Goal: Information Seeking & Learning: Learn about a topic

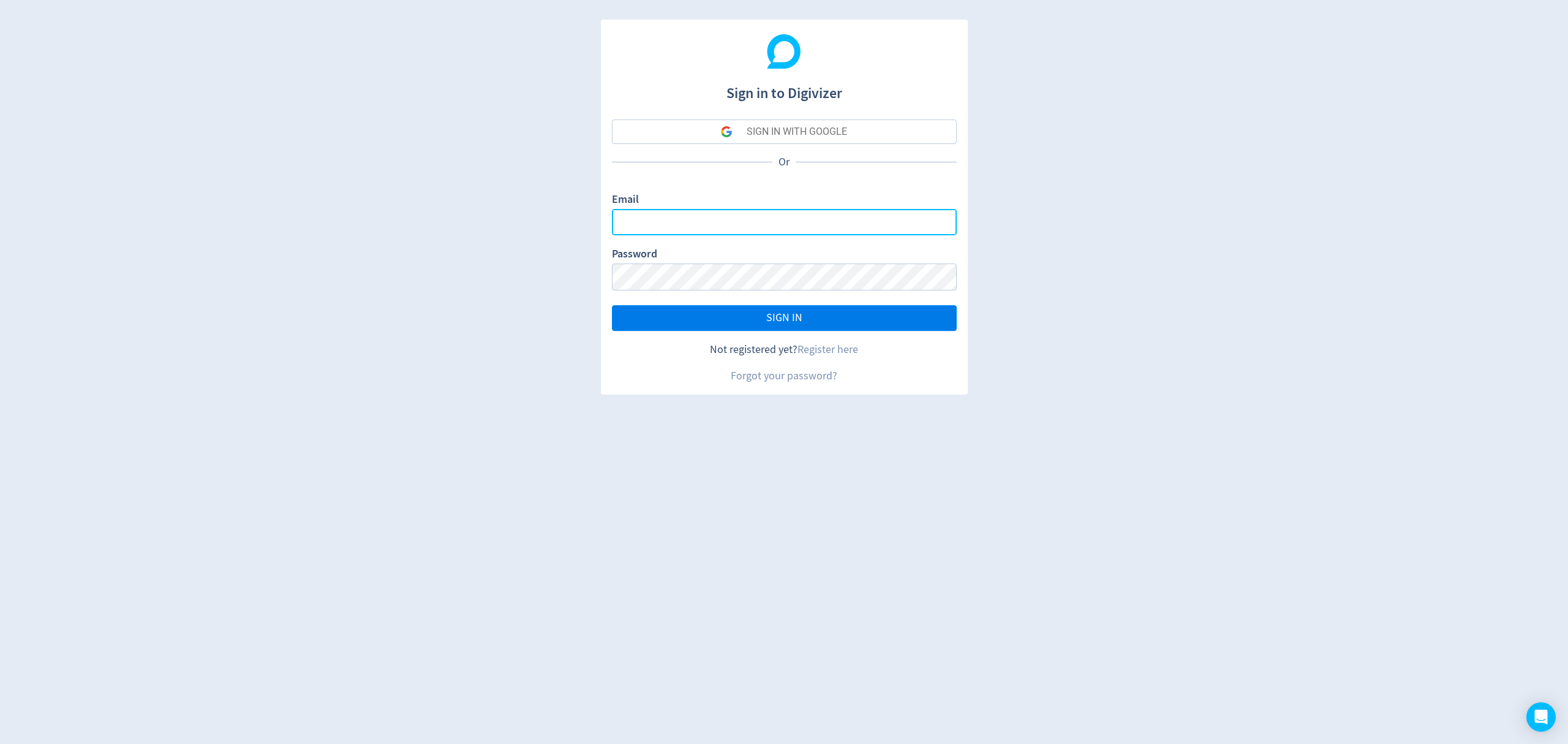
type input "[EMAIL_ADDRESS][PERSON_NAME][DOMAIN_NAME]"
click at [787, 317] on span "SIGN IN" at bounding box center [784, 318] width 36 height 11
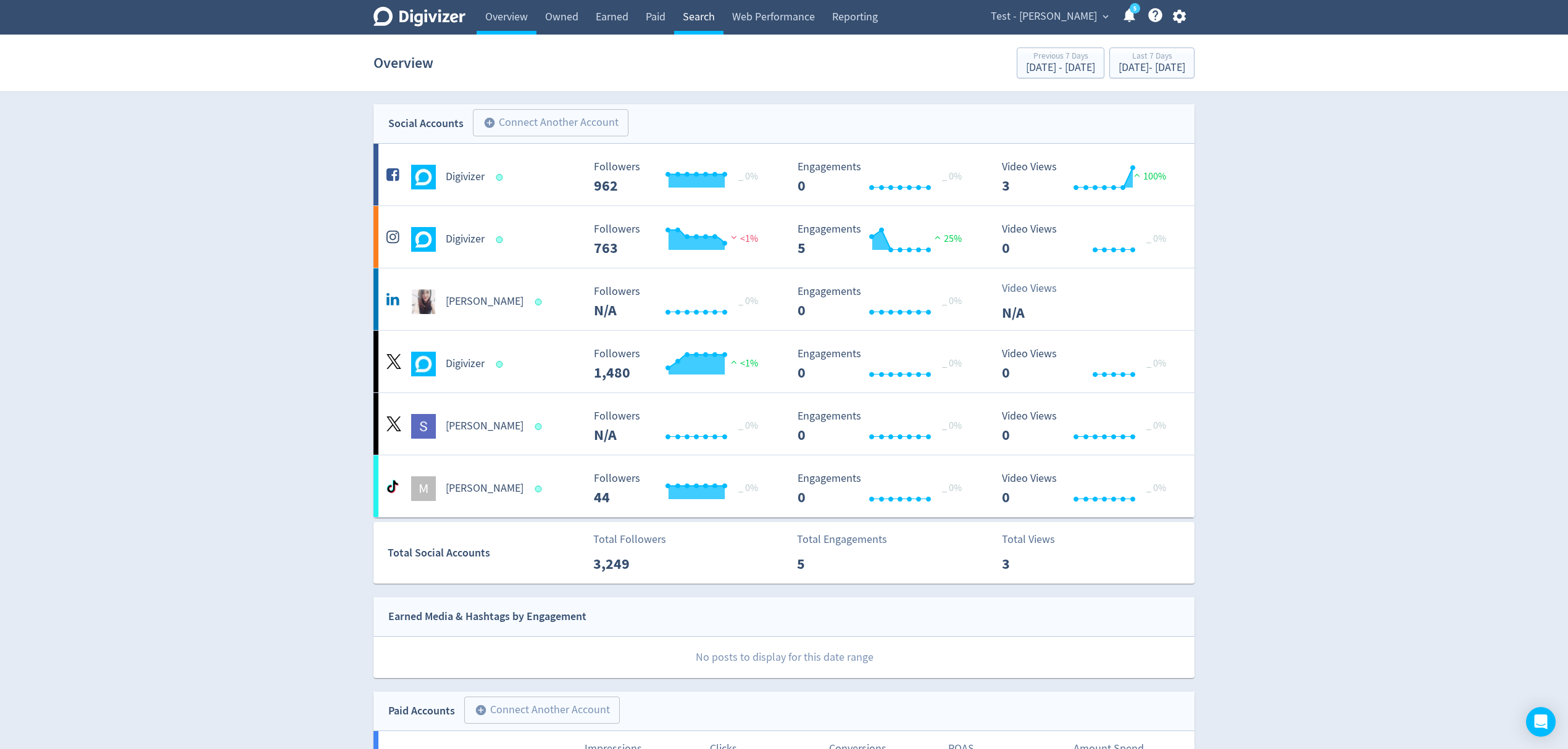
click at [699, 4] on link "Search" at bounding box center [699, 17] width 49 height 34
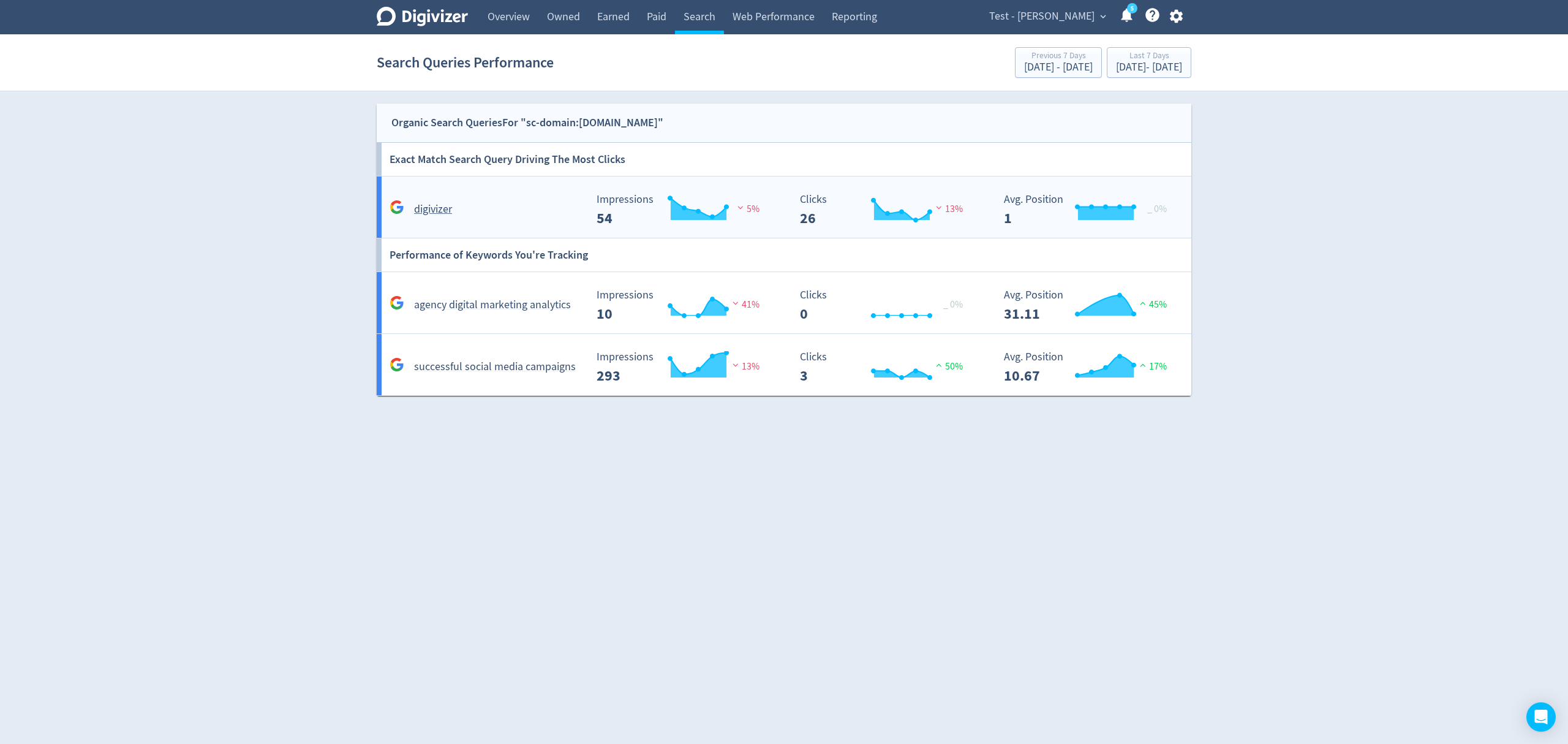
click at [554, 210] on div "digivizer" at bounding box center [486, 209] width 199 height 19
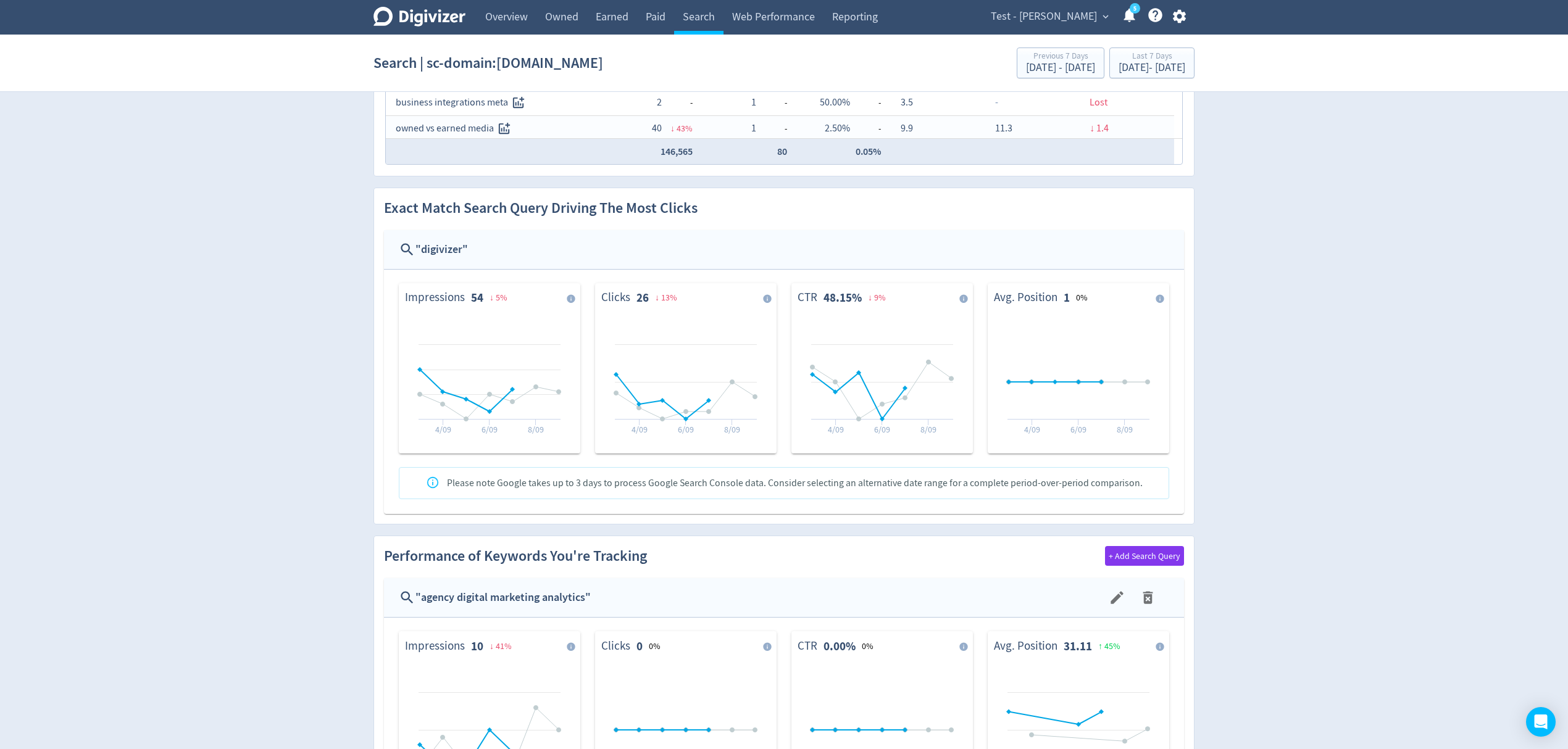
scroll to position [164, 0]
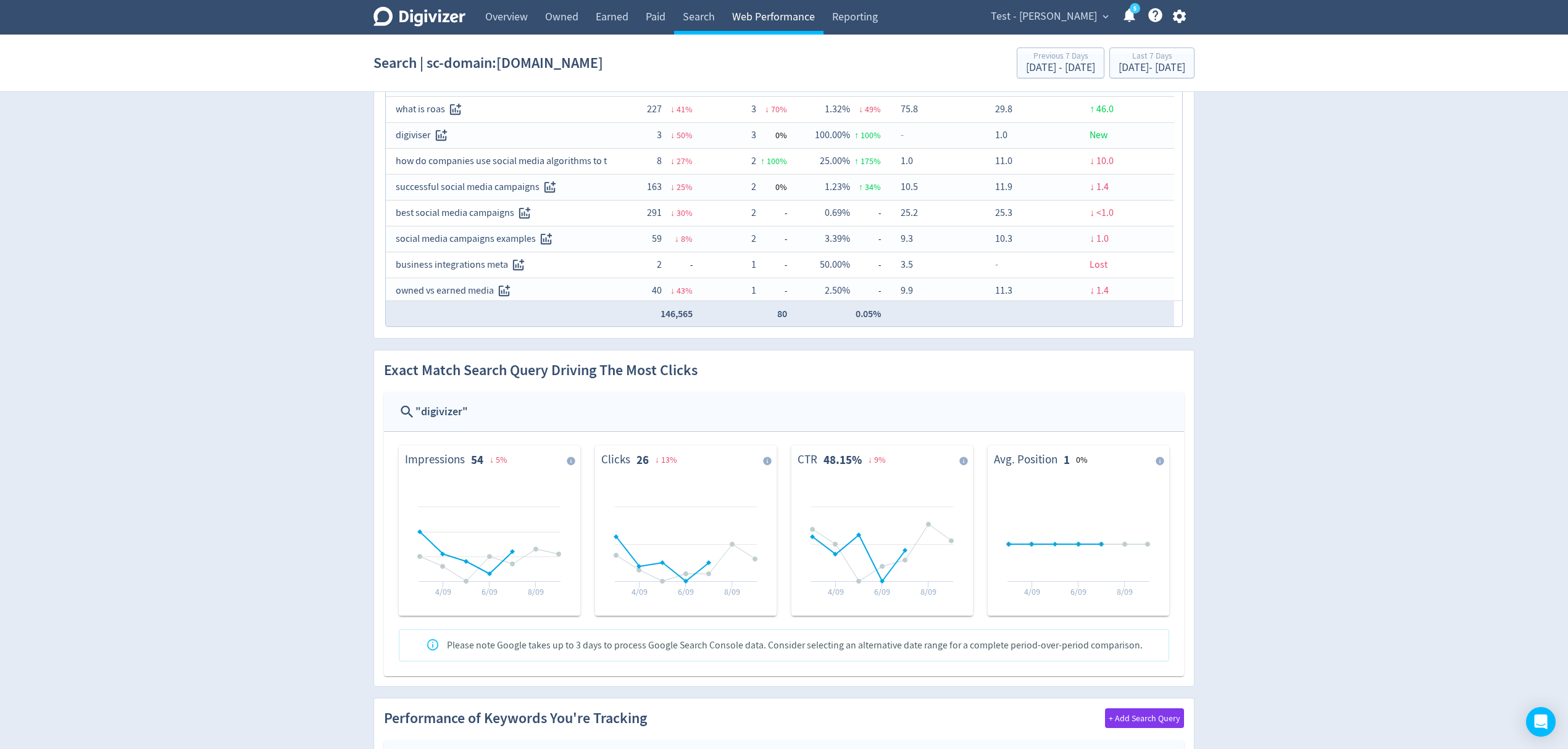
click at [774, 16] on link "Web Performance" at bounding box center [773, 17] width 100 height 34
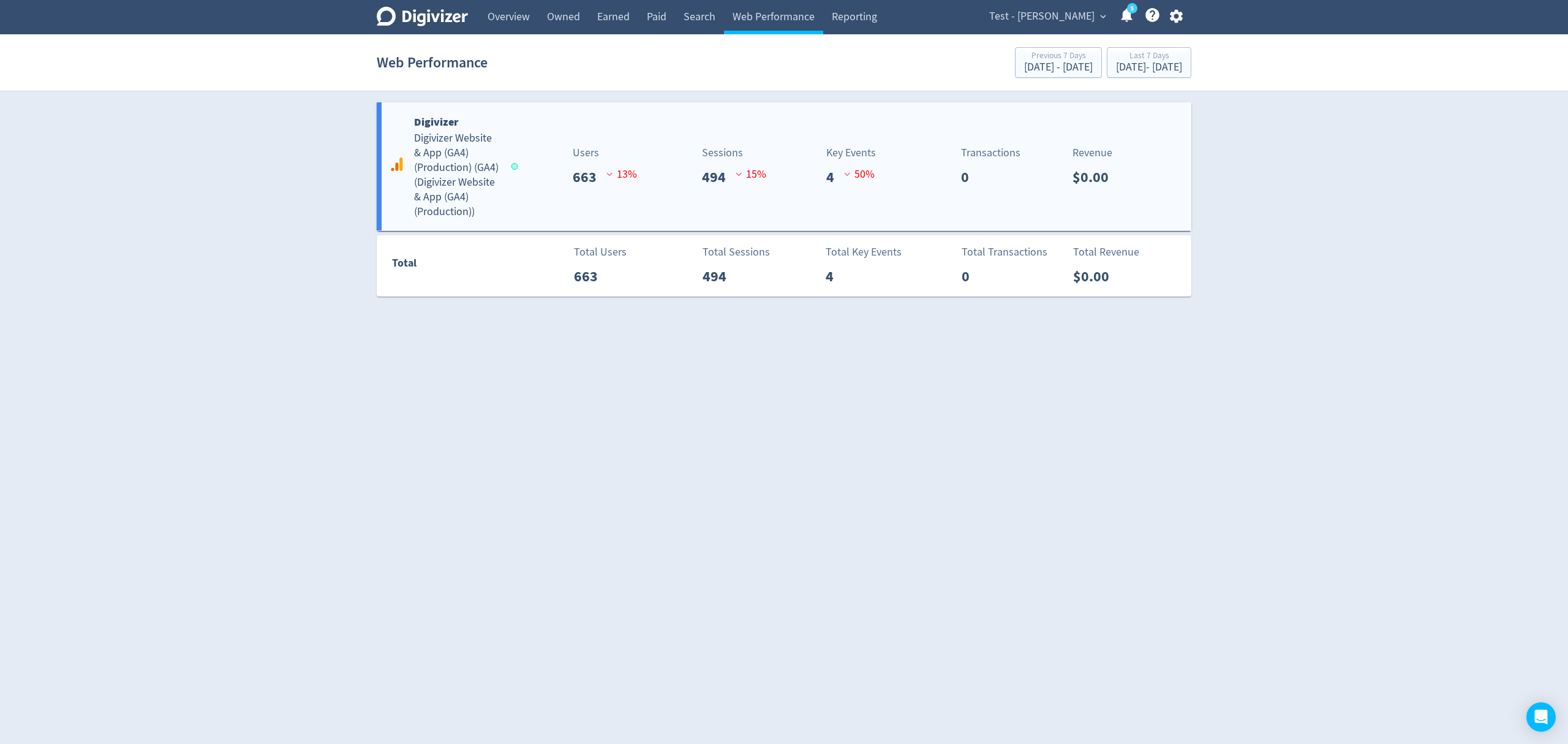
drag, startPoint x: 572, startPoint y: 208, endPoint x: 620, endPoint y: 202, distance: 48.4
click at [572, 208] on div "Digivizer Digivizer Website & App (GA4) (Production) (GA4) ( Digivizer Website …" at bounding box center [784, 166] width 815 height 128
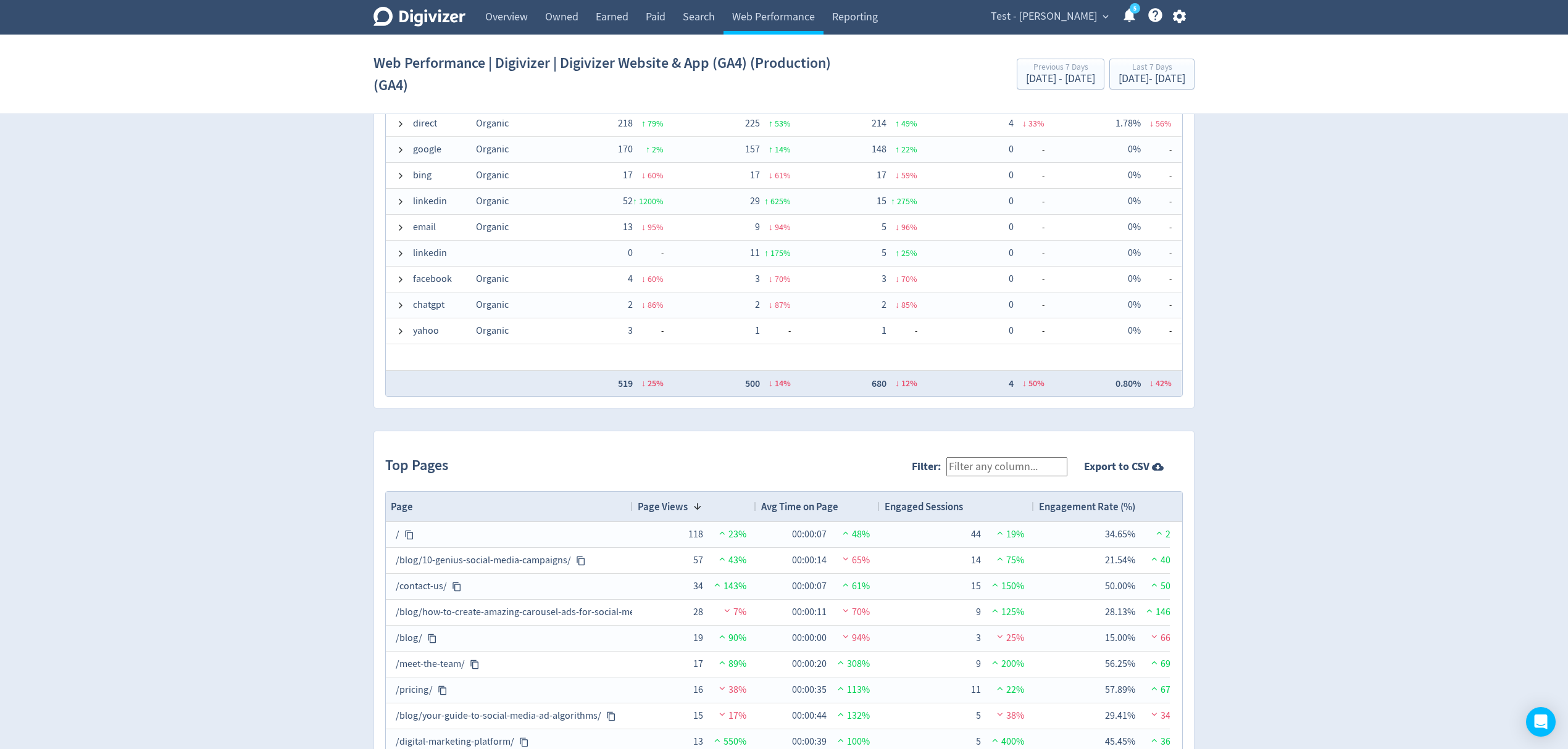
scroll to position [1073, 0]
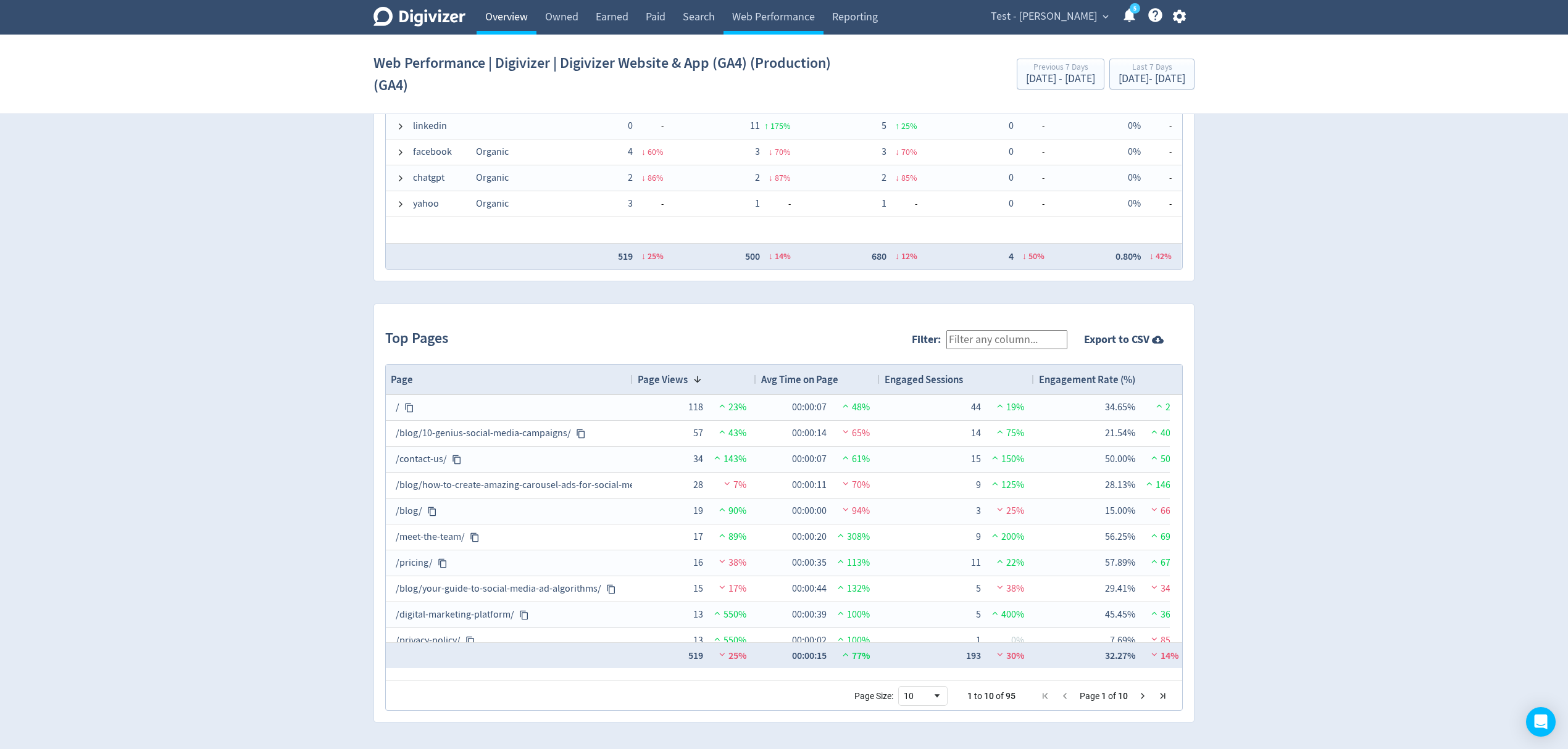
click at [519, 10] on link "Overview" at bounding box center [506, 17] width 60 height 34
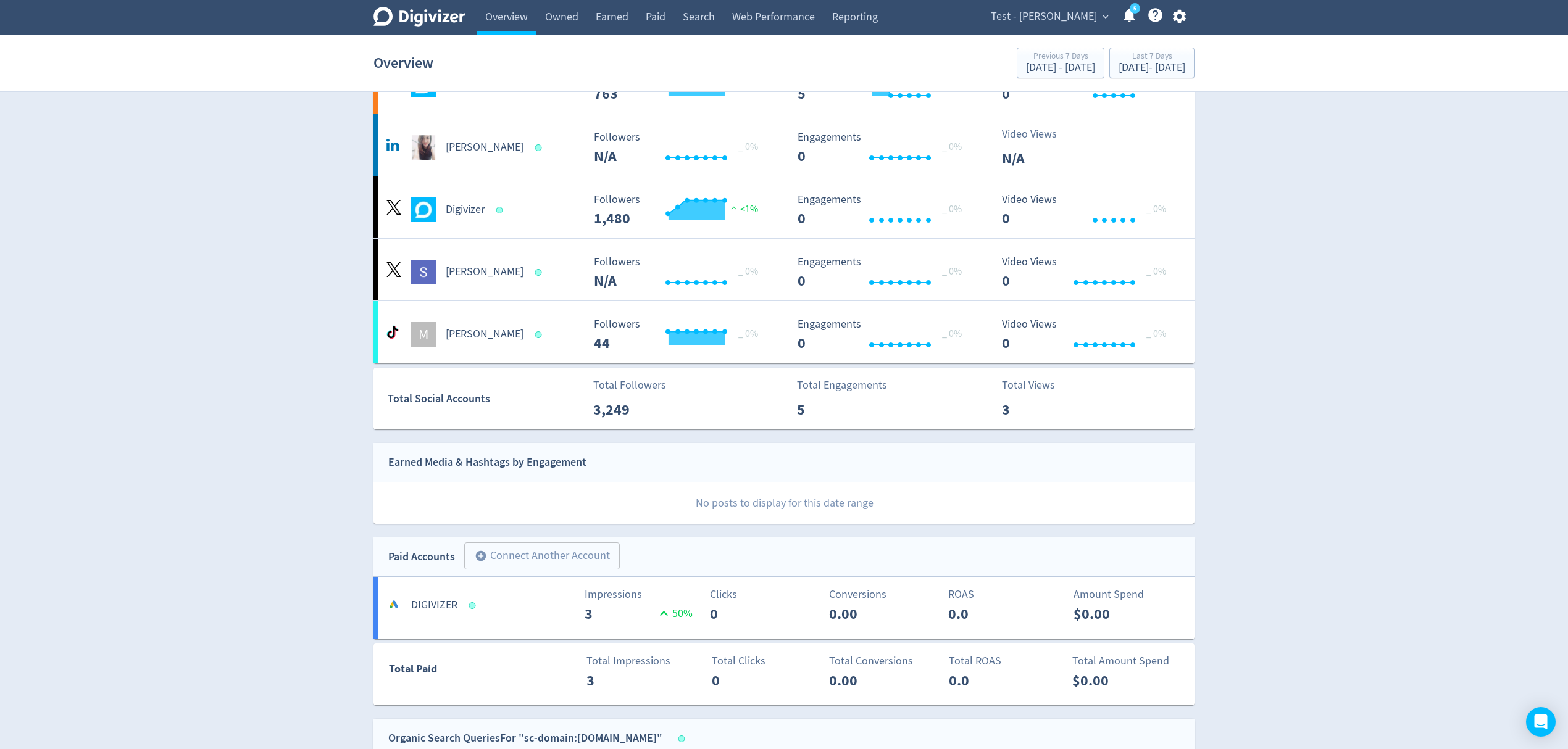
scroll to position [246, 0]
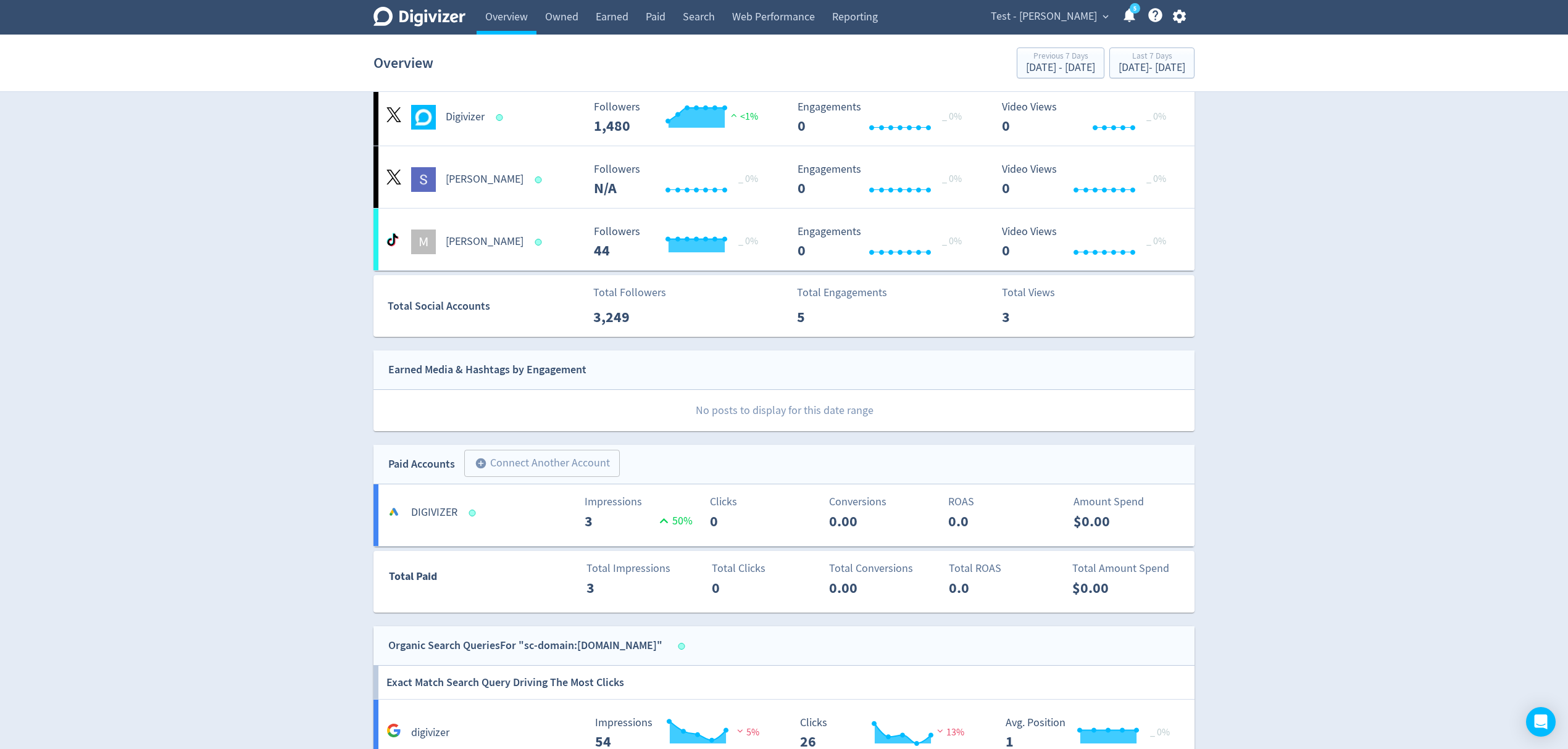
click at [1048, 16] on span "Test - [PERSON_NAME]" at bounding box center [1044, 16] width 106 height 20
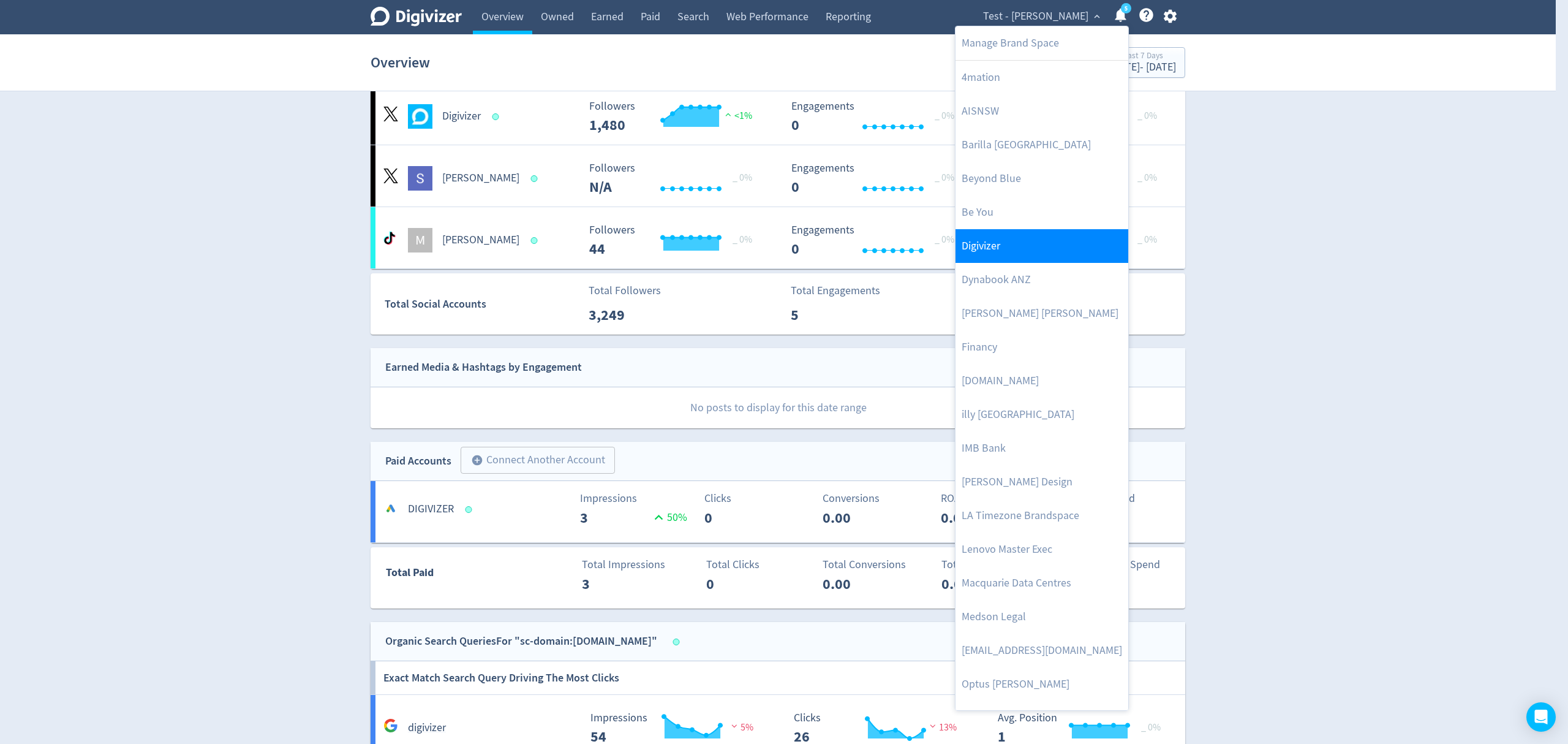
click at [1023, 260] on link "Digivizer" at bounding box center [1042, 246] width 173 height 33
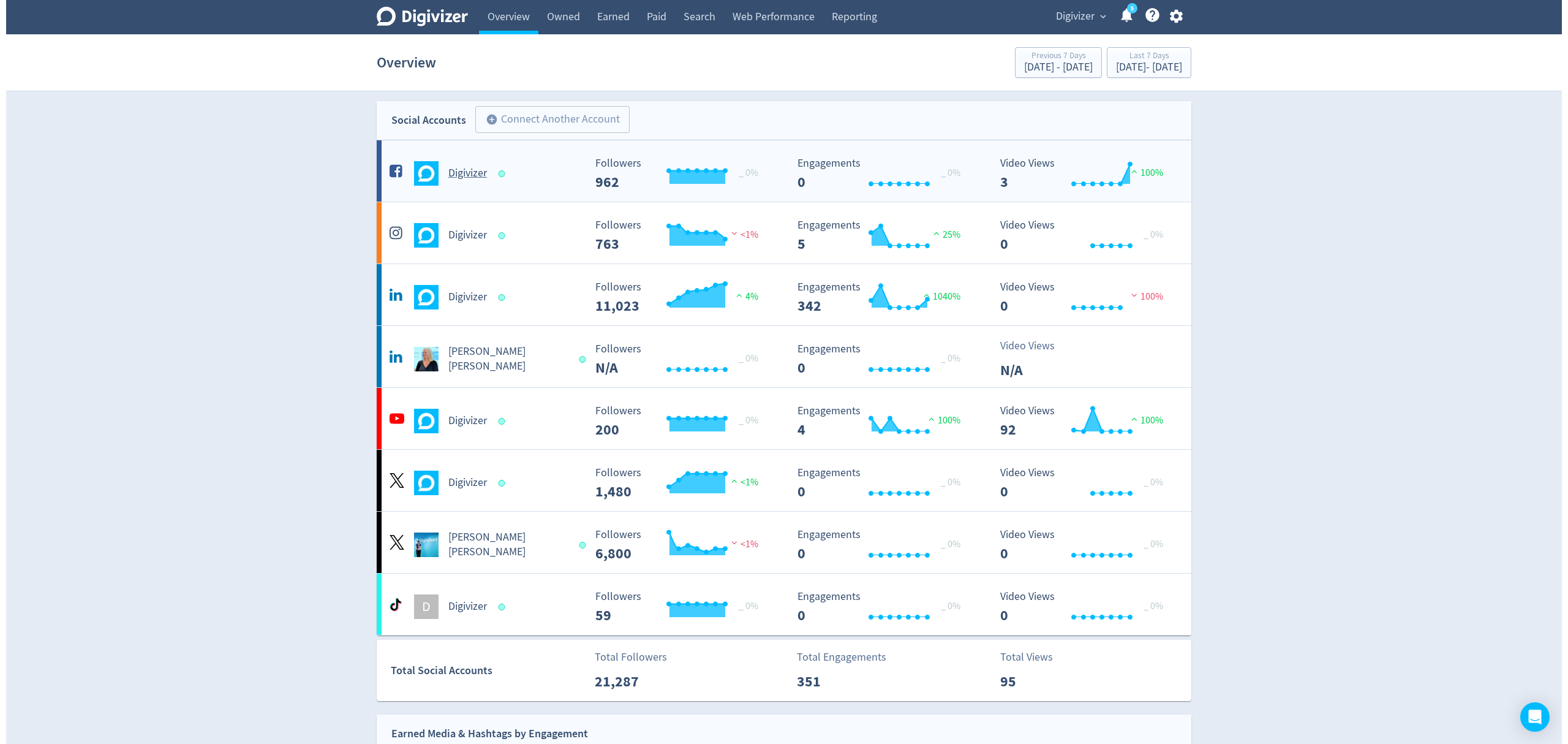
scroll to position [0, 0]
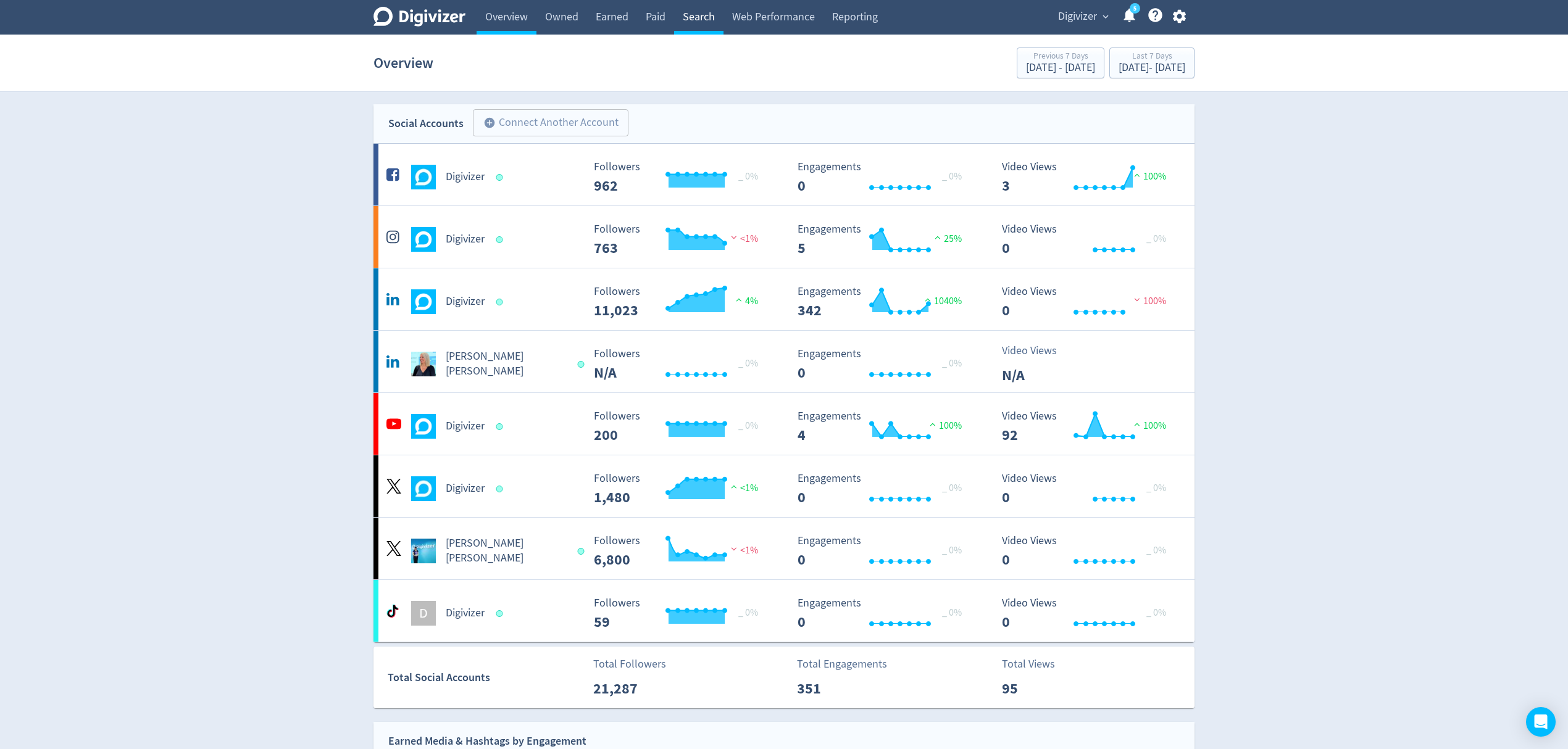
click at [696, 11] on link "Search" at bounding box center [699, 17] width 49 height 34
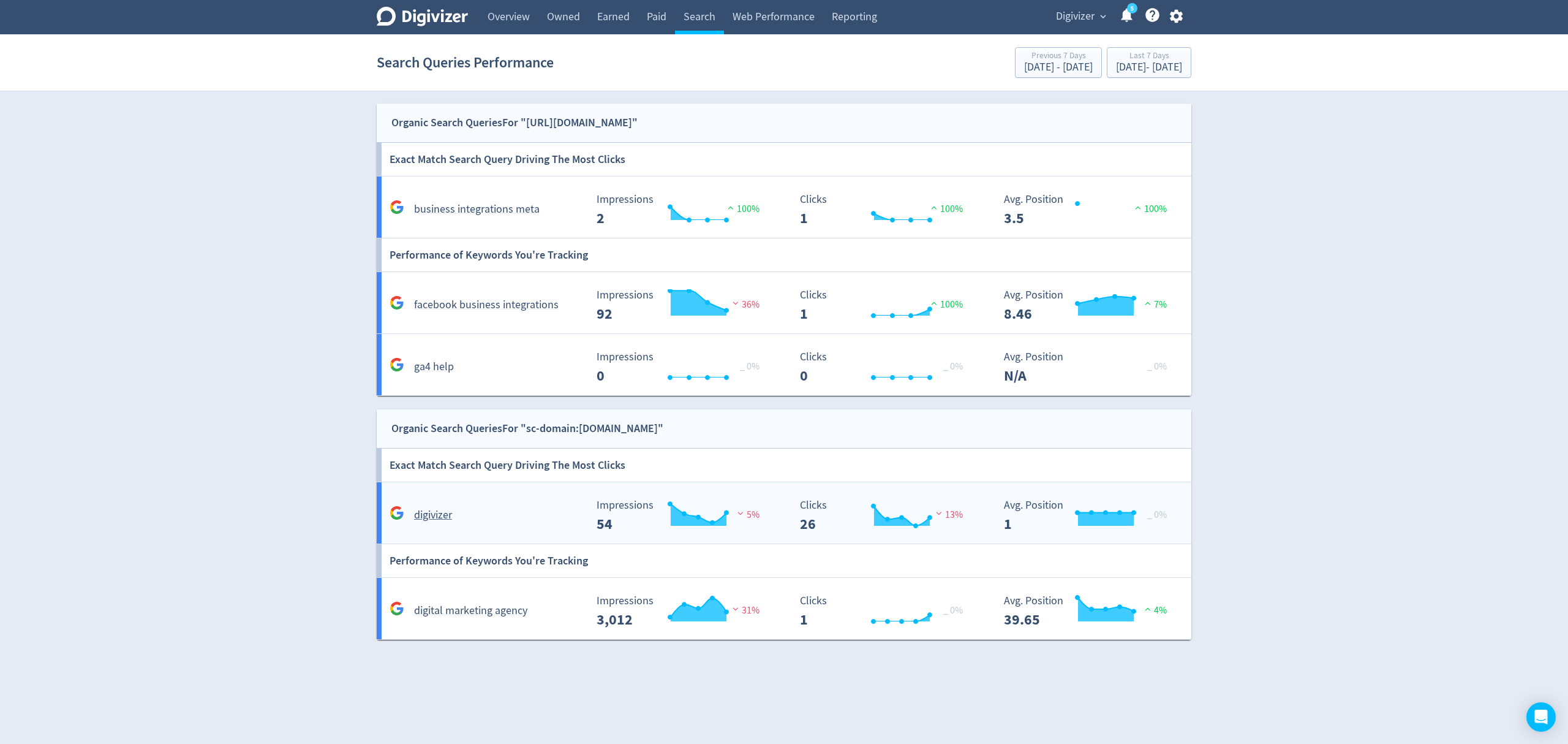
click at [506, 529] on div "digivizer Created with Highcharts 10.3.3 Impressions 54 5% Created with Highcha…" at bounding box center [786, 512] width 819 height 61
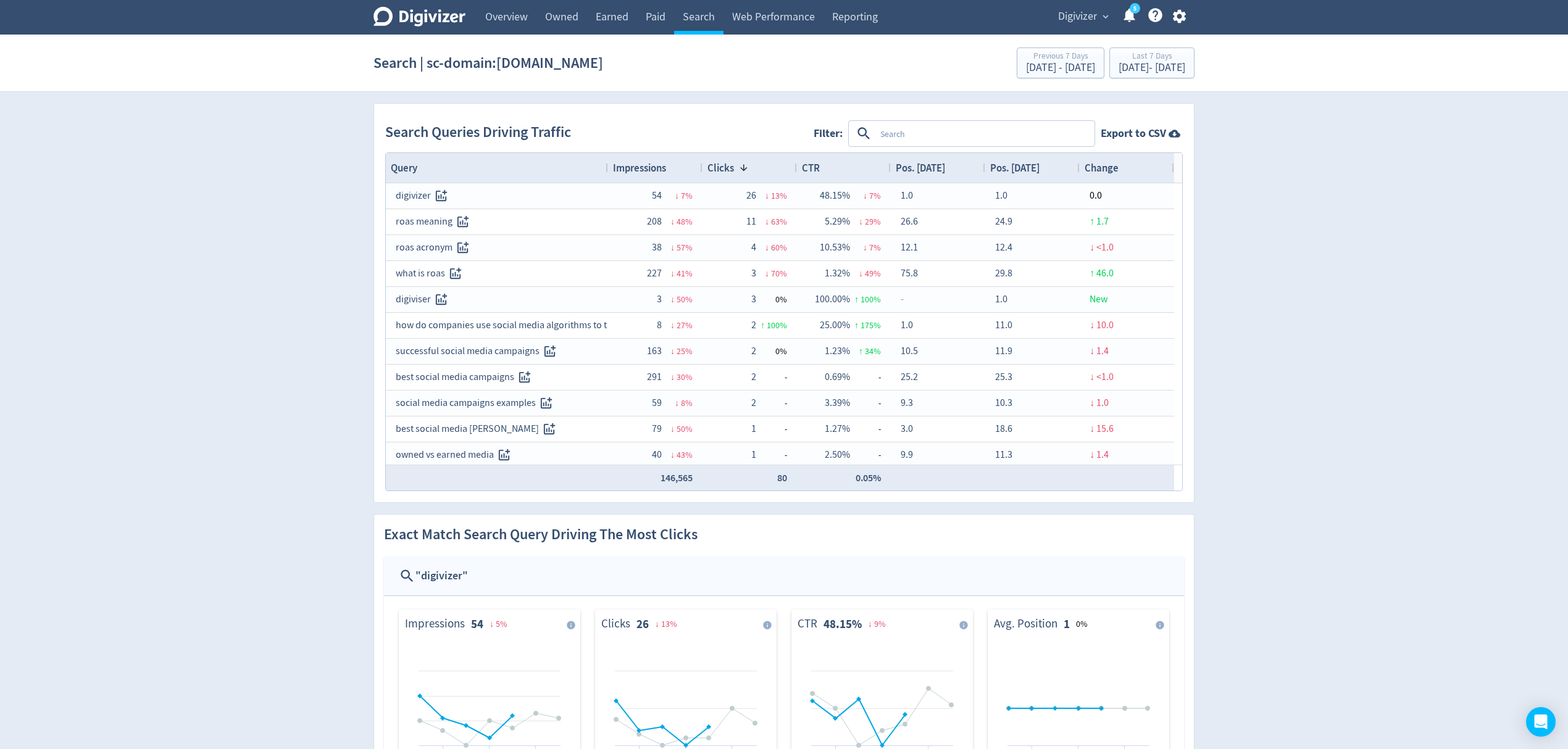
click at [1072, 24] on span "Digivizer" at bounding box center [1077, 16] width 39 height 20
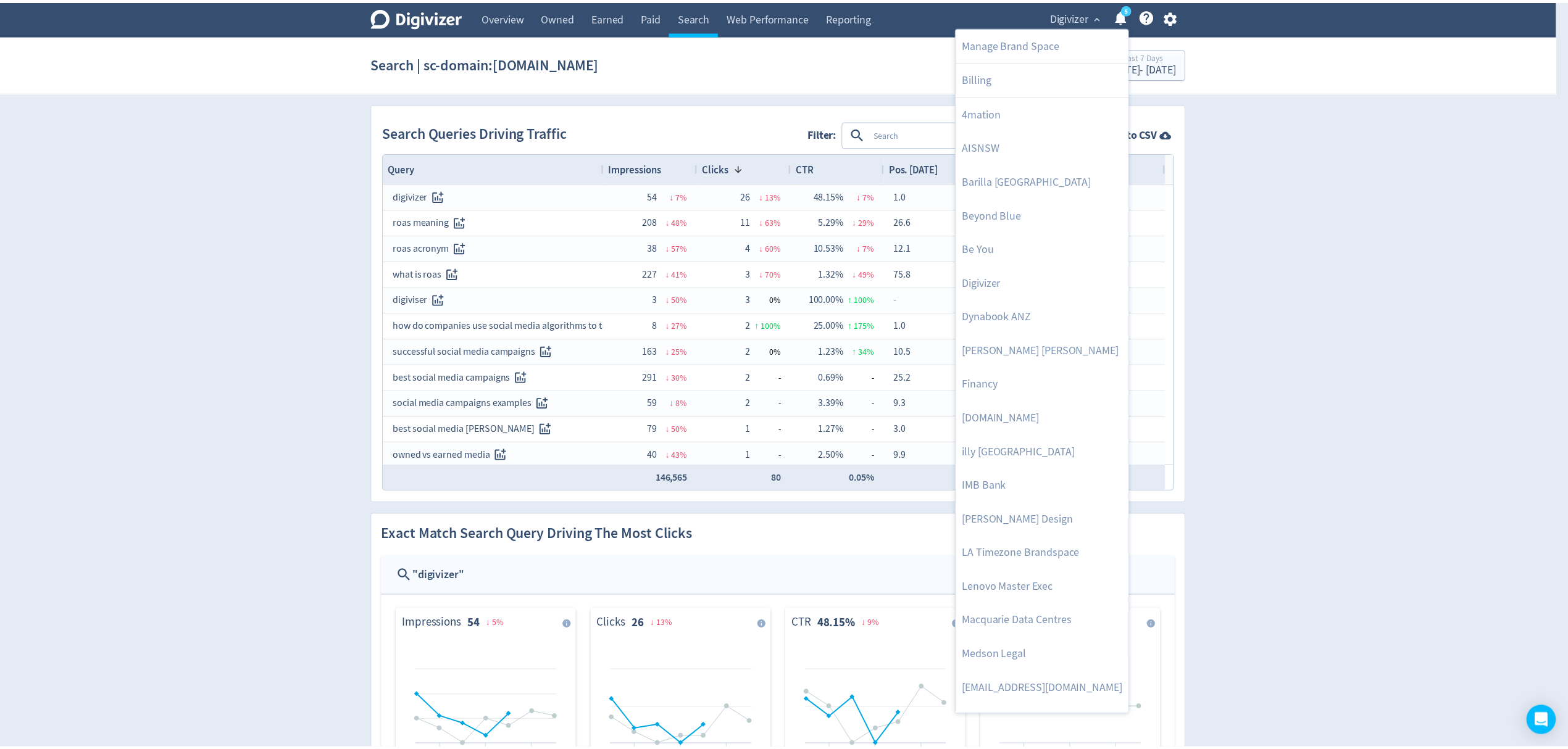
scroll to position [602, 0]
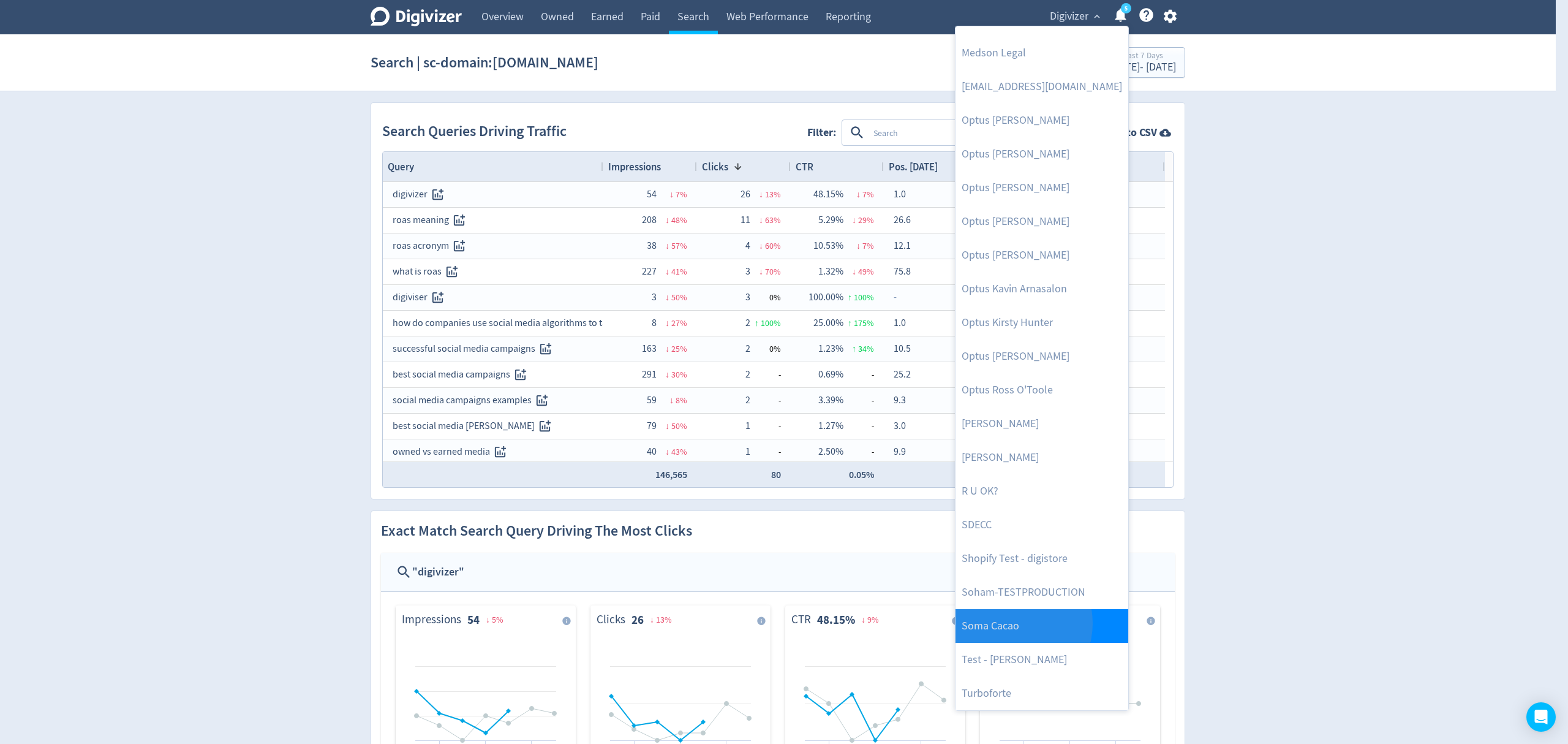
click at [1010, 624] on link "Soma Cacao" at bounding box center [1042, 626] width 173 height 33
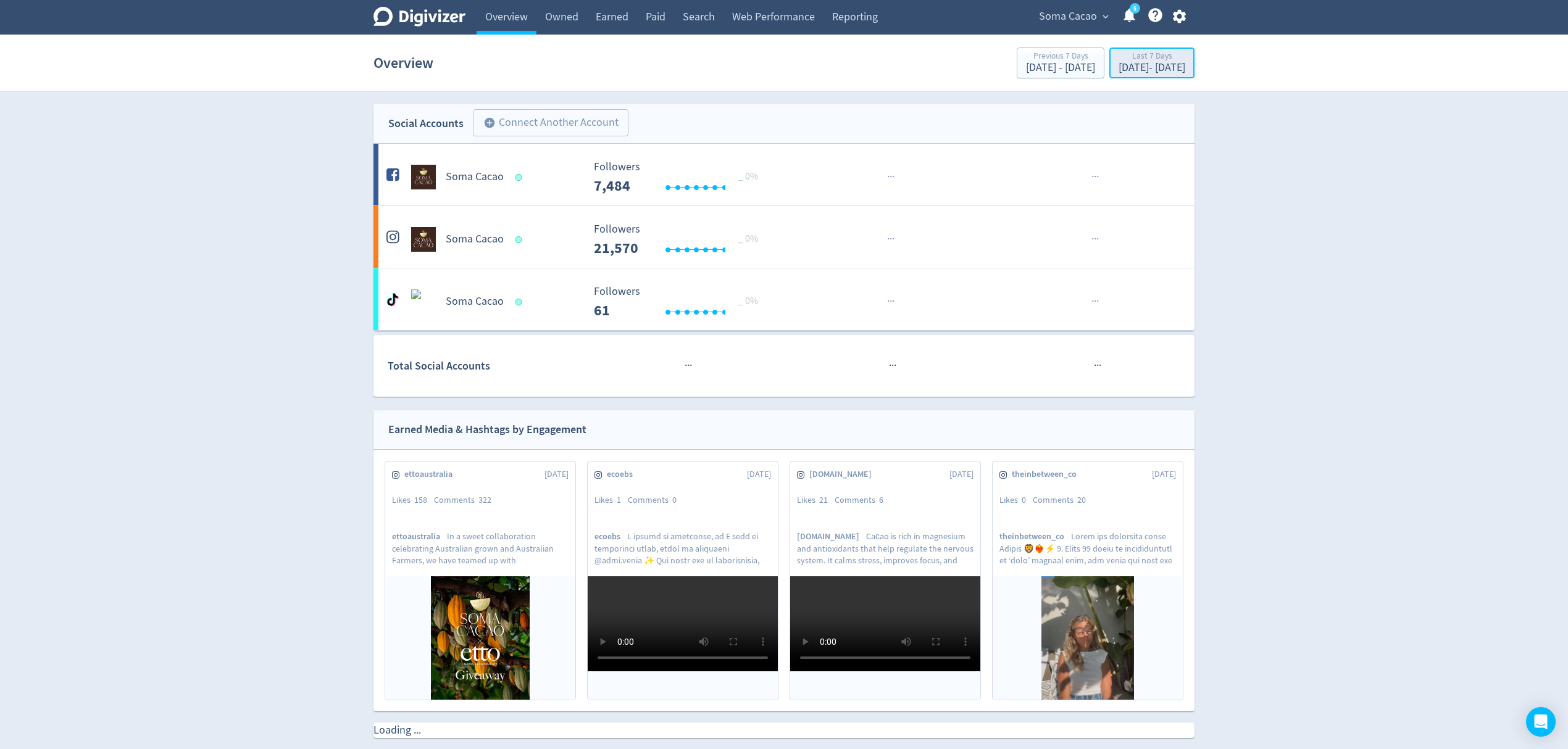
click at [1118, 73] on div "[DATE] - [DATE]" at bounding box center [1151, 68] width 67 height 11
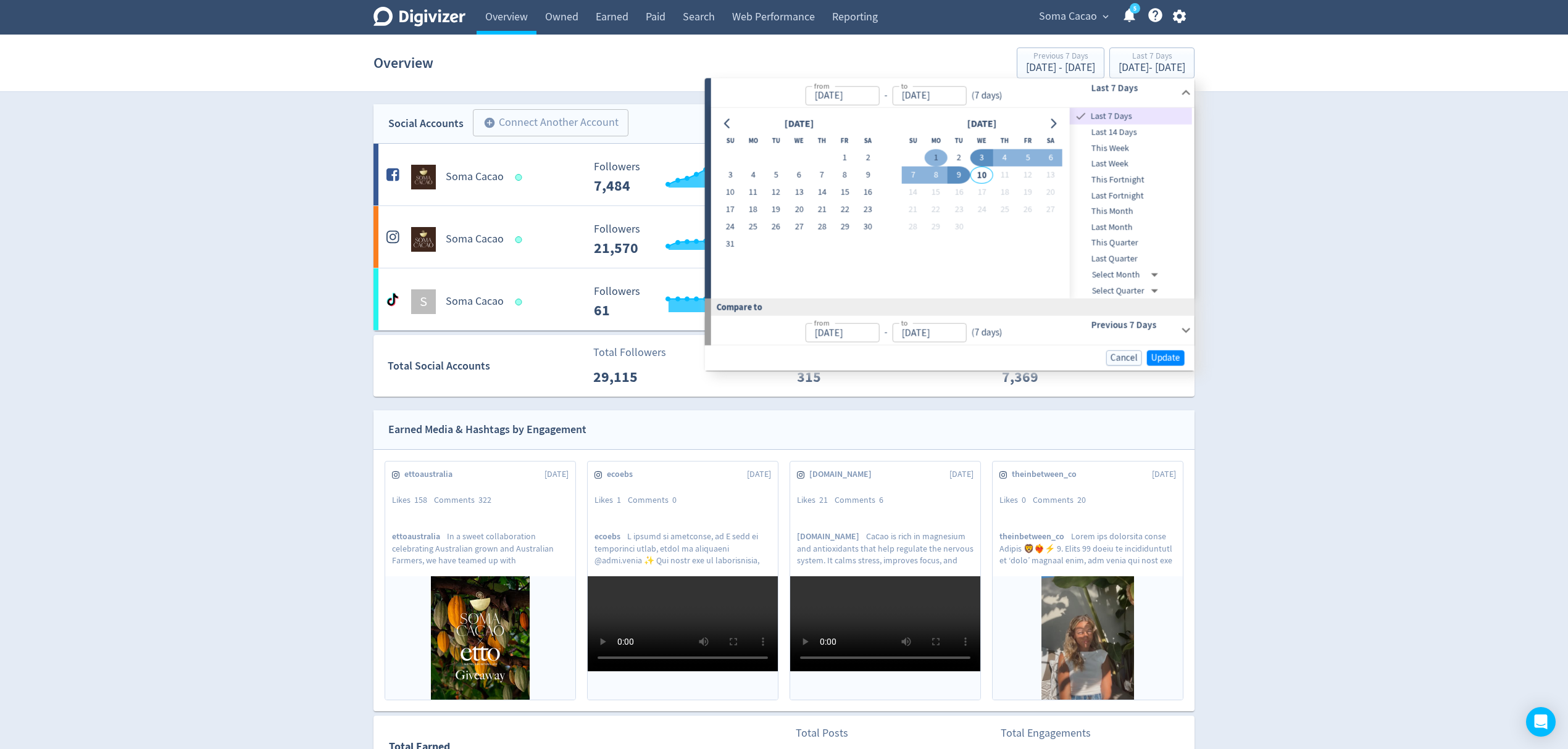
click at [931, 158] on button "1" at bounding box center [936, 158] width 23 height 17
type input "[DATE]"
click at [962, 159] on button "2" at bounding box center [959, 158] width 23 height 17
type input "[DATE]"
type input "Aug 30, 2025"
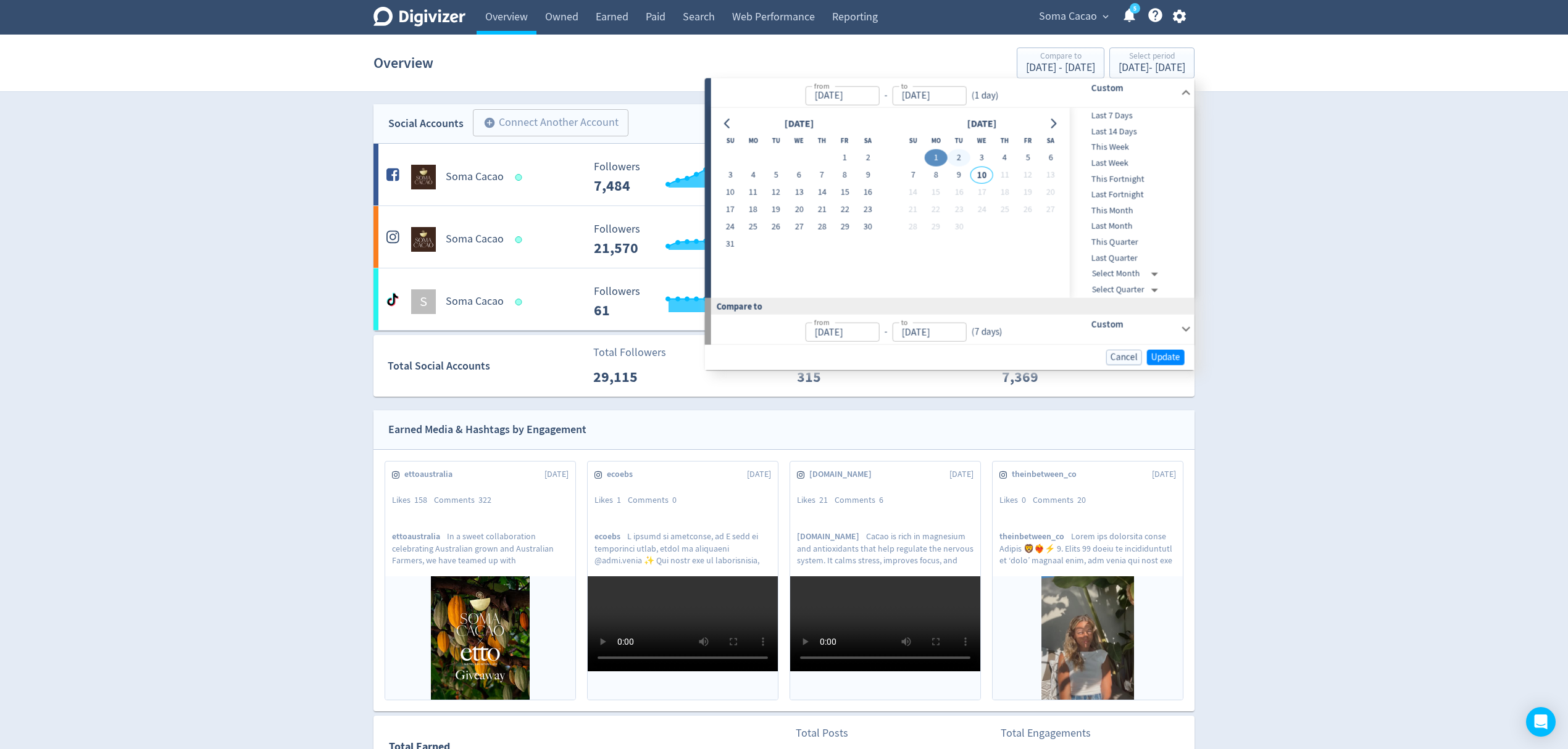
type input "[DATE]"
click at [1159, 354] on span "Update" at bounding box center [1165, 356] width 29 height 9
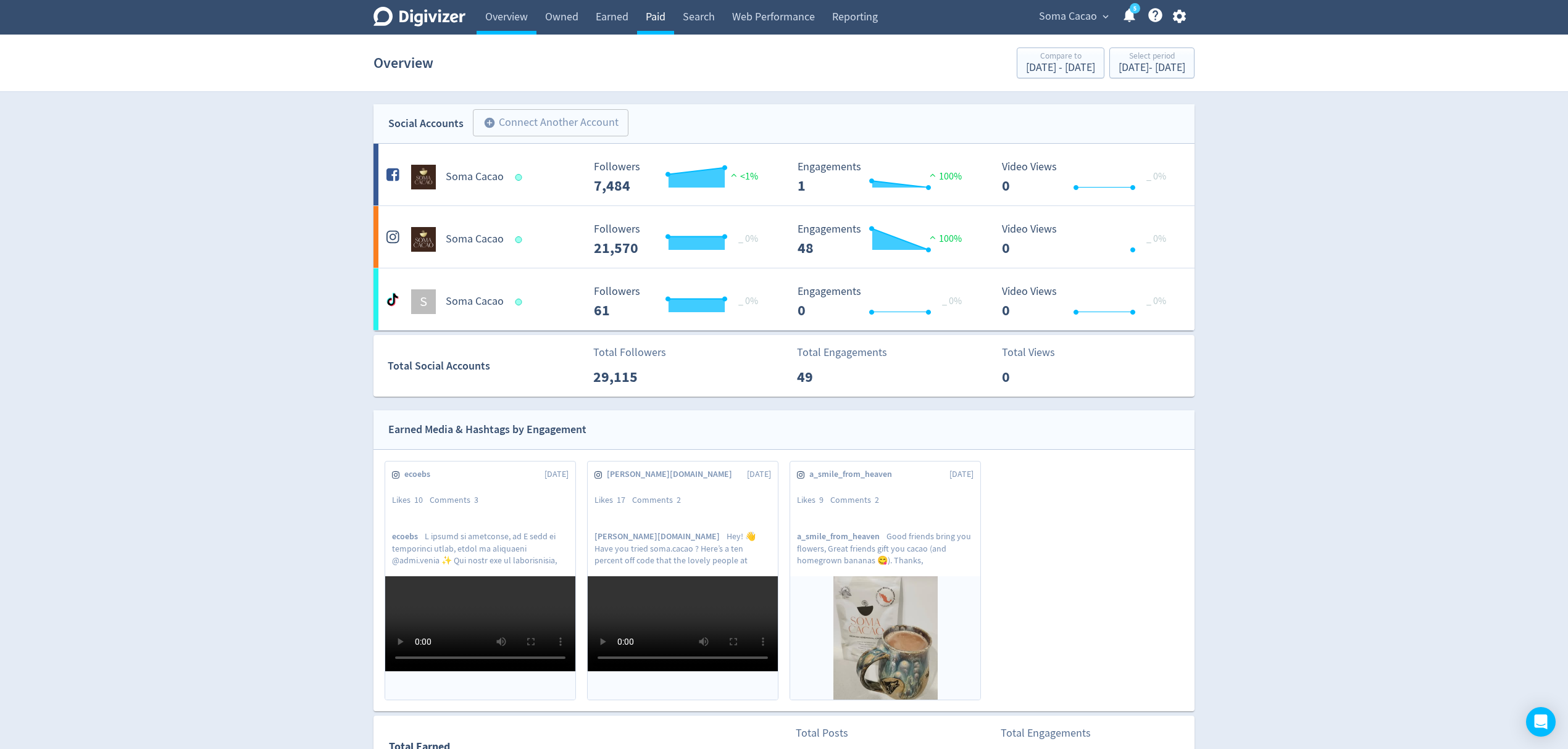
click at [661, 16] on link "Paid" at bounding box center [655, 17] width 37 height 34
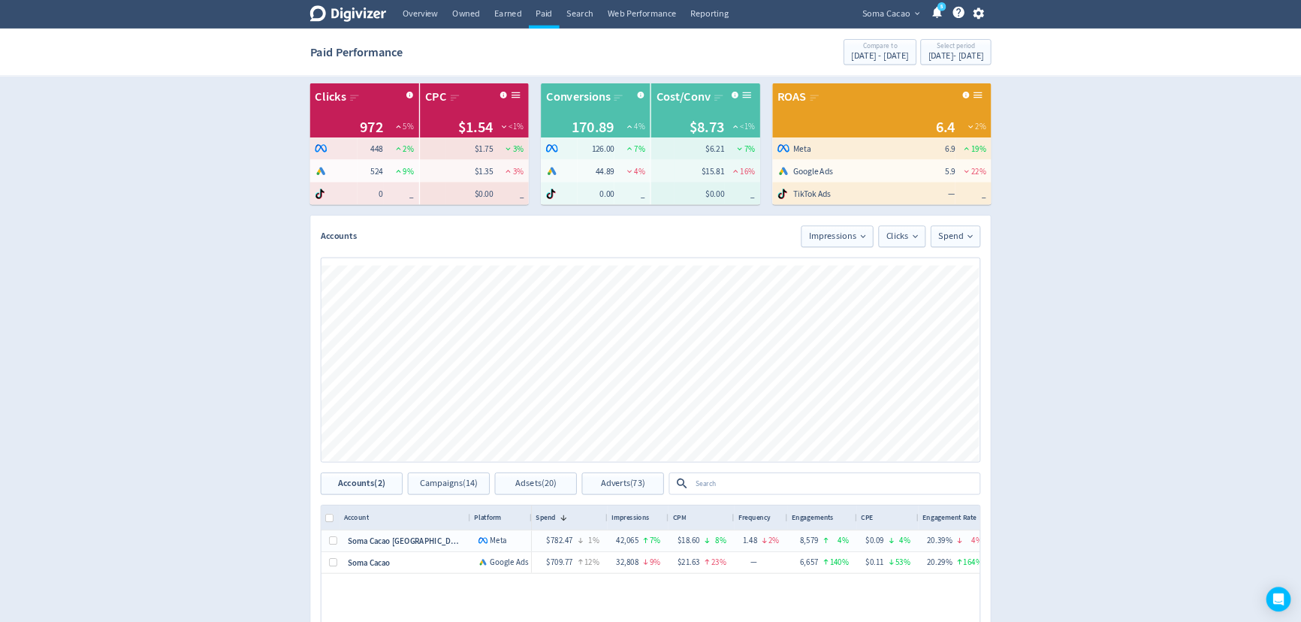
scroll to position [300, 0]
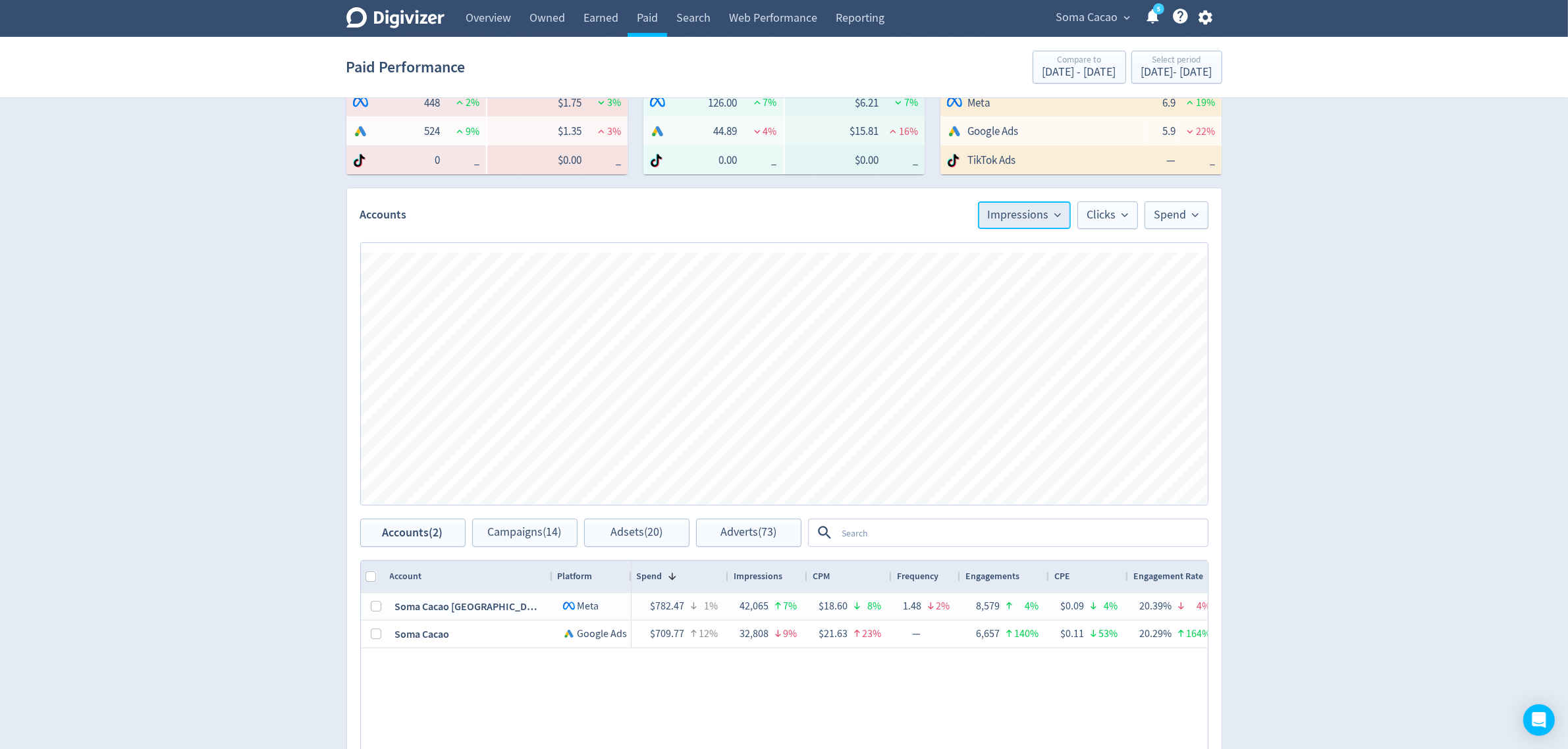
click at [1018, 228] on button "Impressions" at bounding box center [1024, 216] width 93 height 28
click at [1012, 255] on input "Trend Line" at bounding box center [1021, 255] width 47 height 16
checkbox input "true"
click at [1407, 415] on div "Digivizer Logo Mark Digivizer Logo Overview Owned Earned Paid Search Web Perfor…" at bounding box center [784, 360] width 1568 height 1247
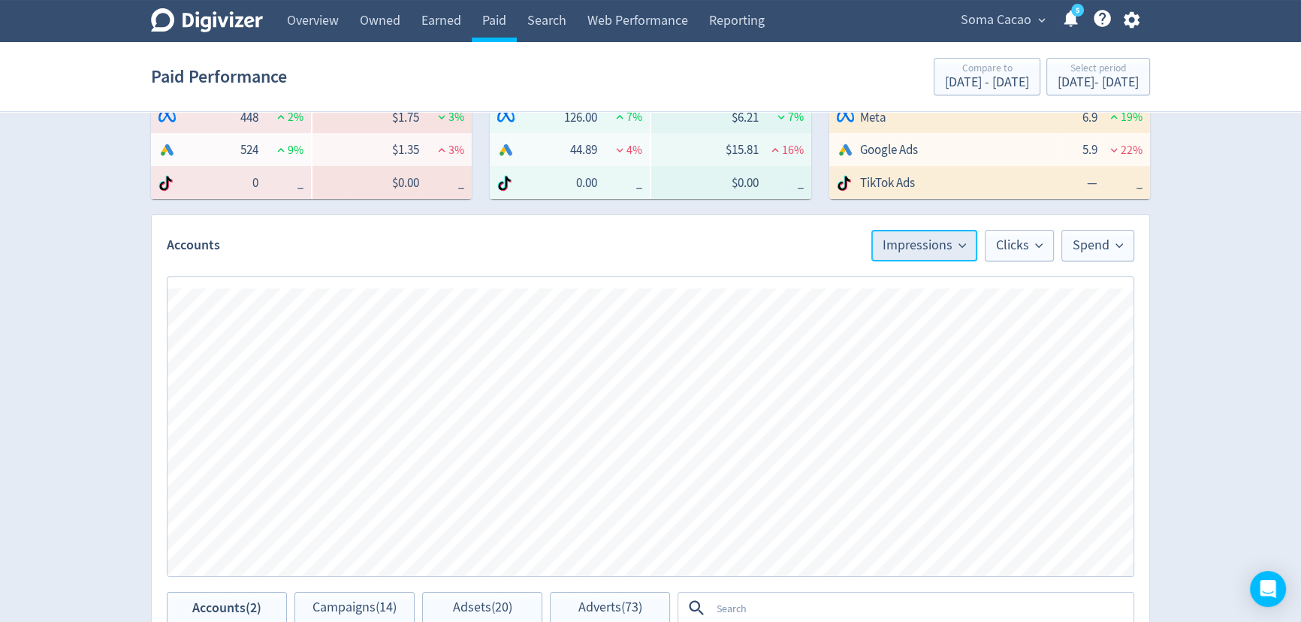
click at [931, 255] on button "Impressions" at bounding box center [924, 246] width 106 height 32
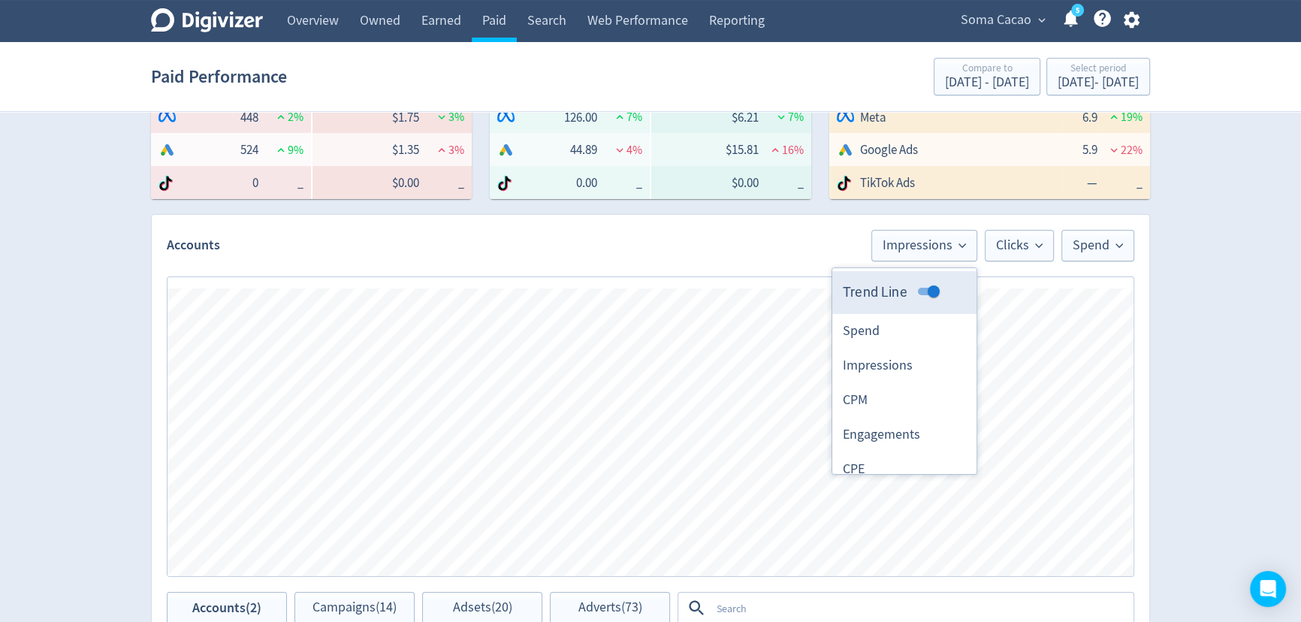
click at [923, 286] on input "Trend Line" at bounding box center [934, 291] width 54 height 18
checkbox input "false"
click at [1014, 240] on span "Clicks" at bounding box center [1019, 246] width 47 height 14
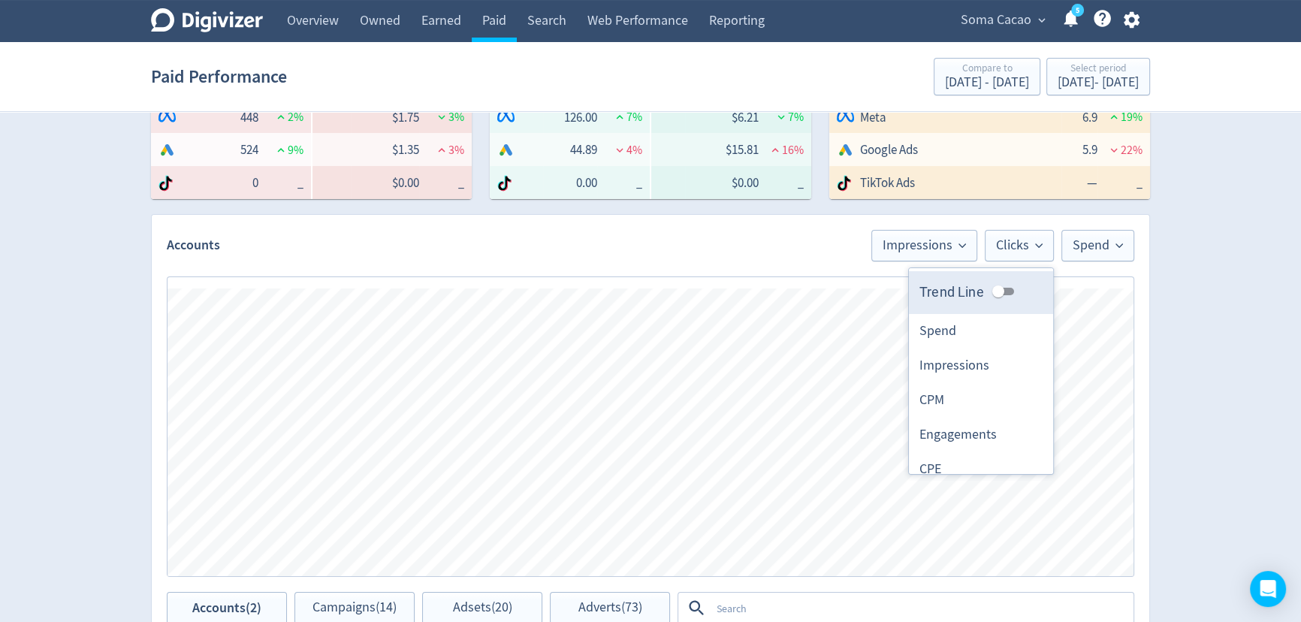
click at [993, 288] on input "Trend Line" at bounding box center [998, 291] width 54 height 18
click at [993, 288] on input "Trend Line" at bounding box center [1010, 291] width 54 height 18
checkbox input "false"
click at [1113, 246] on span "Spend" at bounding box center [1098, 246] width 50 height 14
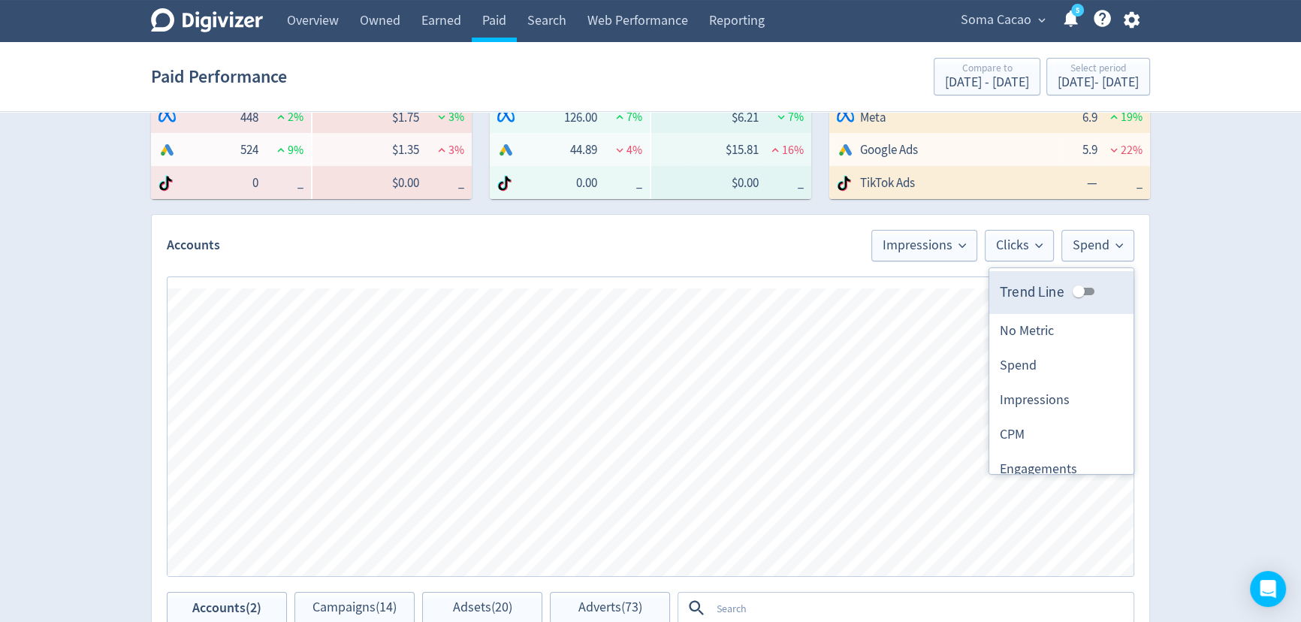
click at [1074, 289] on input "Trend Line" at bounding box center [1079, 291] width 54 height 18
click at [1074, 289] on input "Trend Line" at bounding box center [1091, 291] width 54 height 18
checkbox input "false"
click at [1234, 285] on div "Digivizer Logo Mark Digivizer Logo Overview Owned Earned Paid Search Web Perfor…" at bounding box center [650, 411] width 1301 height 1423
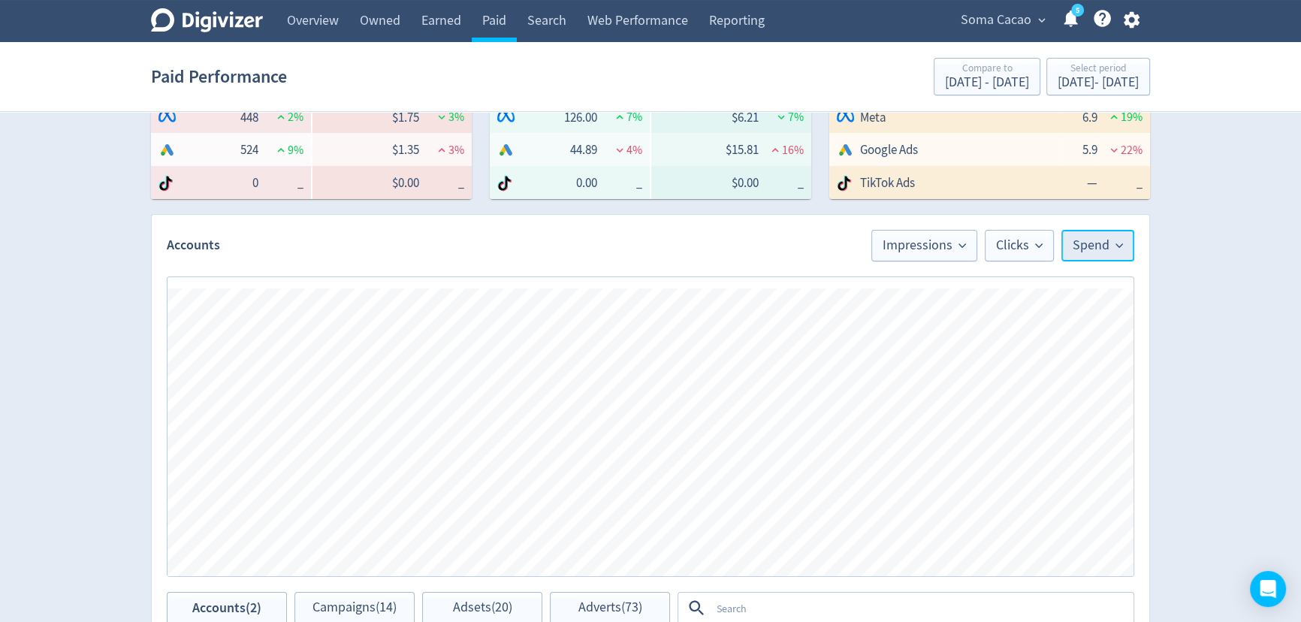
click at [1098, 245] on span "Spend" at bounding box center [1098, 246] width 50 height 14
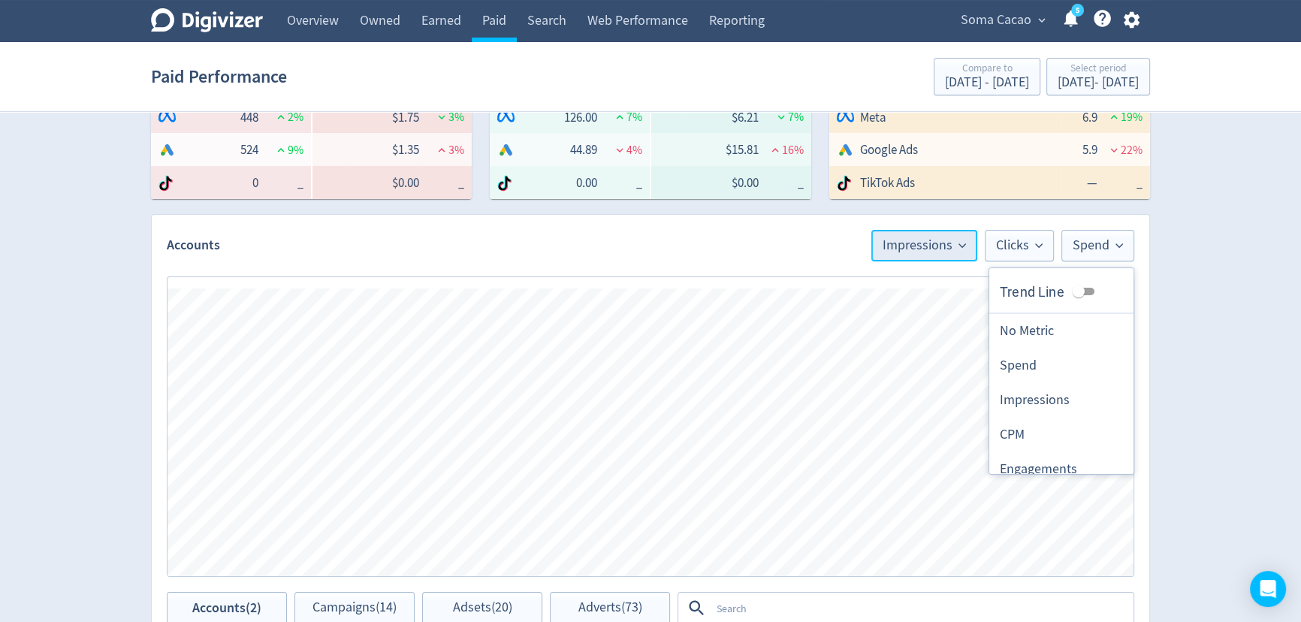
click at [896, 244] on span "Impressions" at bounding box center [924, 246] width 83 height 14
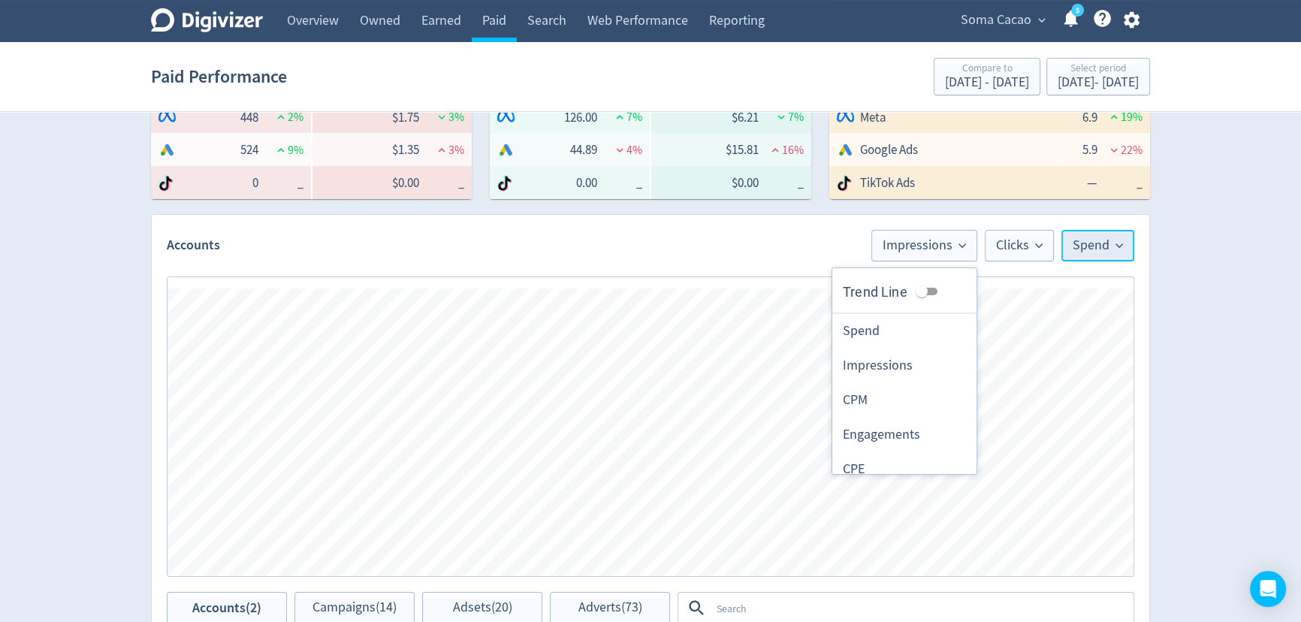
click at [1076, 239] on span "Spend" at bounding box center [1098, 246] width 50 height 14
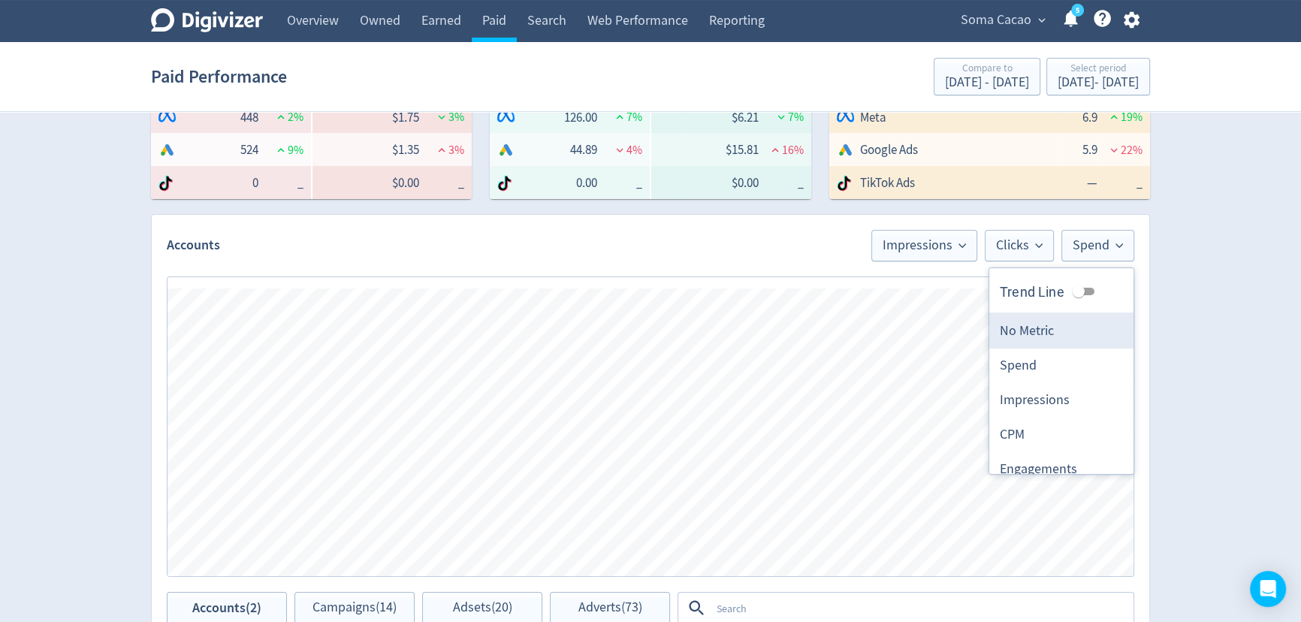
click at [1047, 341] on li "No Metric" at bounding box center [1061, 331] width 144 height 35
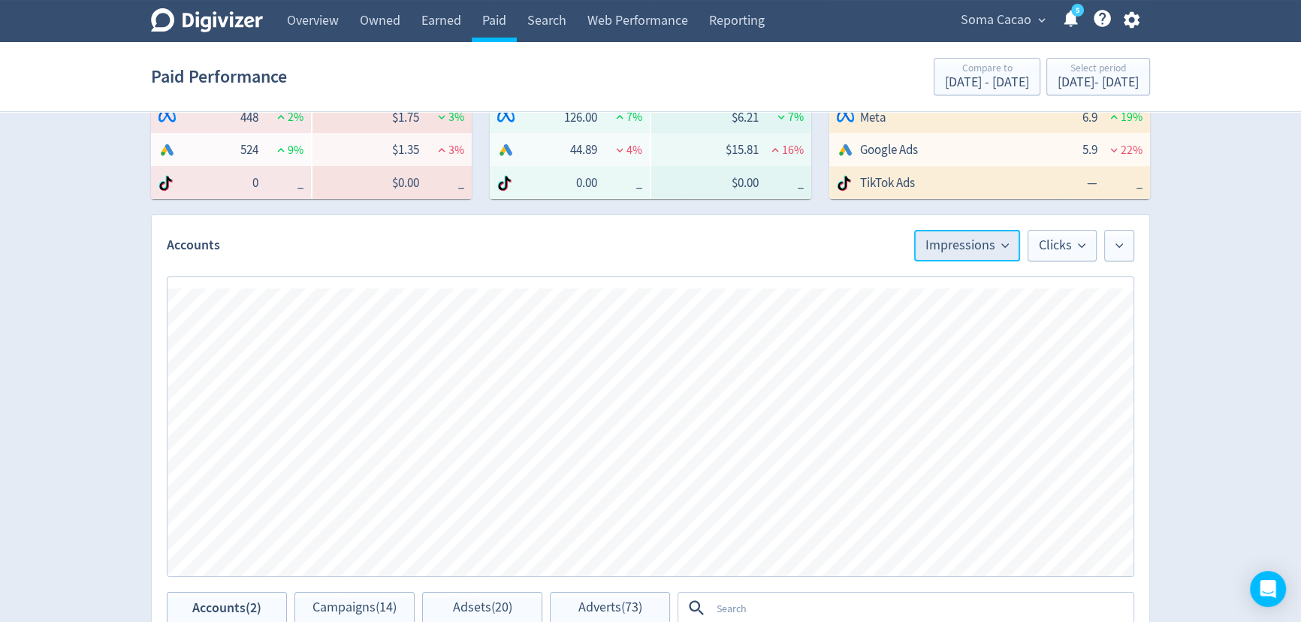
click at [986, 249] on span "Impressions" at bounding box center [966, 246] width 83 height 14
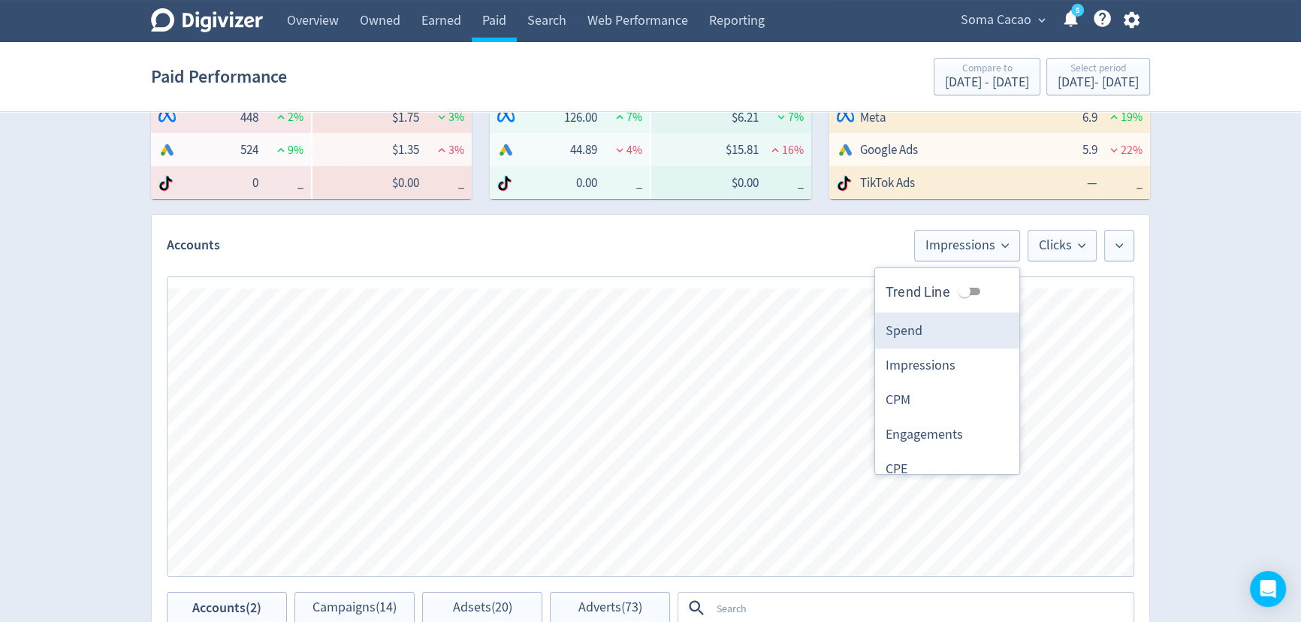
click at [944, 336] on li "Spend" at bounding box center [947, 331] width 144 height 35
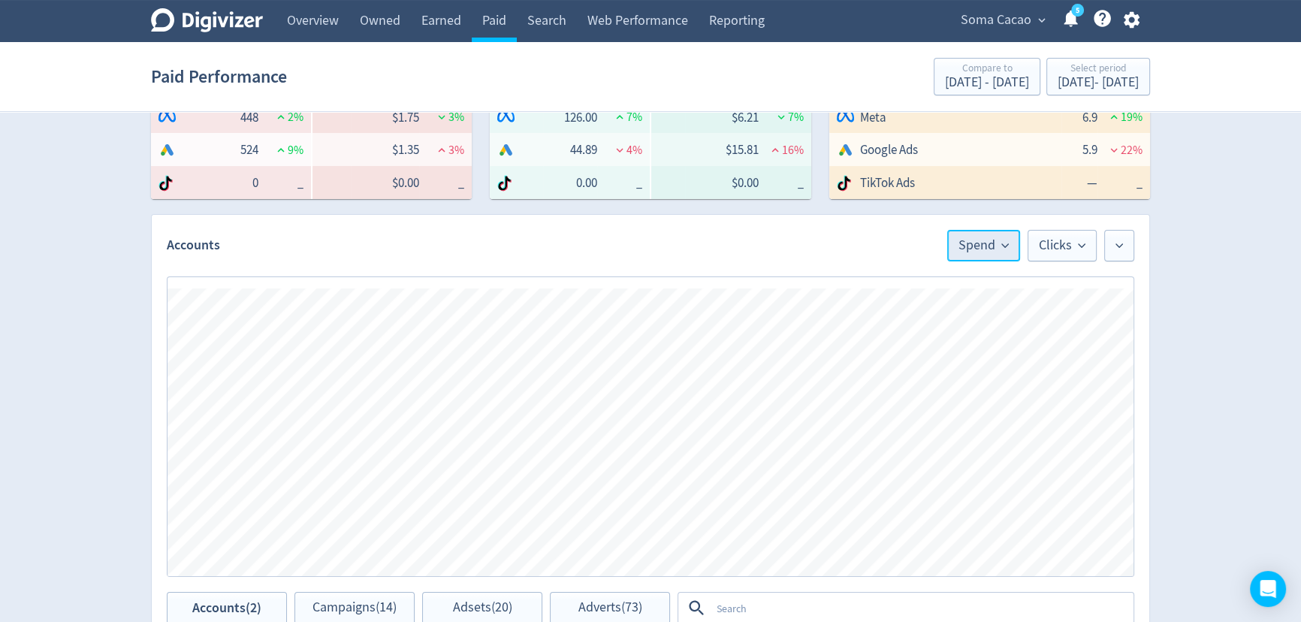
click at [980, 251] on span "Spend" at bounding box center [983, 246] width 50 height 14
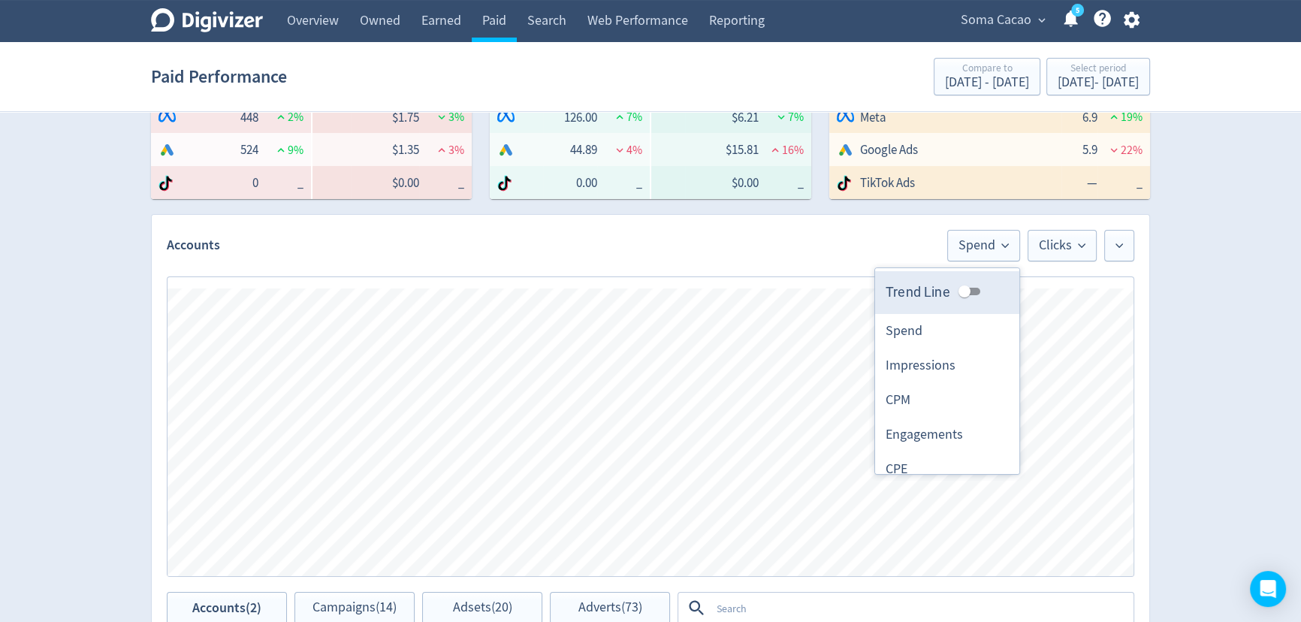
click at [955, 288] on input "Trend Line" at bounding box center [964, 291] width 54 height 18
checkbox input "true"
click at [1167, 341] on div "Digivizer Logo Mark Digivizer Logo Overview Owned Earned Paid Search Web Perfor…" at bounding box center [650, 411] width 1301 height 1423
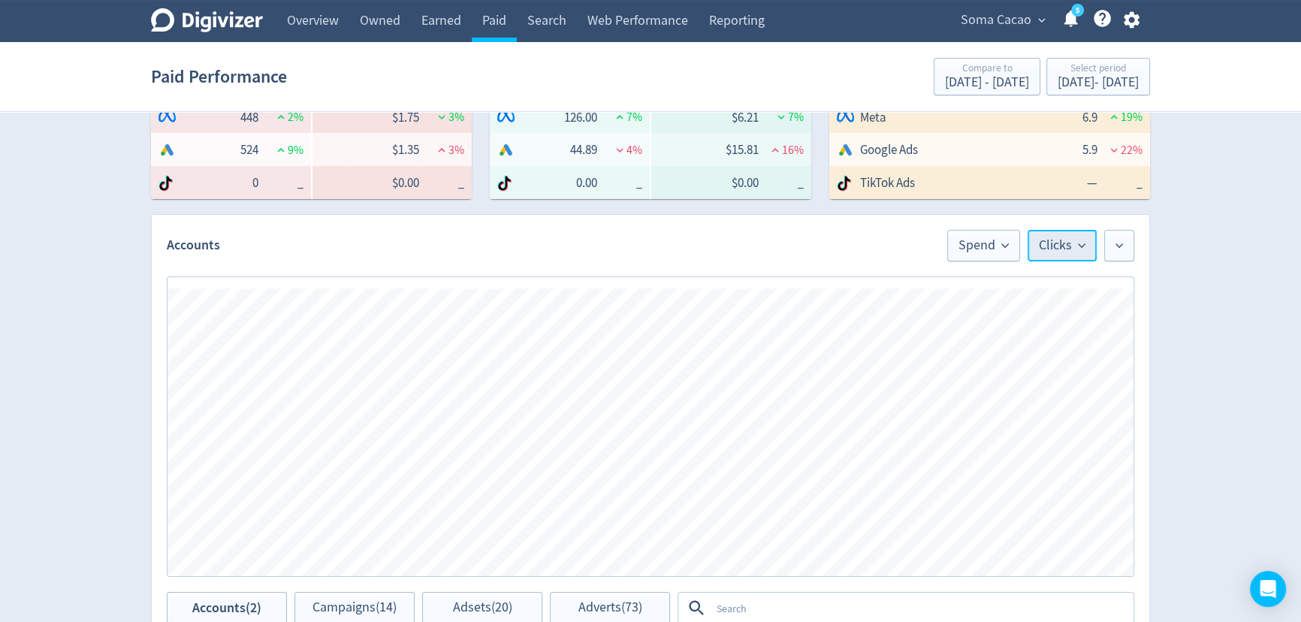
click at [1060, 239] on span "Clicks" at bounding box center [1062, 246] width 47 height 14
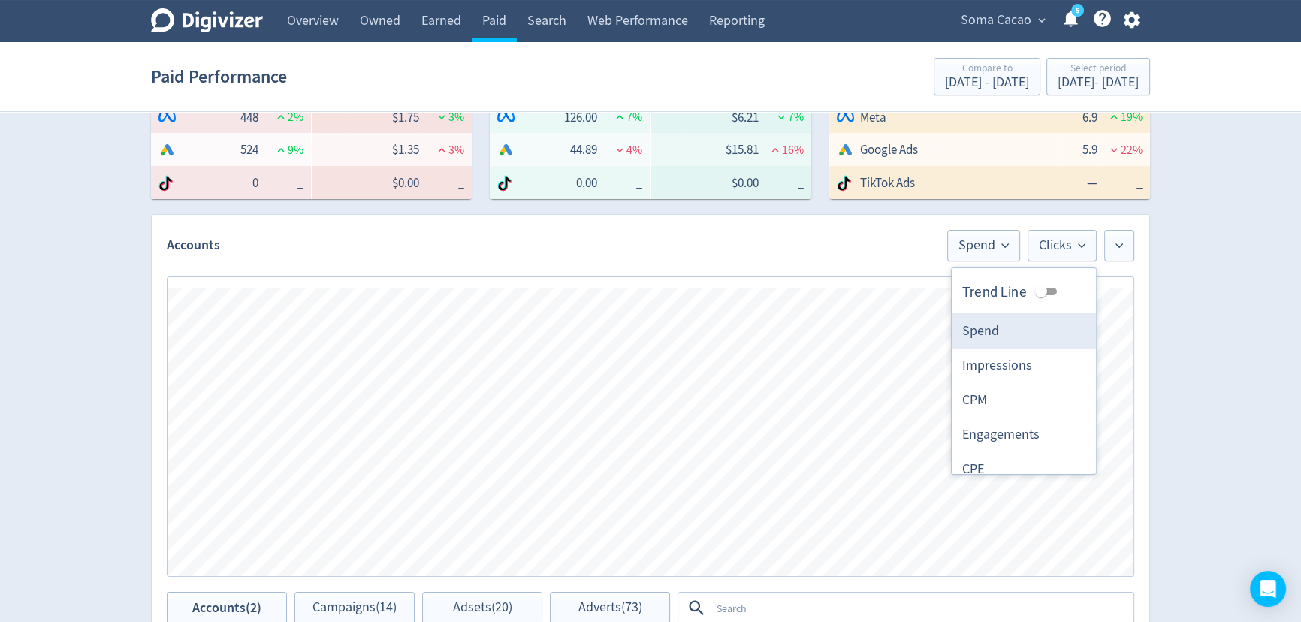
click at [1008, 330] on li "Spend" at bounding box center [1024, 331] width 144 height 35
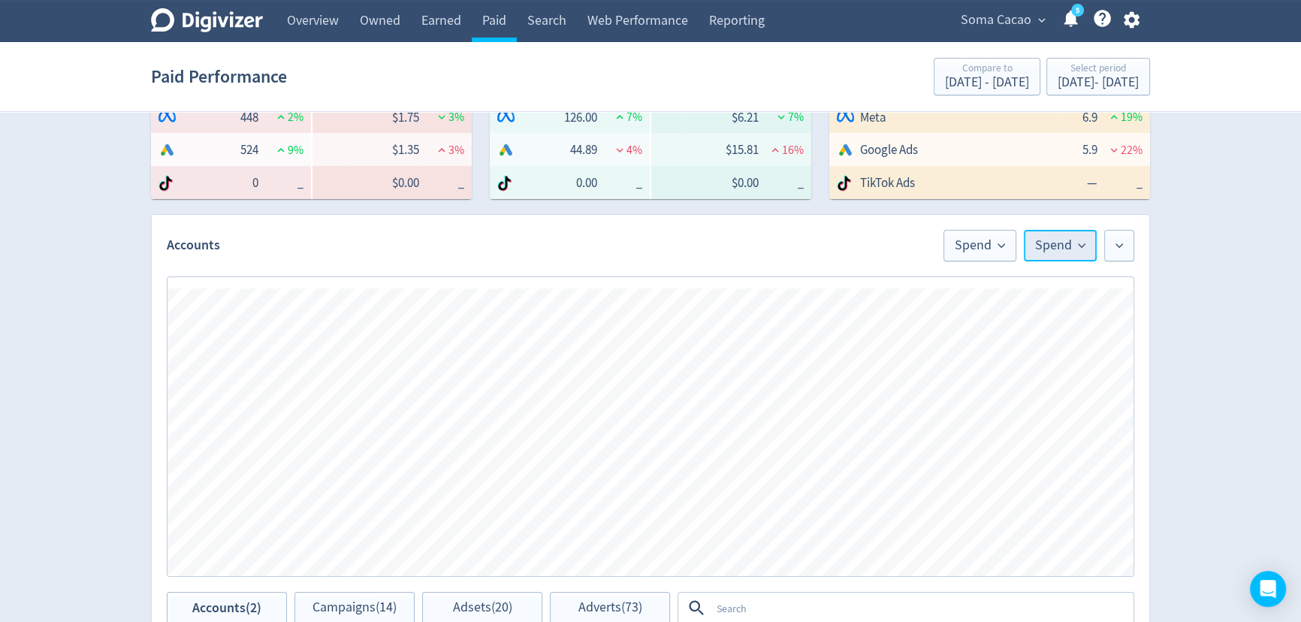
click at [1057, 252] on span "Spend" at bounding box center [1060, 246] width 50 height 14
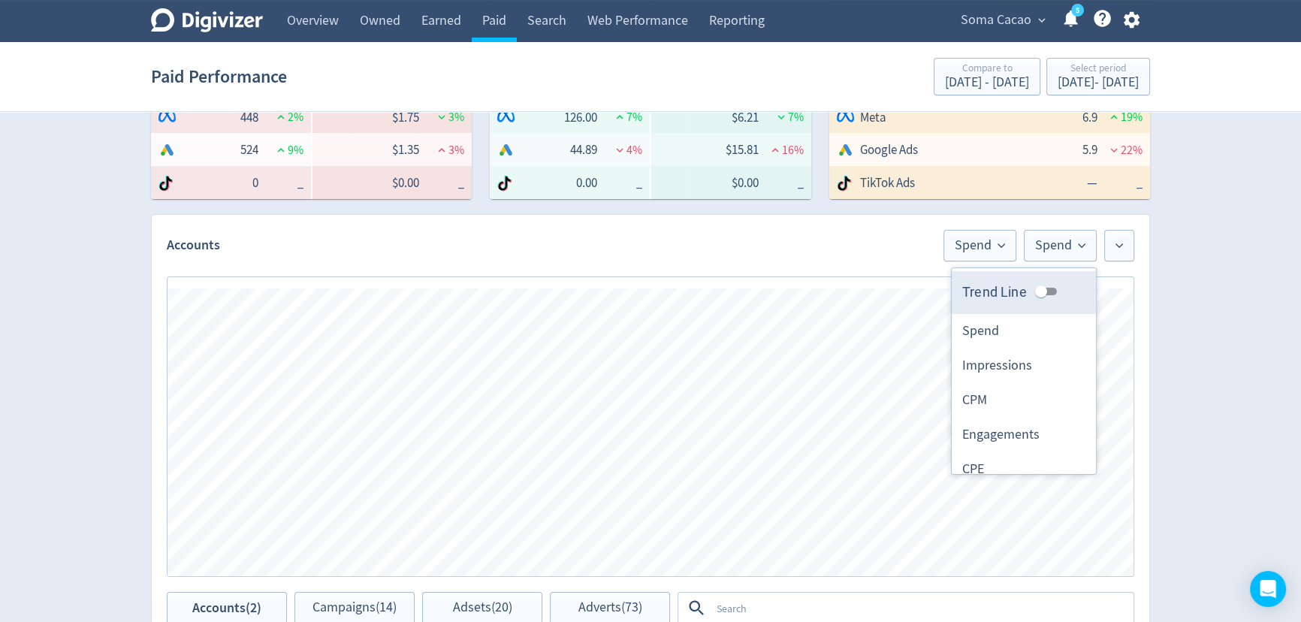
click at [1043, 285] on input "Trend Line" at bounding box center [1041, 291] width 54 height 18
checkbox input "true"
click at [1227, 324] on div "Digivizer Logo Mark Digivizer Logo Overview Owned Earned Paid Search Web Perfor…" at bounding box center [650, 411] width 1301 height 1423
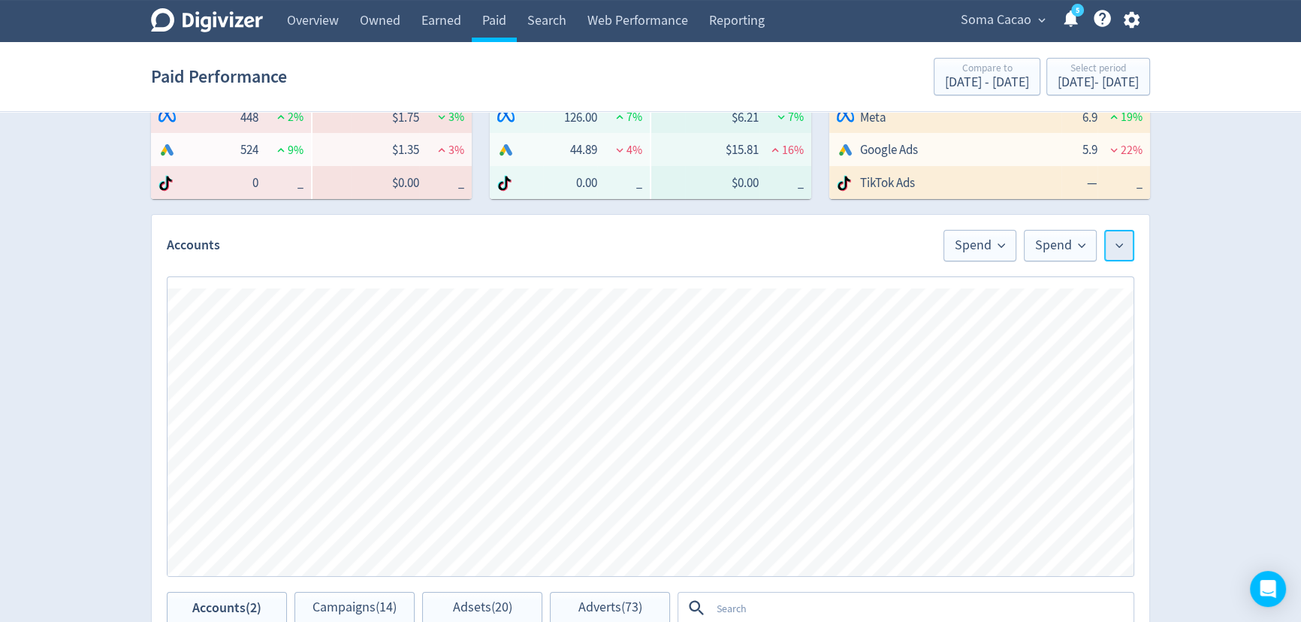
click at [1133, 253] on button at bounding box center [1119, 246] width 30 height 32
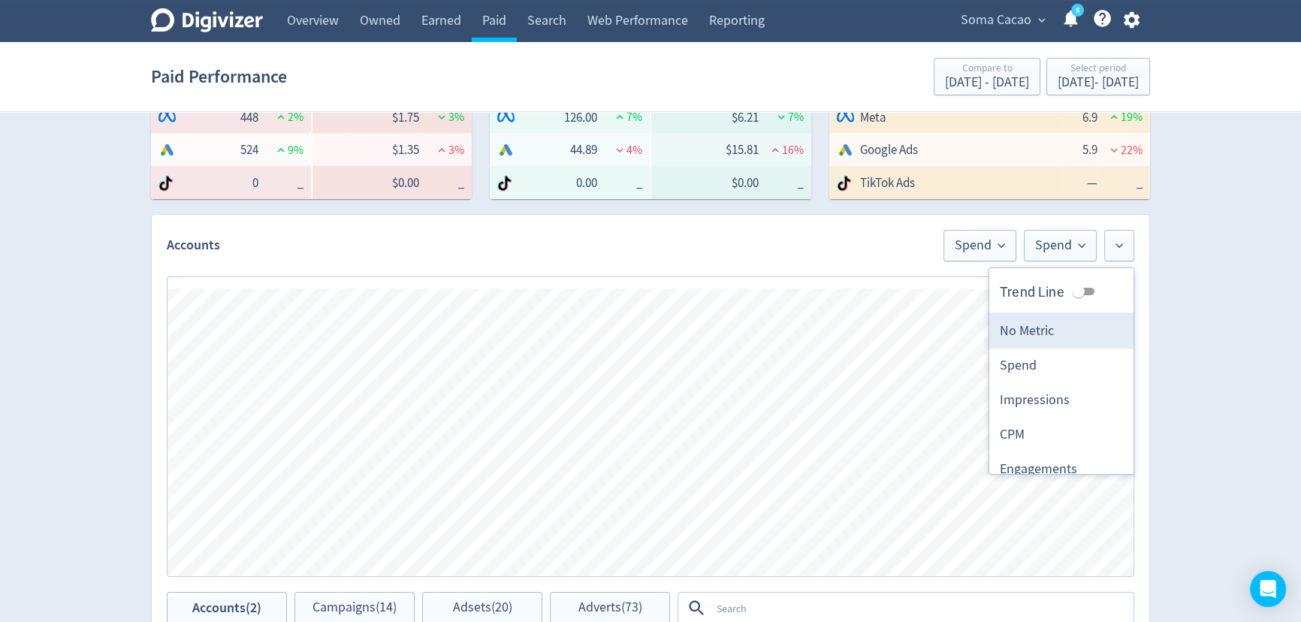
click at [1052, 334] on li "No Metric" at bounding box center [1061, 331] width 144 height 35
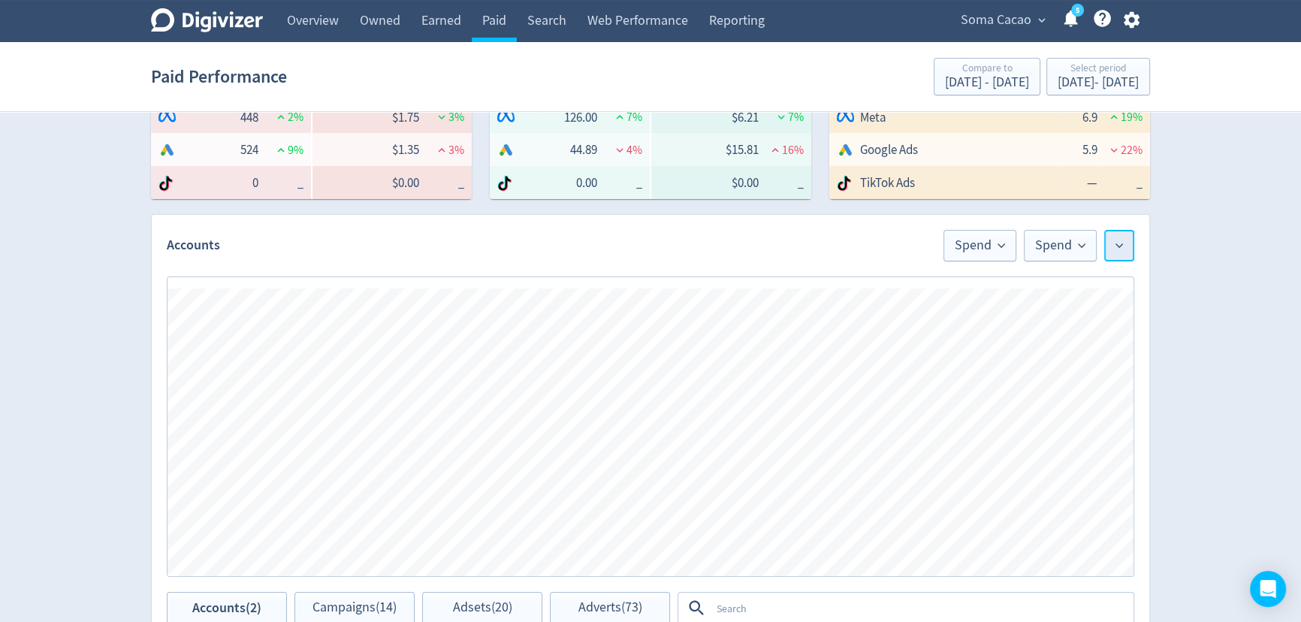
click at [1119, 231] on button at bounding box center [1119, 246] width 30 height 32
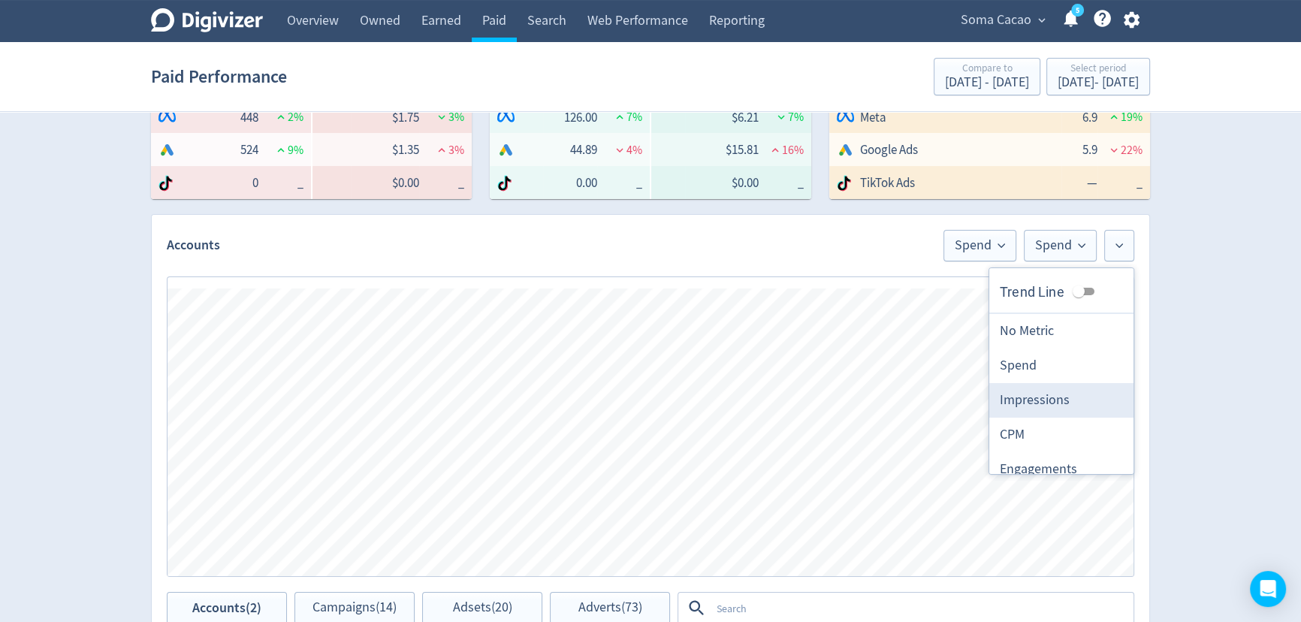
click at [1039, 391] on li "Impressions" at bounding box center [1061, 400] width 144 height 35
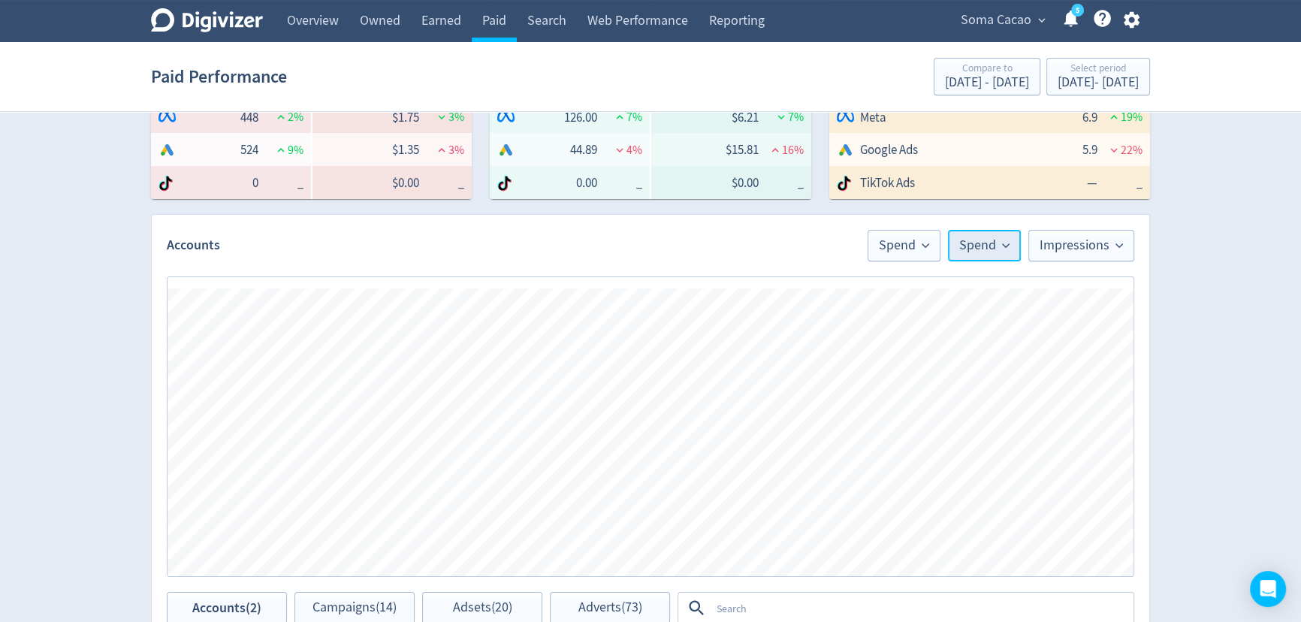
click at [974, 247] on span "Spend" at bounding box center [984, 246] width 50 height 14
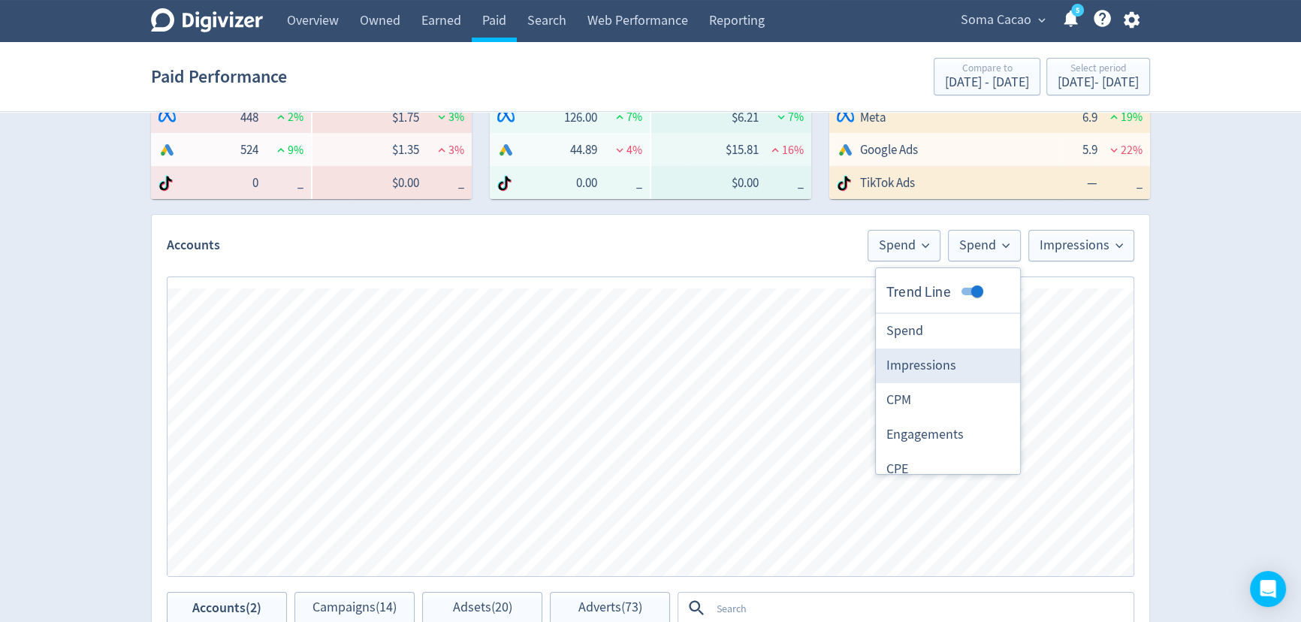
click at [936, 373] on li "Impressions" at bounding box center [948, 366] width 144 height 35
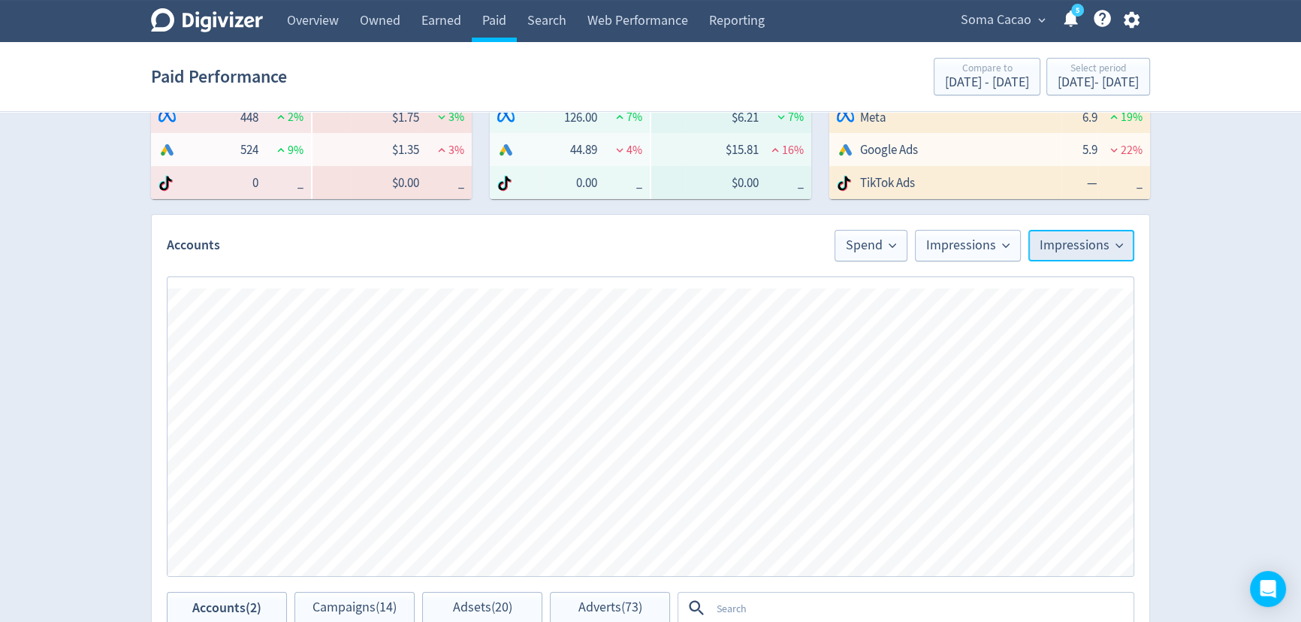
click at [1061, 255] on button "Impressions" at bounding box center [1081, 246] width 106 height 32
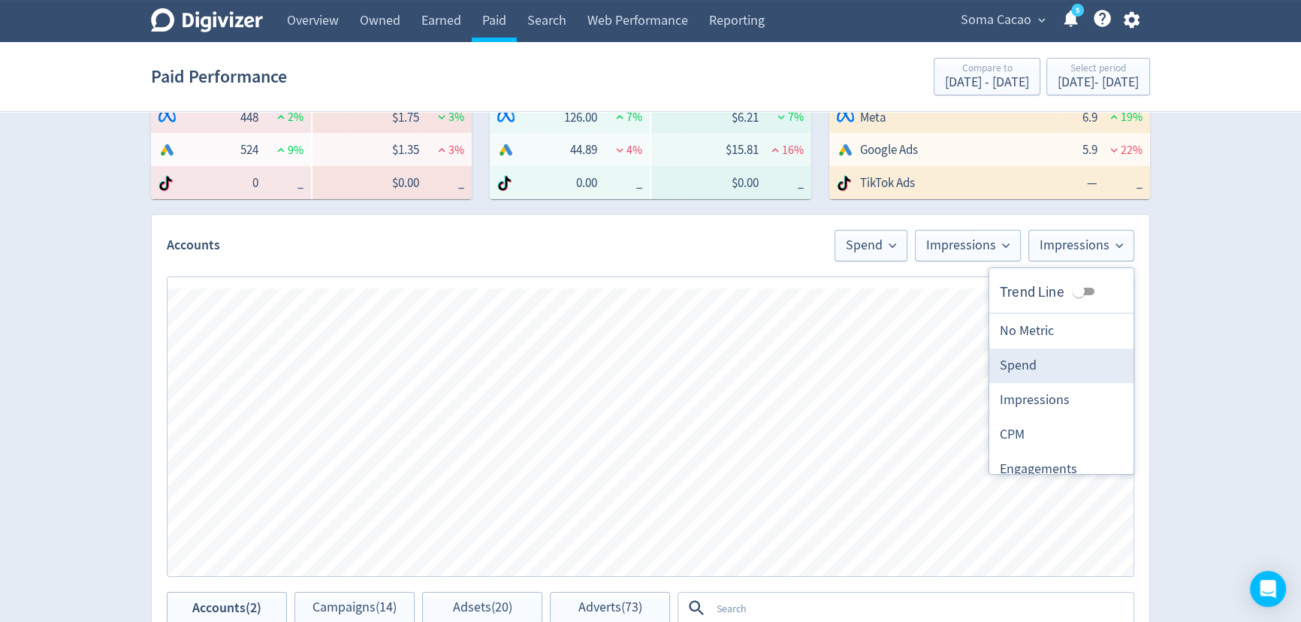
click at [1032, 364] on li "Spend" at bounding box center [1061, 366] width 144 height 35
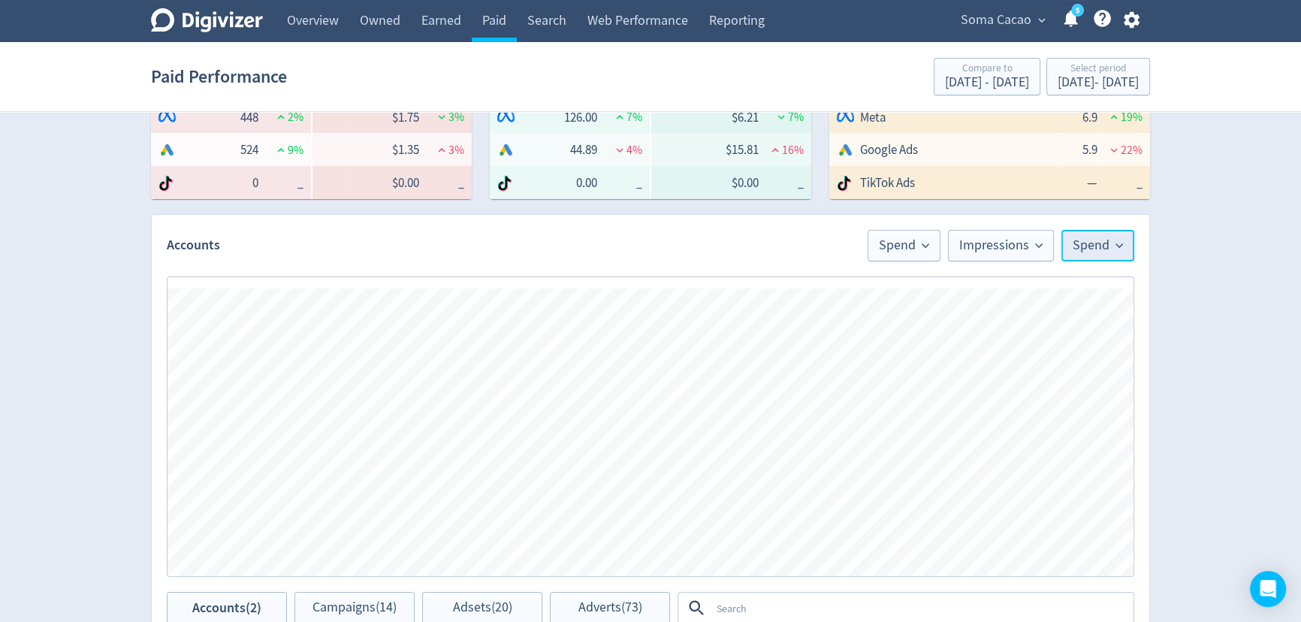
click at [1116, 249] on icon at bounding box center [1119, 246] width 8 height 8
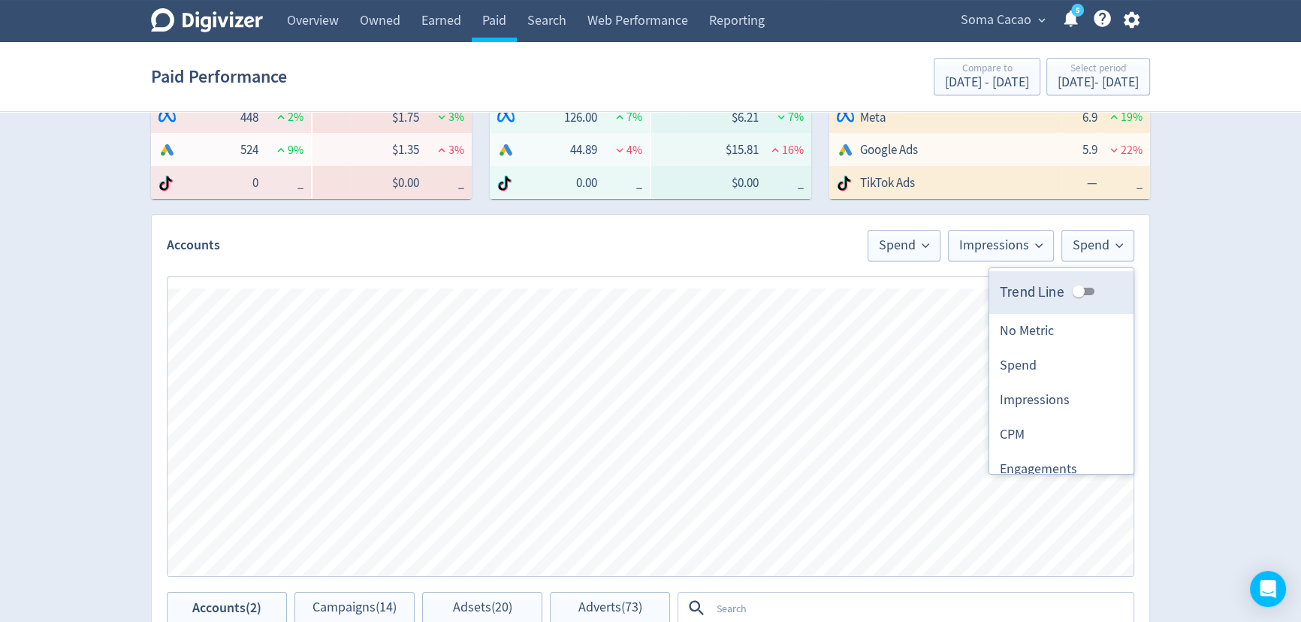
click at [1071, 292] on input "Trend Line" at bounding box center [1079, 291] width 54 height 18
checkbox input "true"
click at [1180, 326] on div "Digivizer Logo Mark Digivizer Logo Overview Owned Earned Paid Search Web Perfor…" at bounding box center [650, 411] width 1301 height 1423
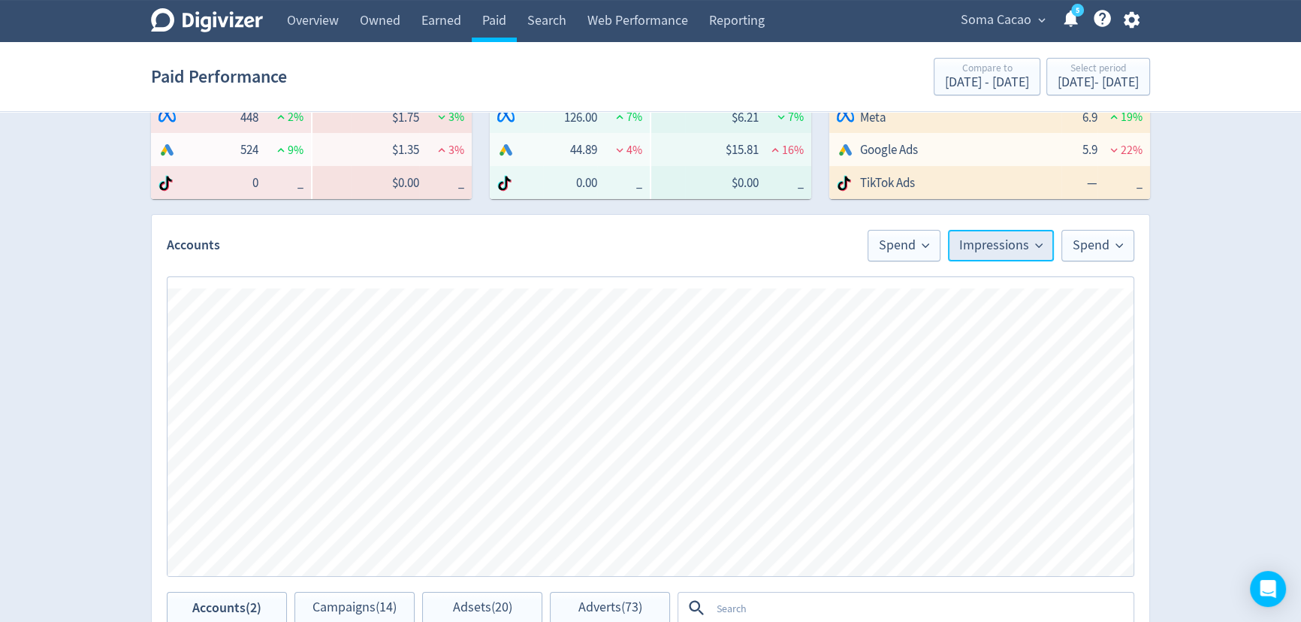
click at [1009, 239] on span "Impressions" at bounding box center [1000, 246] width 83 height 14
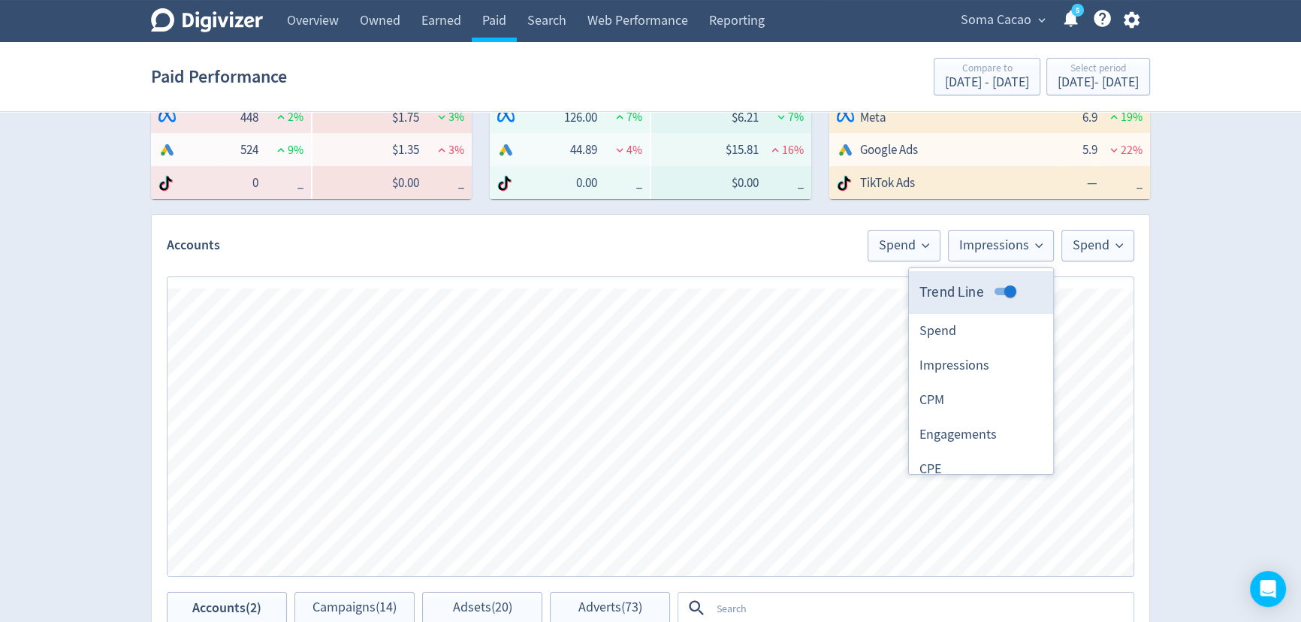
click at [992, 290] on input "Trend Line" at bounding box center [1010, 291] width 54 height 18
checkbox input "false"
click at [887, 244] on span "Spend" at bounding box center [904, 246] width 50 height 14
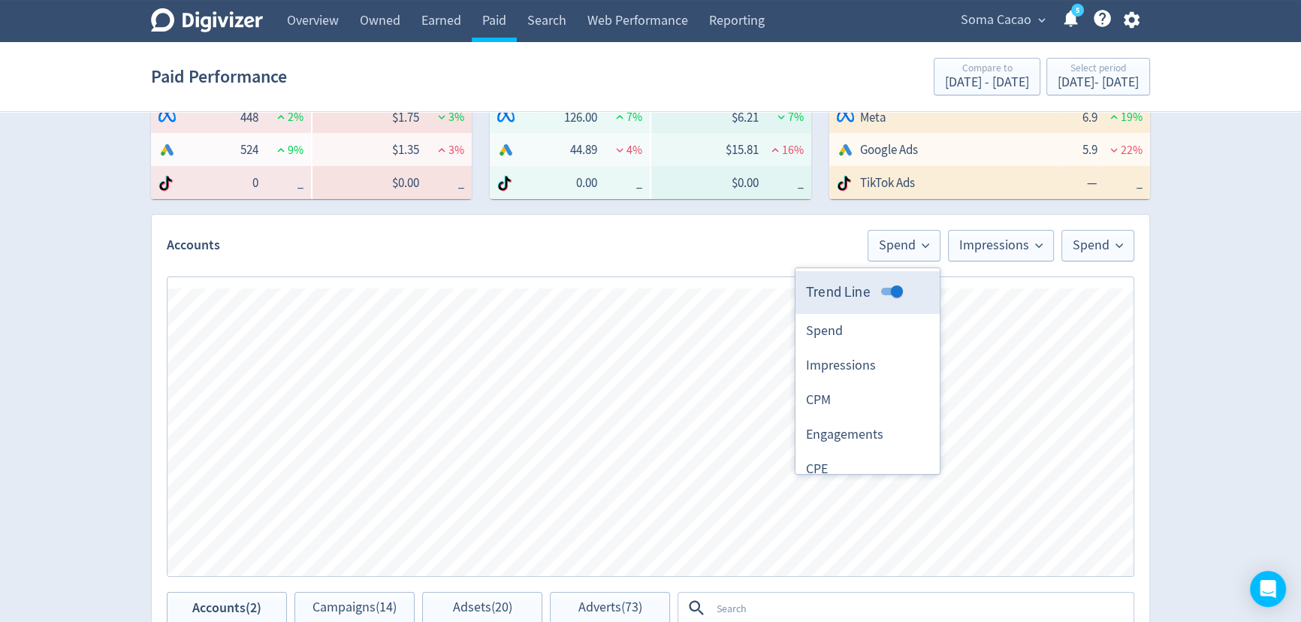
click at [884, 285] on input "Trend Line" at bounding box center [897, 291] width 54 height 18
checkbox input "false"
click at [1263, 344] on div "Digivizer Logo Mark Digivizer Logo Overview Owned Earned Paid Search Web Perfor…" at bounding box center [650, 411] width 1301 height 1423
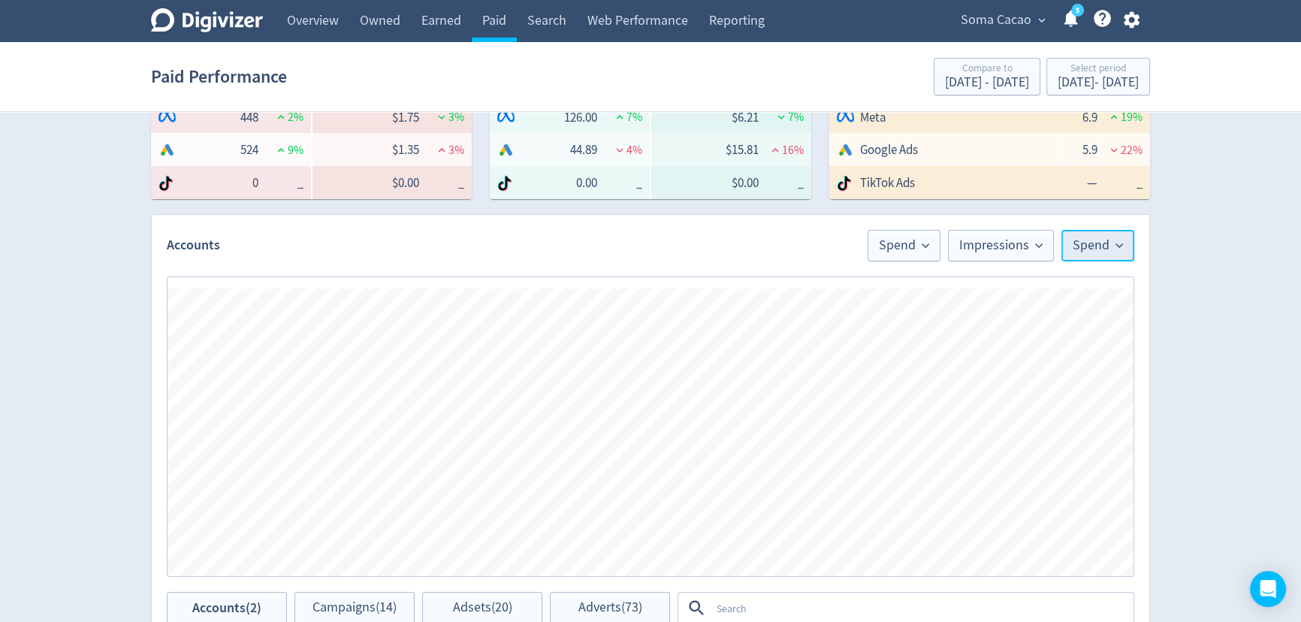
click at [1108, 249] on span "Spend" at bounding box center [1098, 246] width 50 height 14
click at [1281, 343] on div "Digivizer Logo Mark Digivizer Logo Overview Owned Earned Paid Search Web Perfor…" at bounding box center [650, 411] width 1301 height 1423
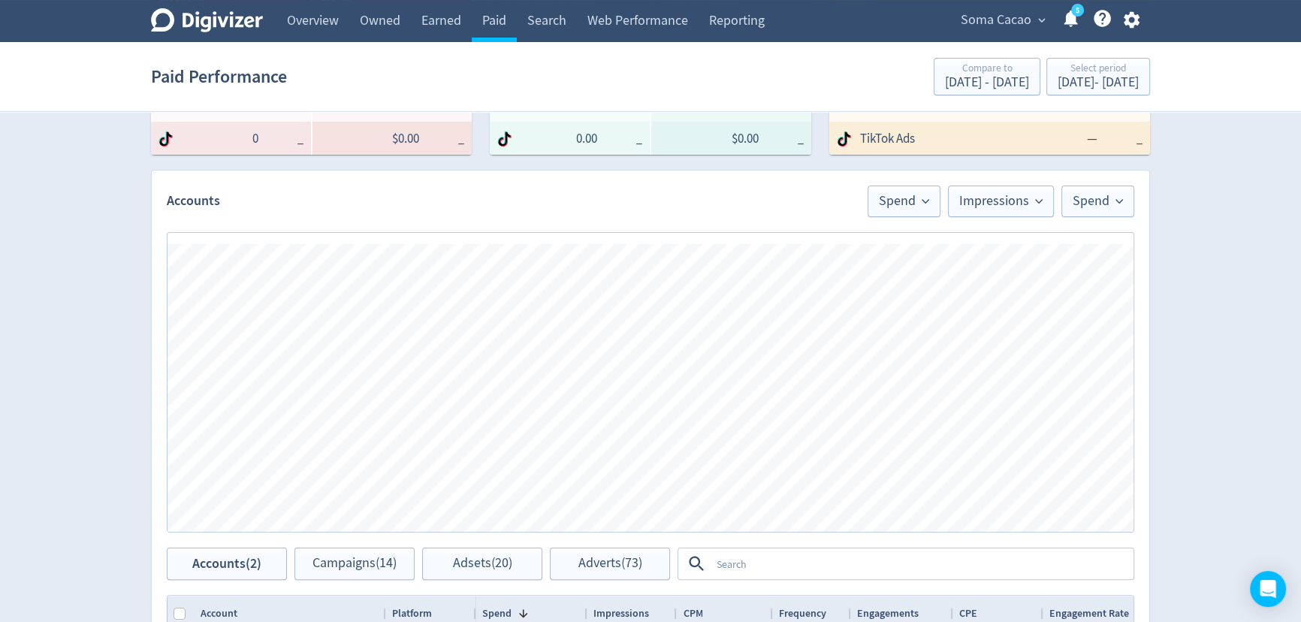
scroll to position [368, 0]
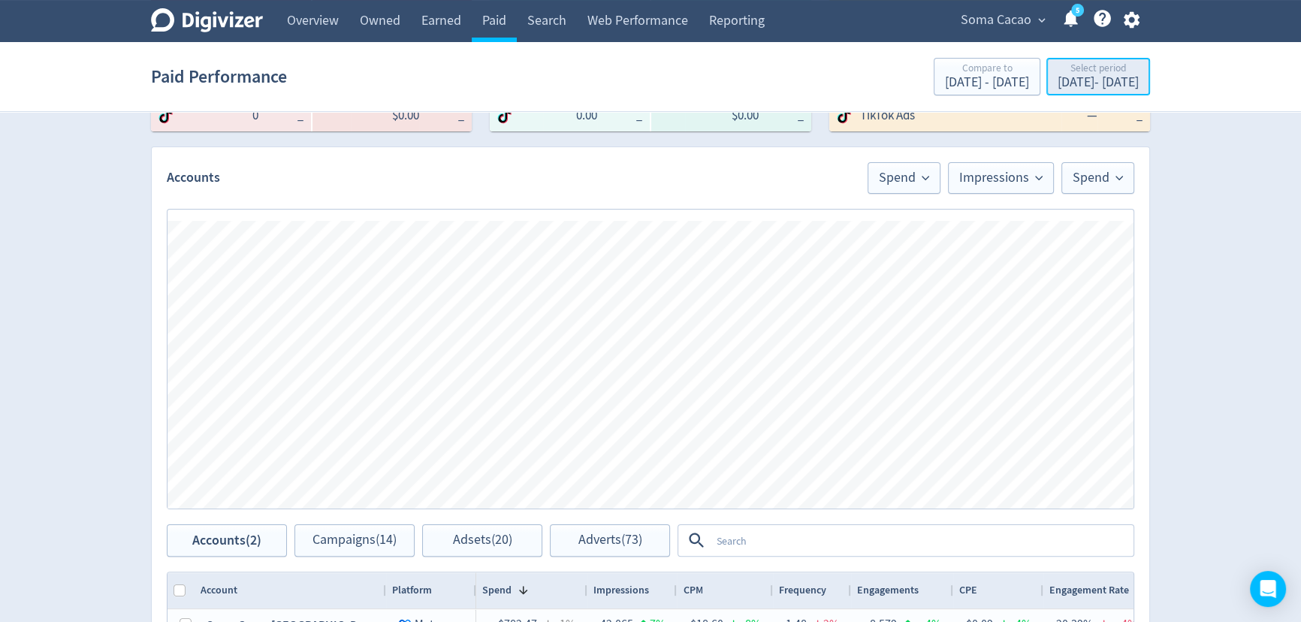
click at [1064, 79] on div "Sep 1, 2025 - Sep 2, 2025" at bounding box center [1098, 83] width 81 height 14
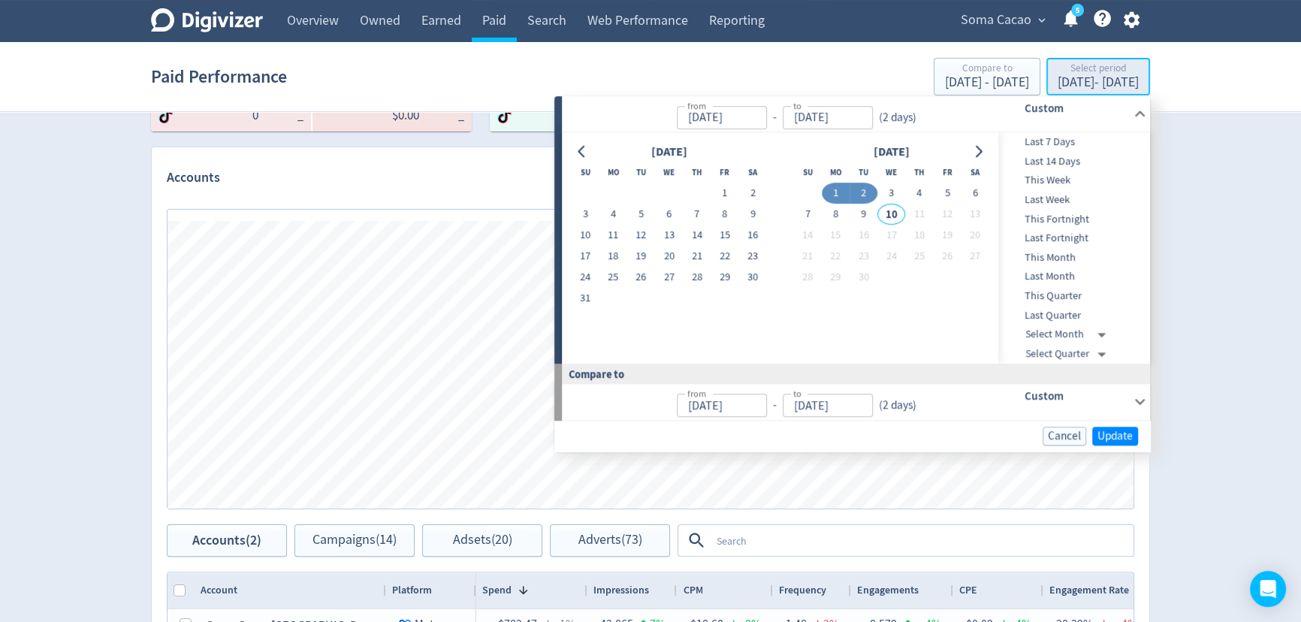
type input "[DATE]"
type input "Aug 30, 2025"
type input "[DATE]"
click at [832, 190] on button "1" at bounding box center [836, 193] width 28 height 21
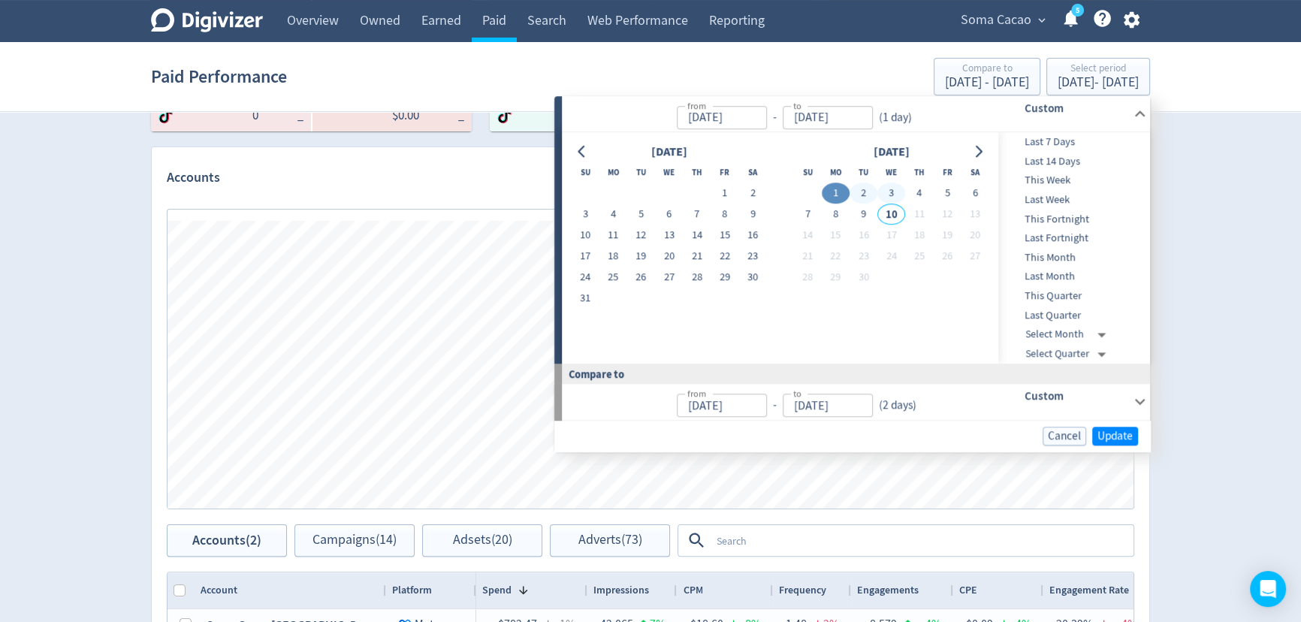
click at [888, 190] on button "3" at bounding box center [891, 193] width 28 height 21
type input "[DATE]"
click at [1115, 433] on span "Update" at bounding box center [1114, 435] width 35 height 11
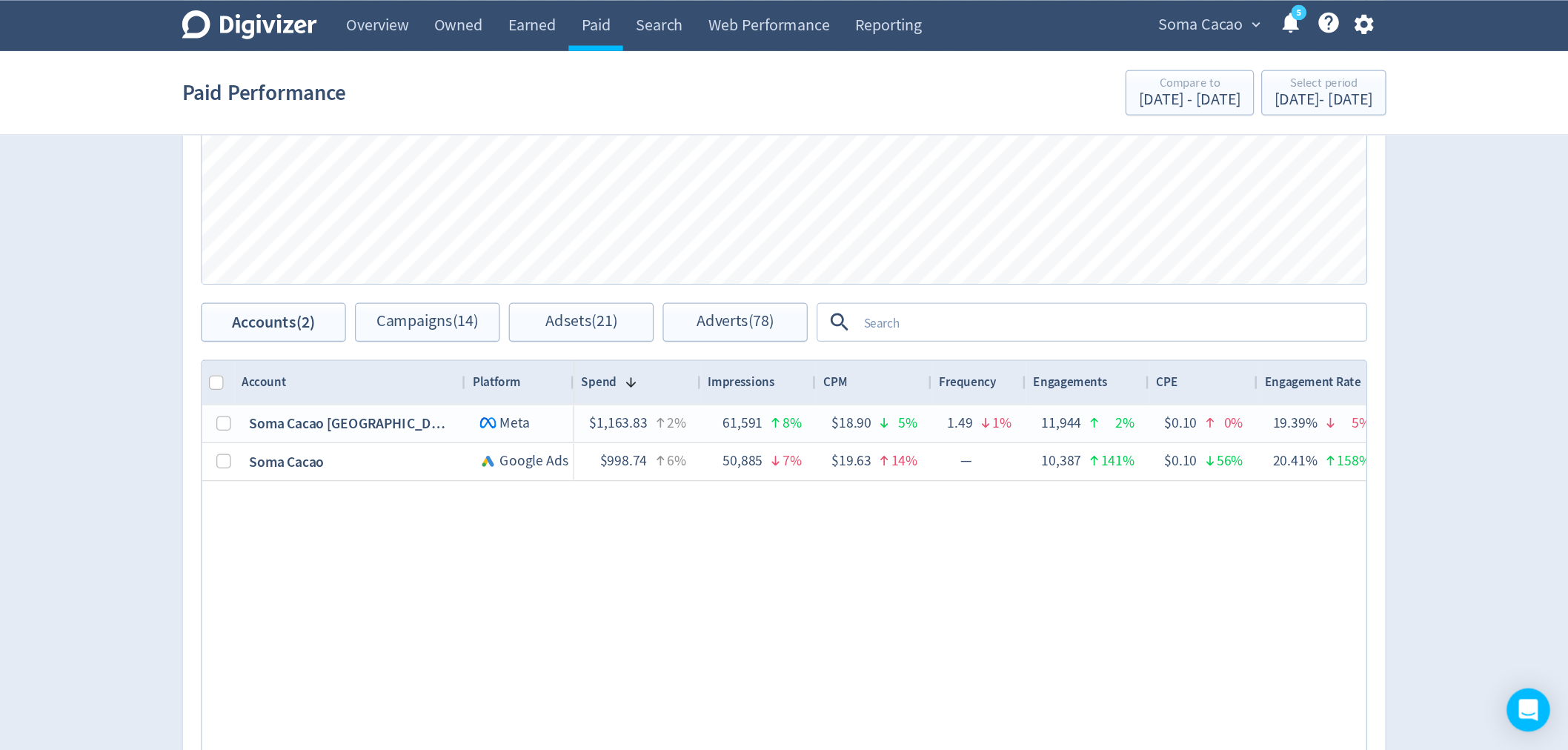
scroll to position [296, 0]
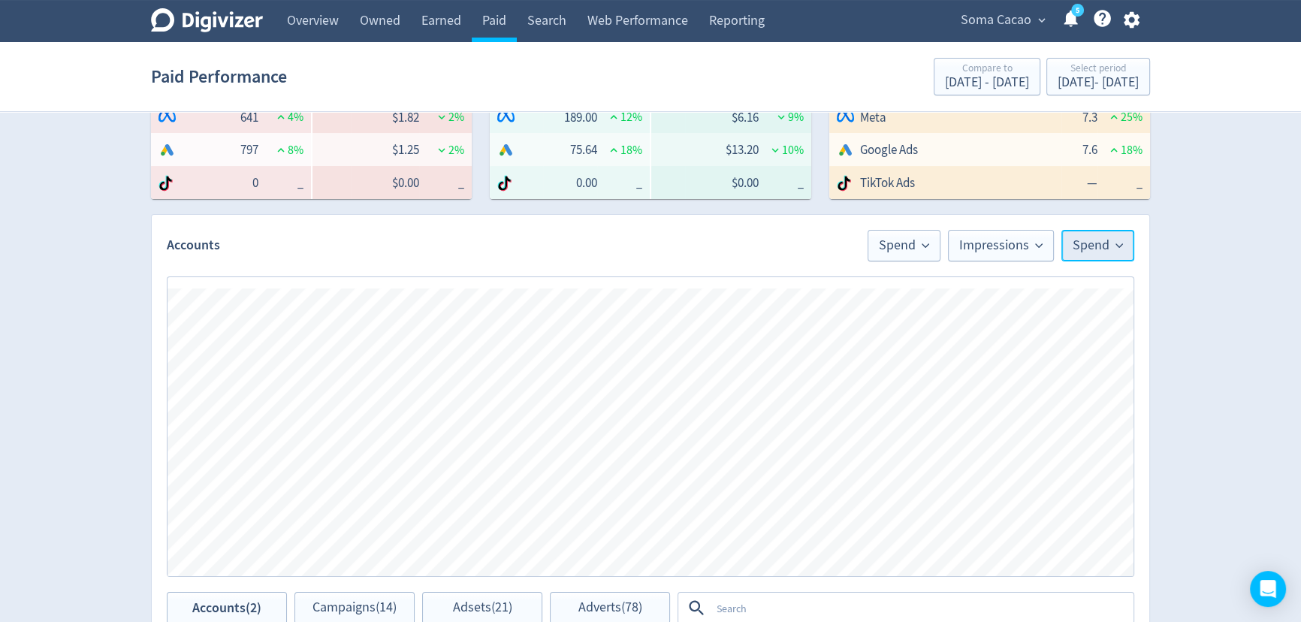
click at [1089, 248] on span "Spend" at bounding box center [1098, 246] width 50 height 14
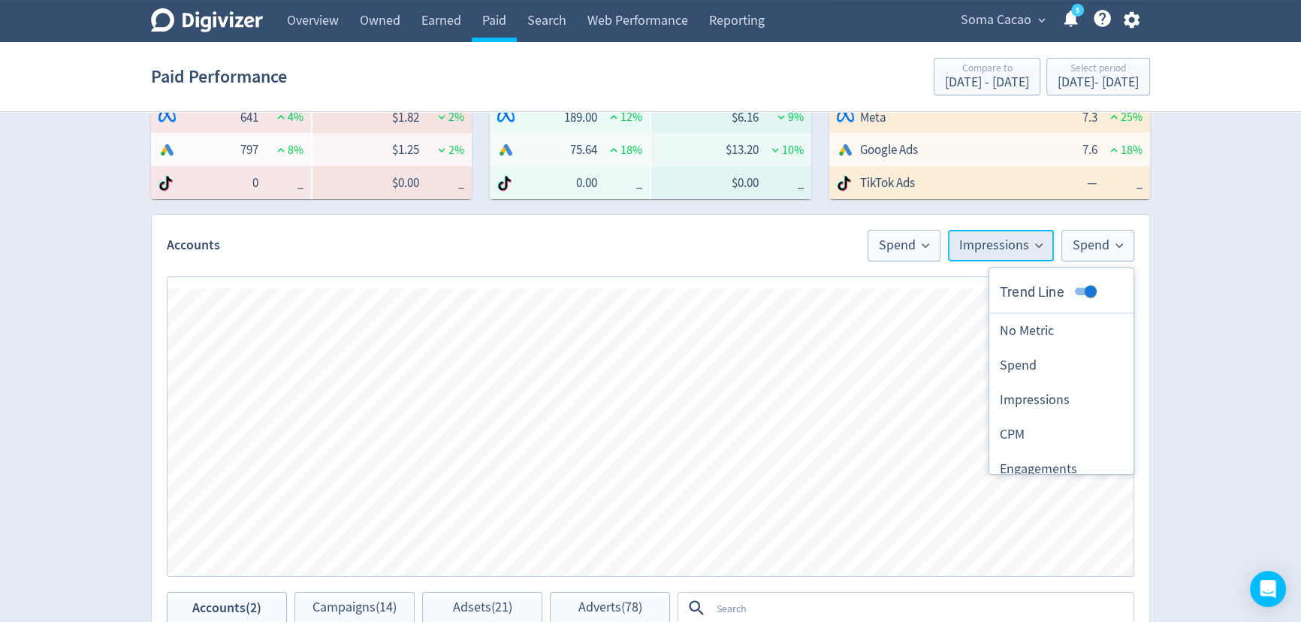
click at [1011, 248] on span "Impressions" at bounding box center [1000, 246] width 83 height 14
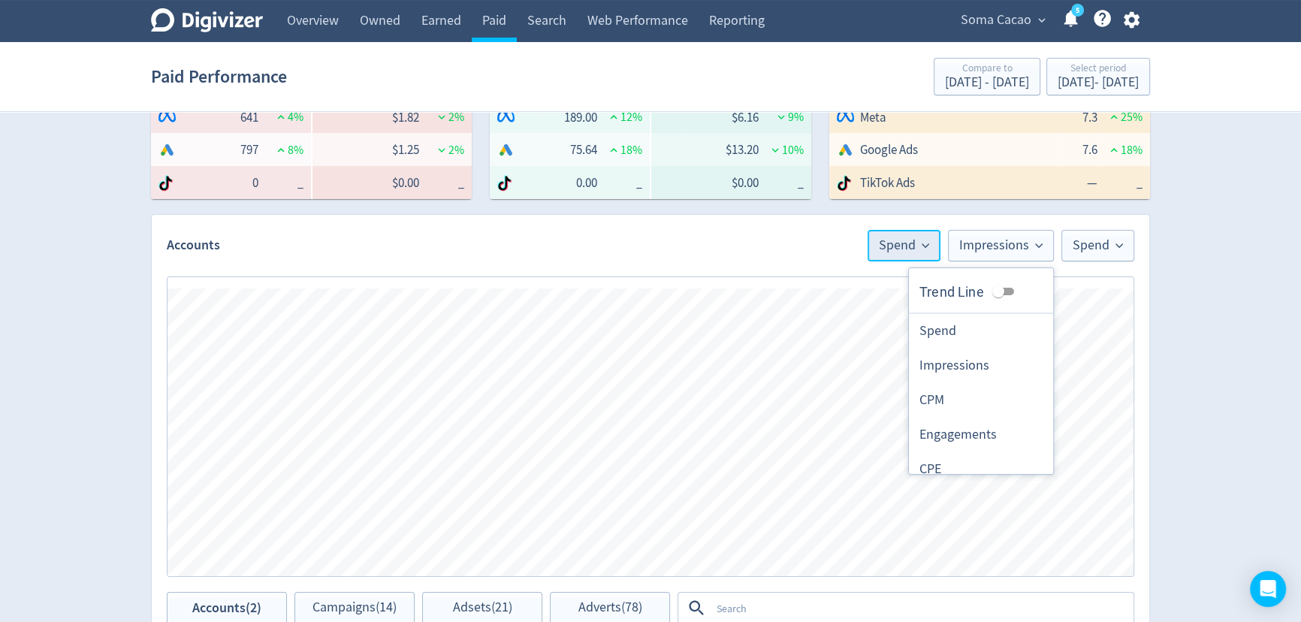
click at [879, 243] on button "Spend" at bounding box center [904, 246] width 73 height 32
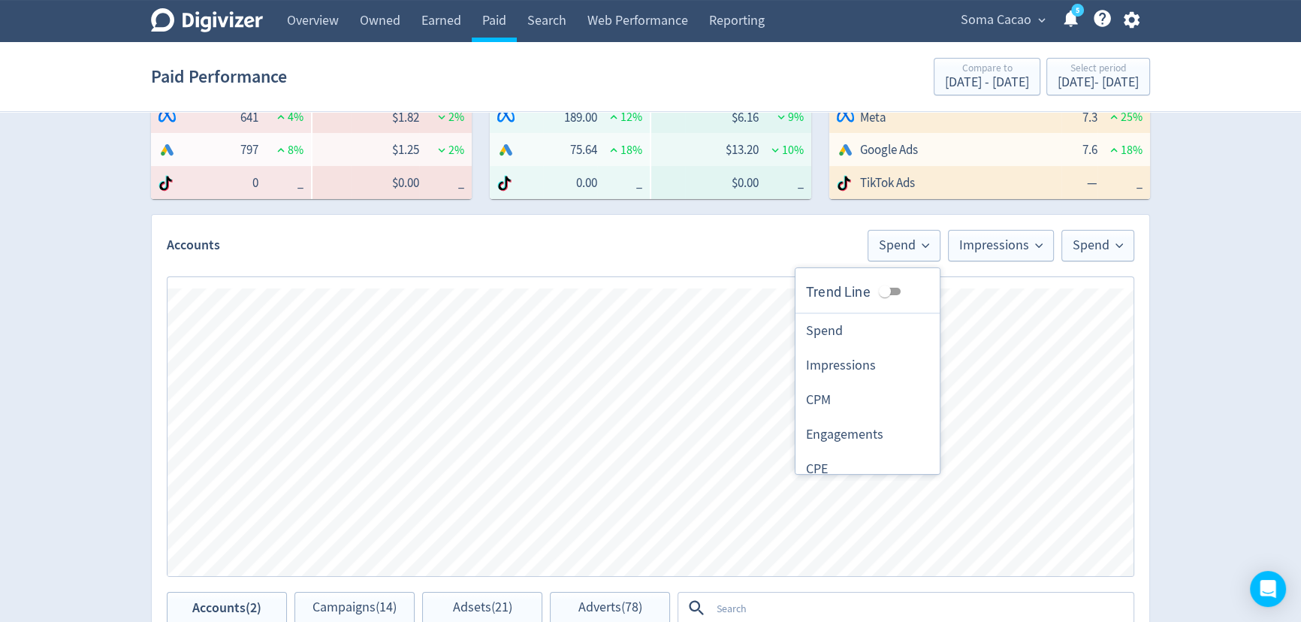
click at [1218, 296] on div "Digivizer Logo [PERSON_NAME] Logo Overview Owned Earned Paid Search Web Perform…" at bounding box center [650, 411] width 1301 height 1423
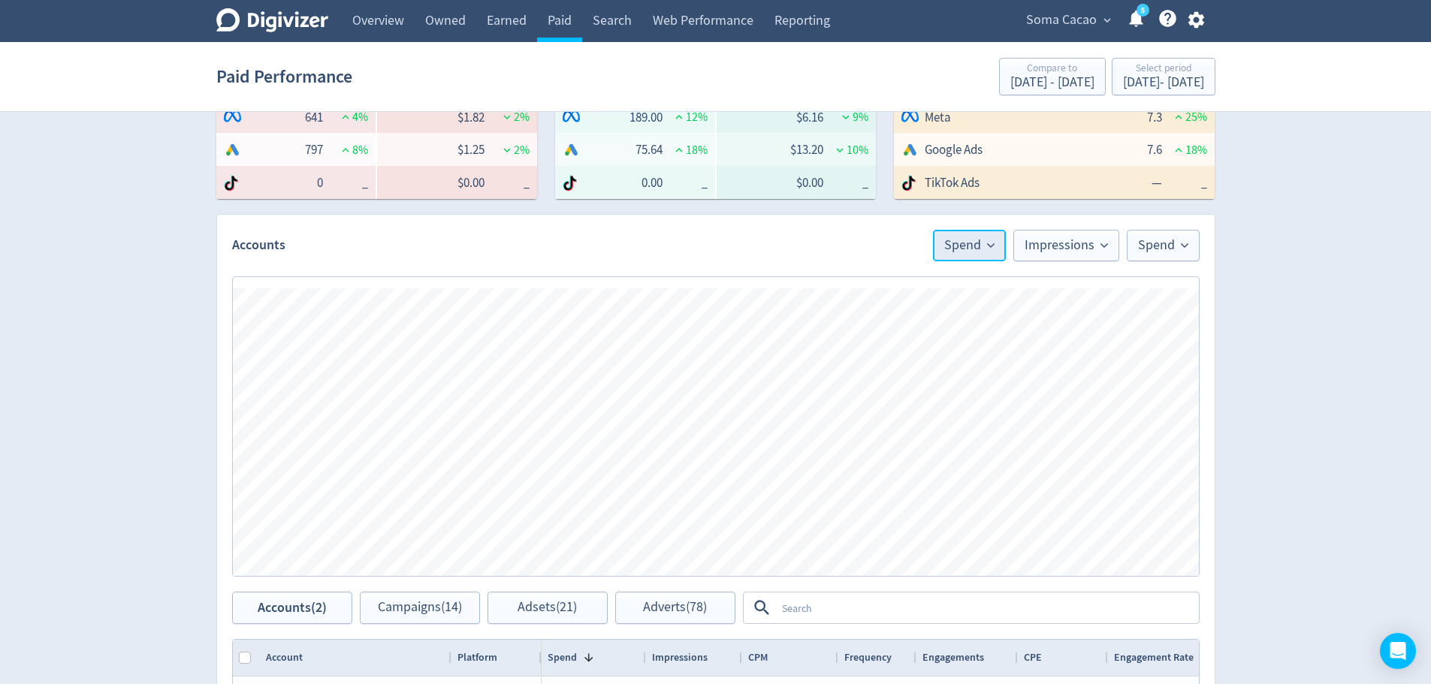
click at [983, 239] on span "Spend" at bounding box center [969, 246] width 50 height 14
click at [1055, 250] on span "Impressions" at bounding box center [1066, 246] width 83 height 14
click at [1146, 246] on span "Spend" at bounding box center [1163, 246] width 50 height 14
click at [1300, 392] on div "Digivizer Logo [PERSON_NAME] Logo Overview Owned Earned Paid Search Web Perform…" at bounding box center [715, 411] width 1431 height 1423
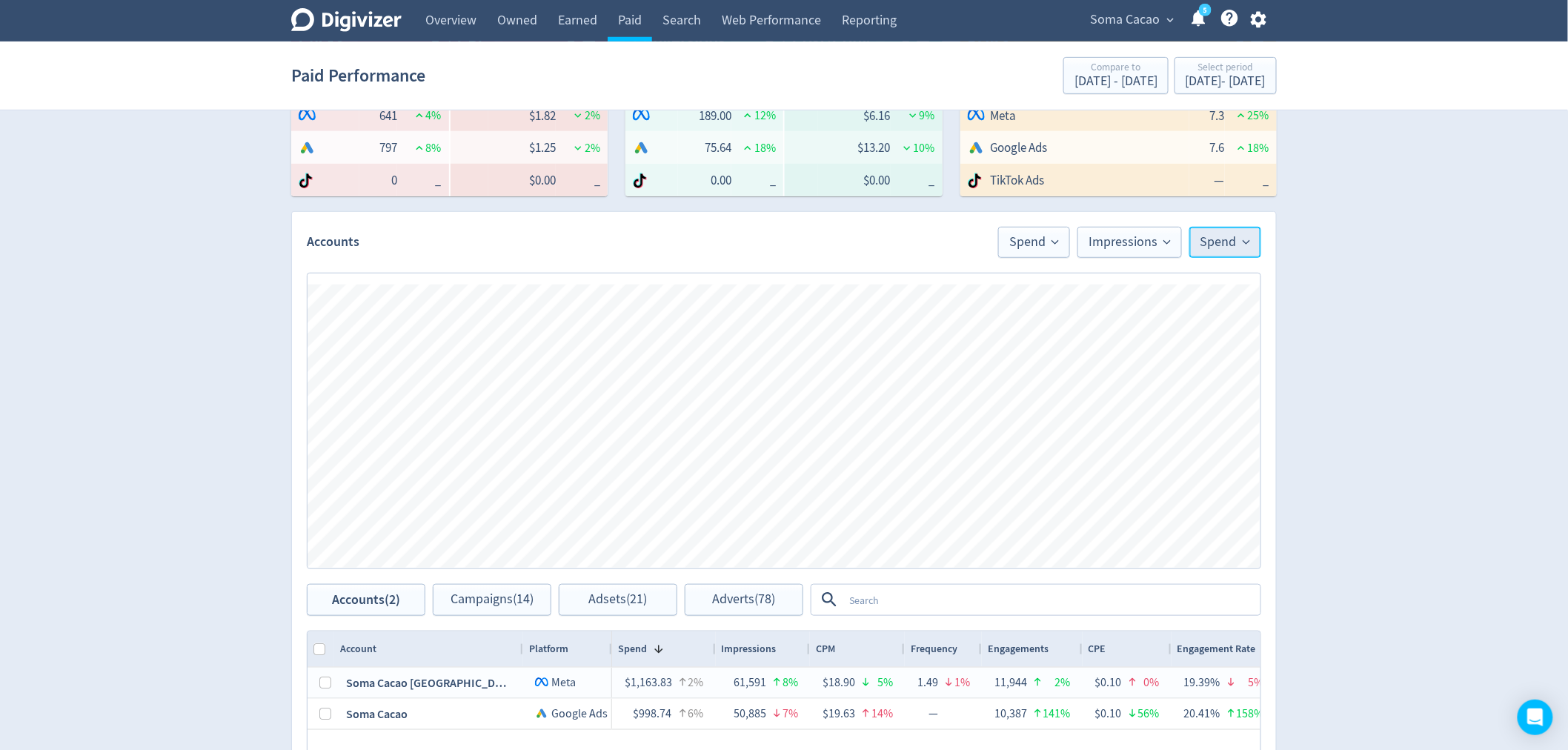
click at [1225, 240] on span "Spend" at bounding box center [1226, 243] width 49 height 14
click at [1014, 236] on span "Spend" at bounding box center [1034, 243] width 49 height 14
click at [1209, 246] on span "Spend" at bounding box center [1226, 243] width 49 height 14
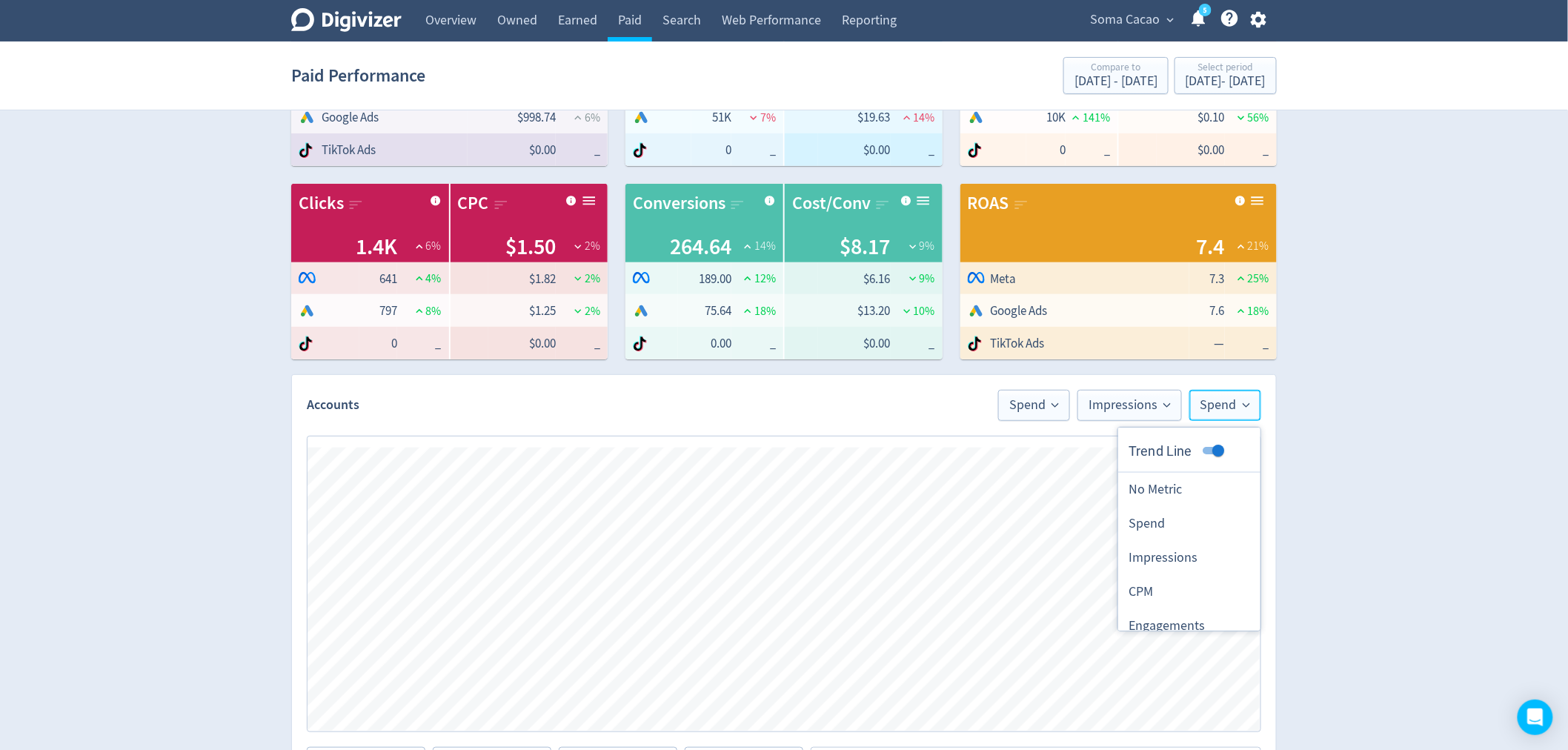
scroll to position [131, 0]
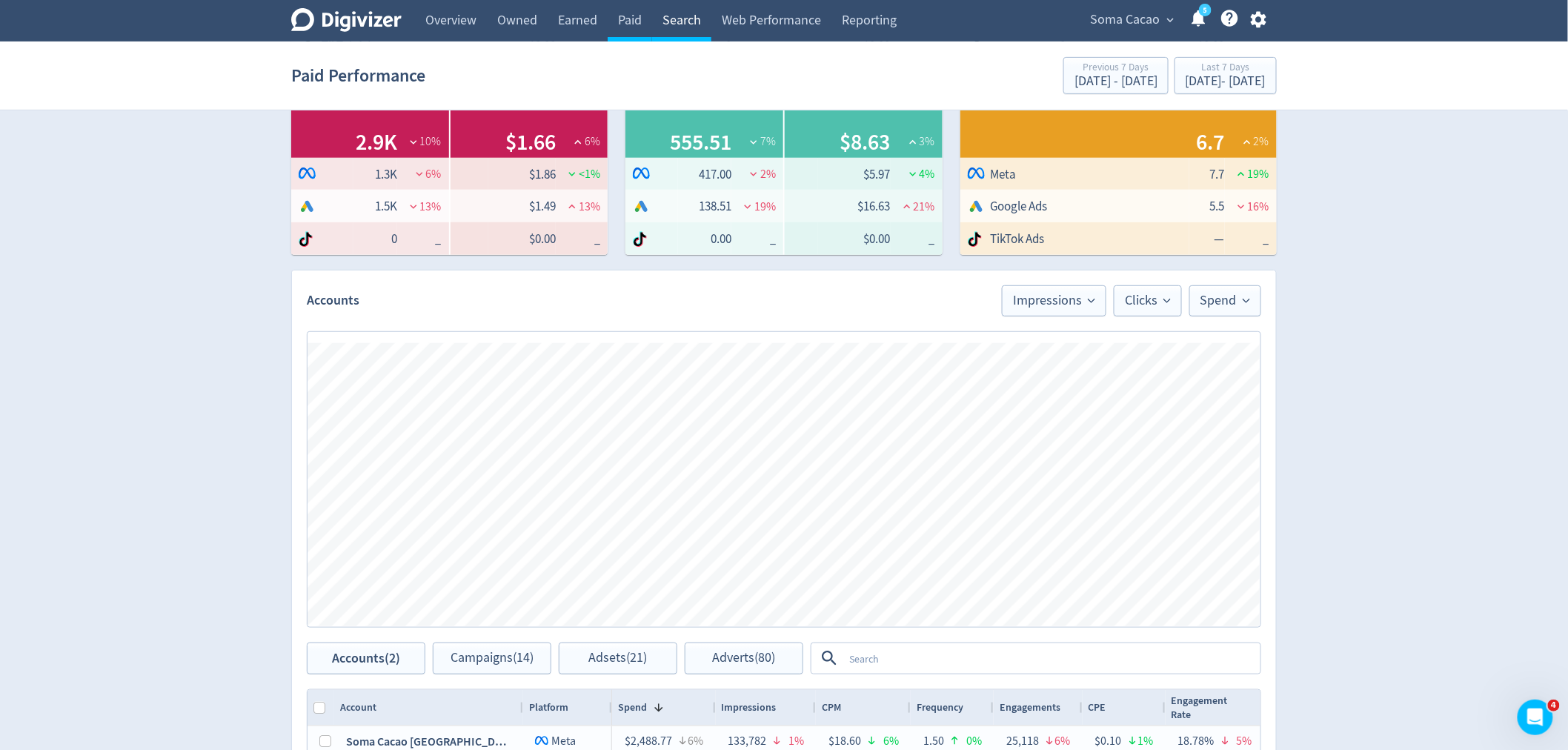
scroll to position [247, 0]
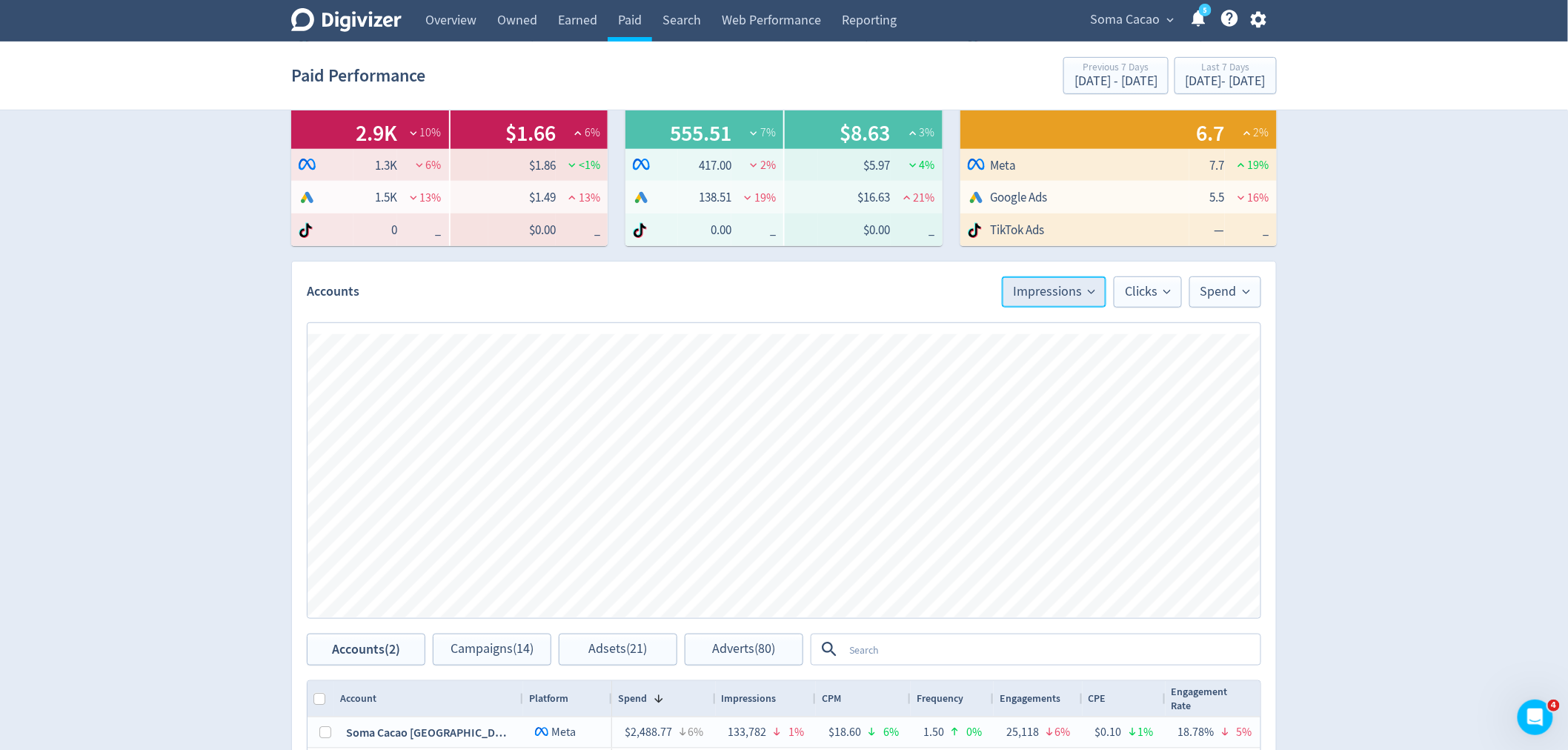
click at [1059, 290] on span "Impressions" at bounding box center [1054, 292] width 82 height 14
click at [1049, 336] on input "Trend Line" at bounding box center [1052, 338] width 53 height 18
click at [1049, 336] on input "Trend Line" at bounding box center [1064, 338] width 53 height 18
checkbox input "false"
click at [1136, 293] on span "Clicks" at bounding box center [1148, 292] width 46 height 14
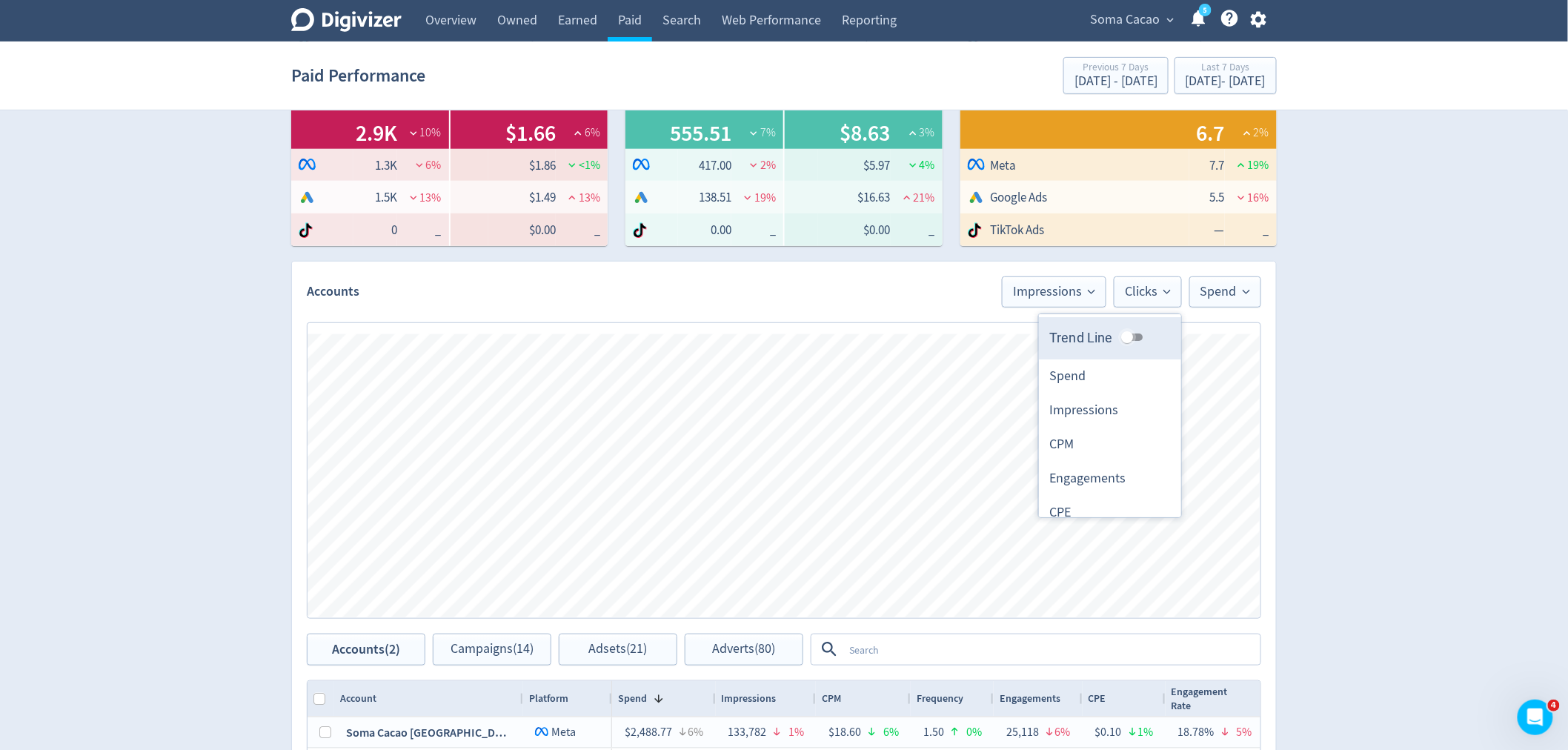
click at [1117, 336] on input "Trend Line" at bounding box center [1127, 338] width 53 height 18
click at [1117, 336] on input "Trend Line" at bounding box center [1140, 338] width 53 height 18
checkbox input "false"
click at [1210, 290] on span "Spend" at bounding box center [1226, 292] width 49 height 14
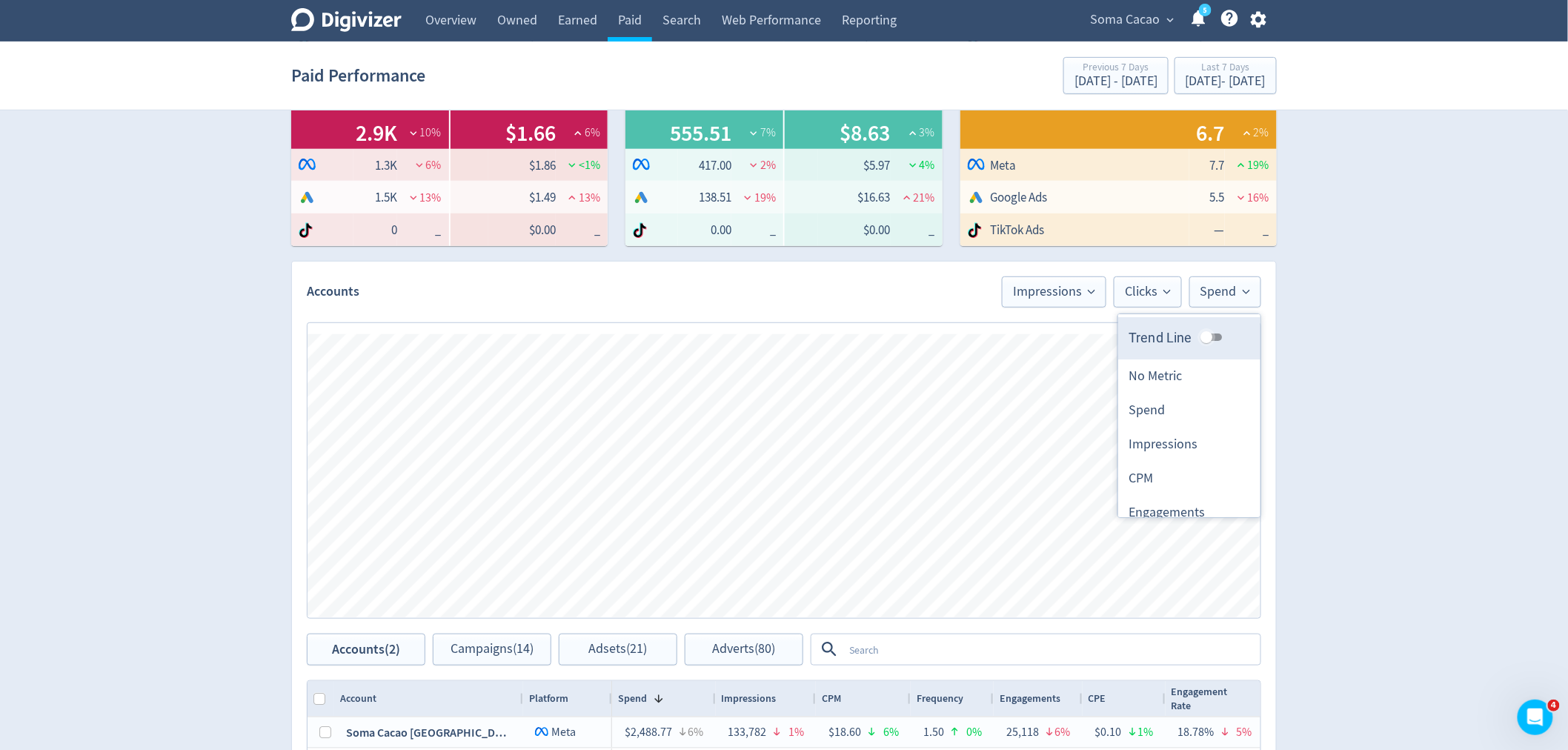
click at [1194, 331] on input "Trend Line" at bounding box center [1207, 338] width 53 height 18
click at [1194, 331] on input "Trend Line" at bounding box center [1219, 338] width 53 height 18
checkbox input "false"
click at [1186, 79] on div "[DATE] - [DATE]" at bounding box center [1226, 82] width 80 height 14
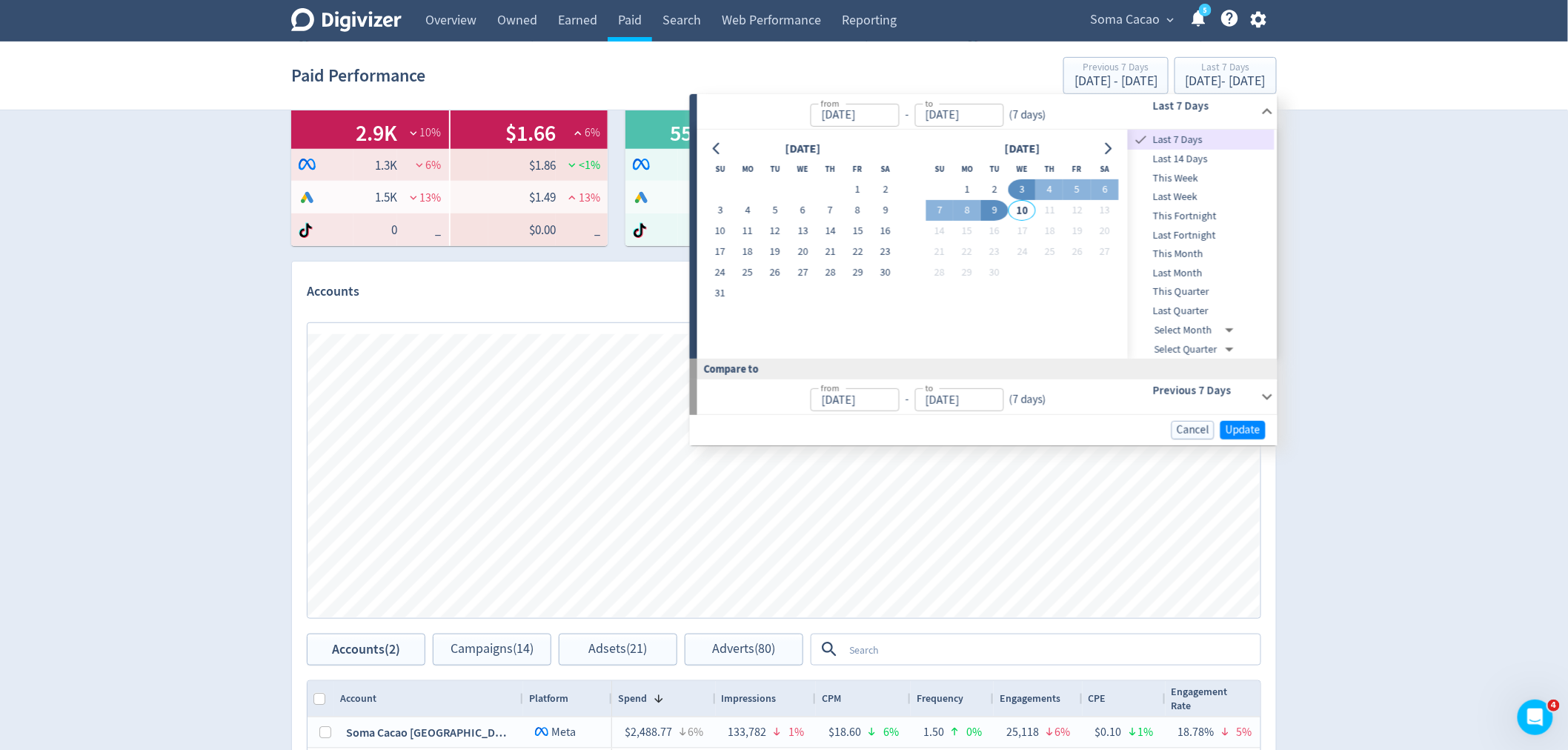
click at [972, 186] on button "1" at bounding box center [968, 189] width 28 height 21
type input "[DATE]"
click at [1032, 189] on button "3" at bounding box center [1022, 189] width 28 height 21
type input "[DATE]"
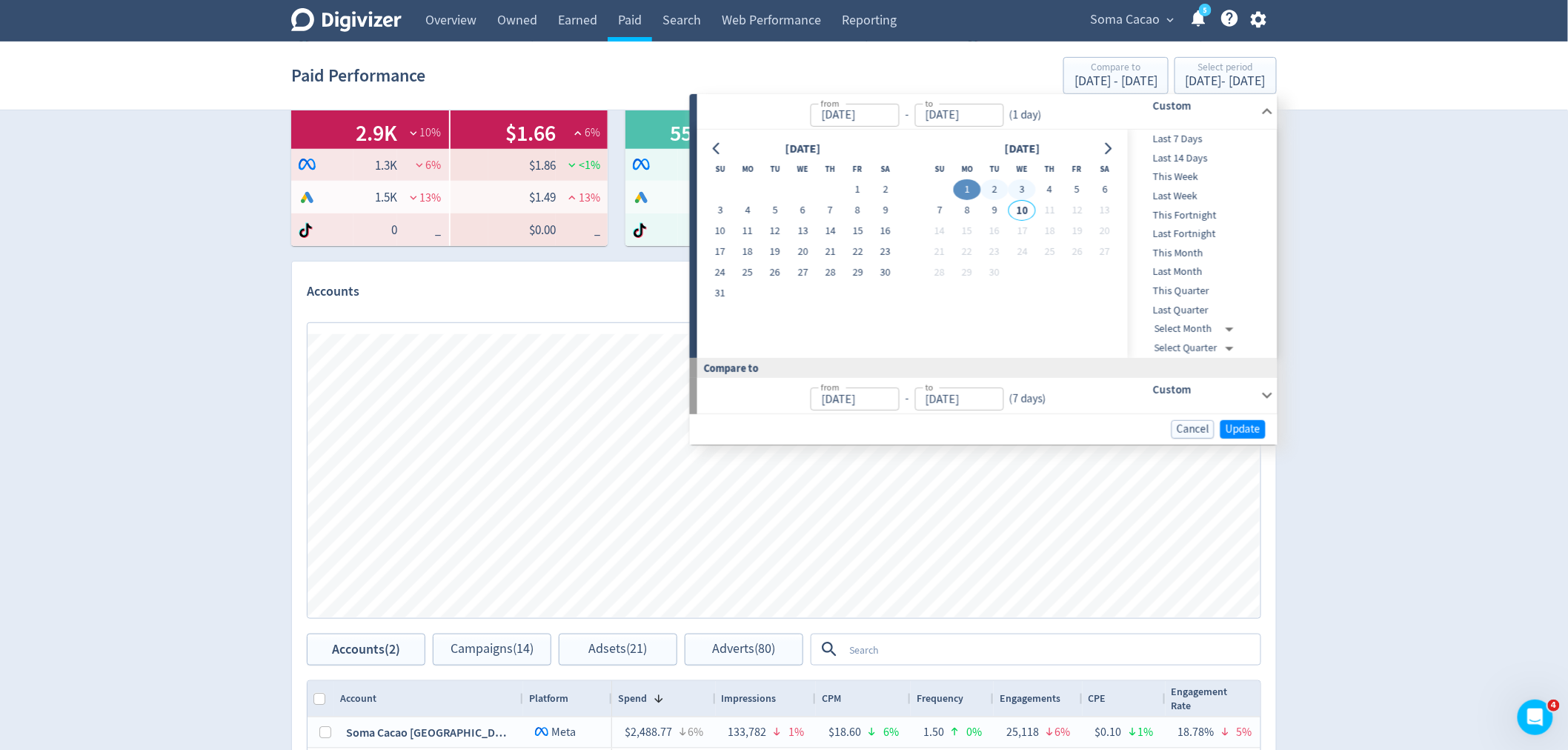
type input "[DATE]"
click at [1240, 426] on span "Update" at bounding box center [1242, 429] width 35 height 11
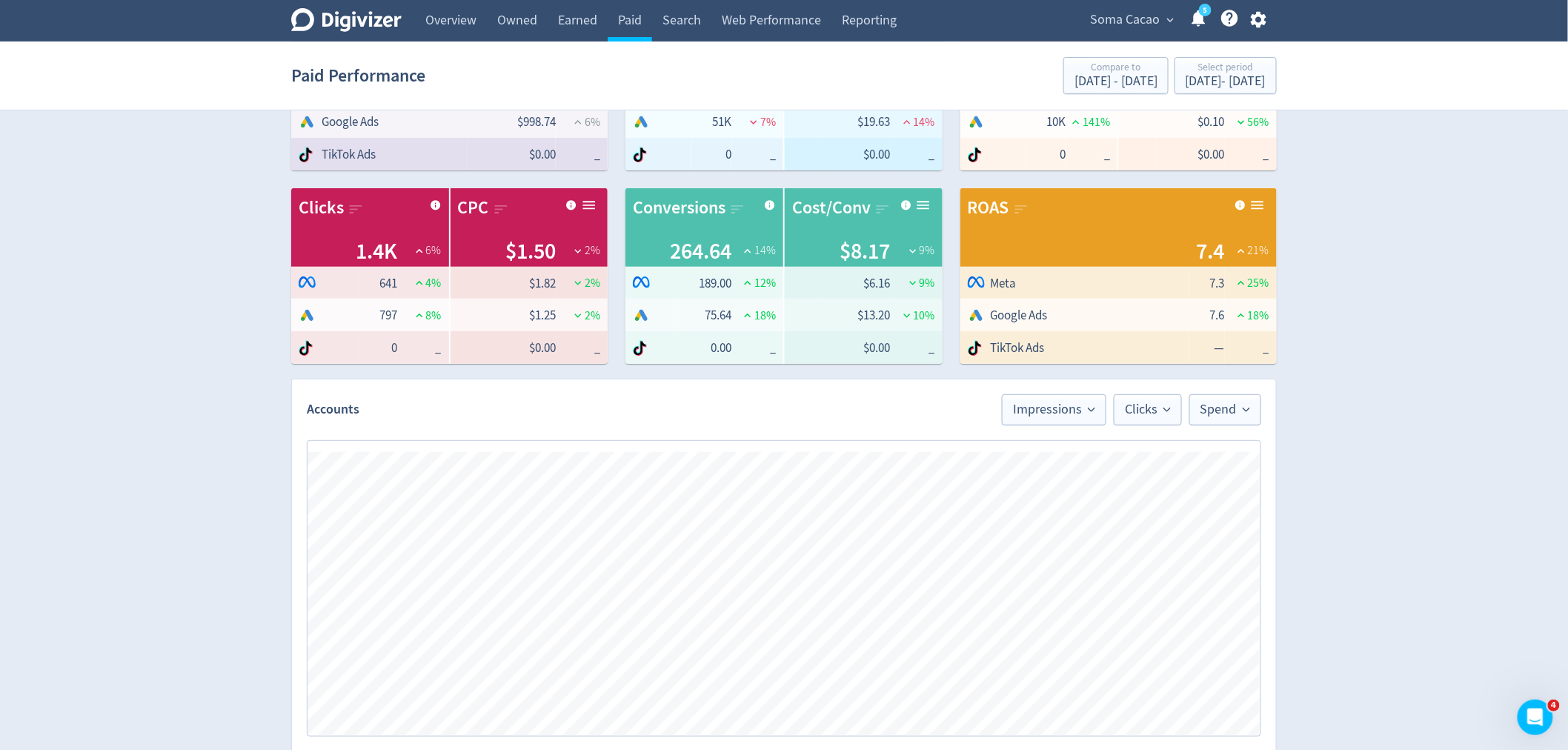
scroll to position [165, 0]
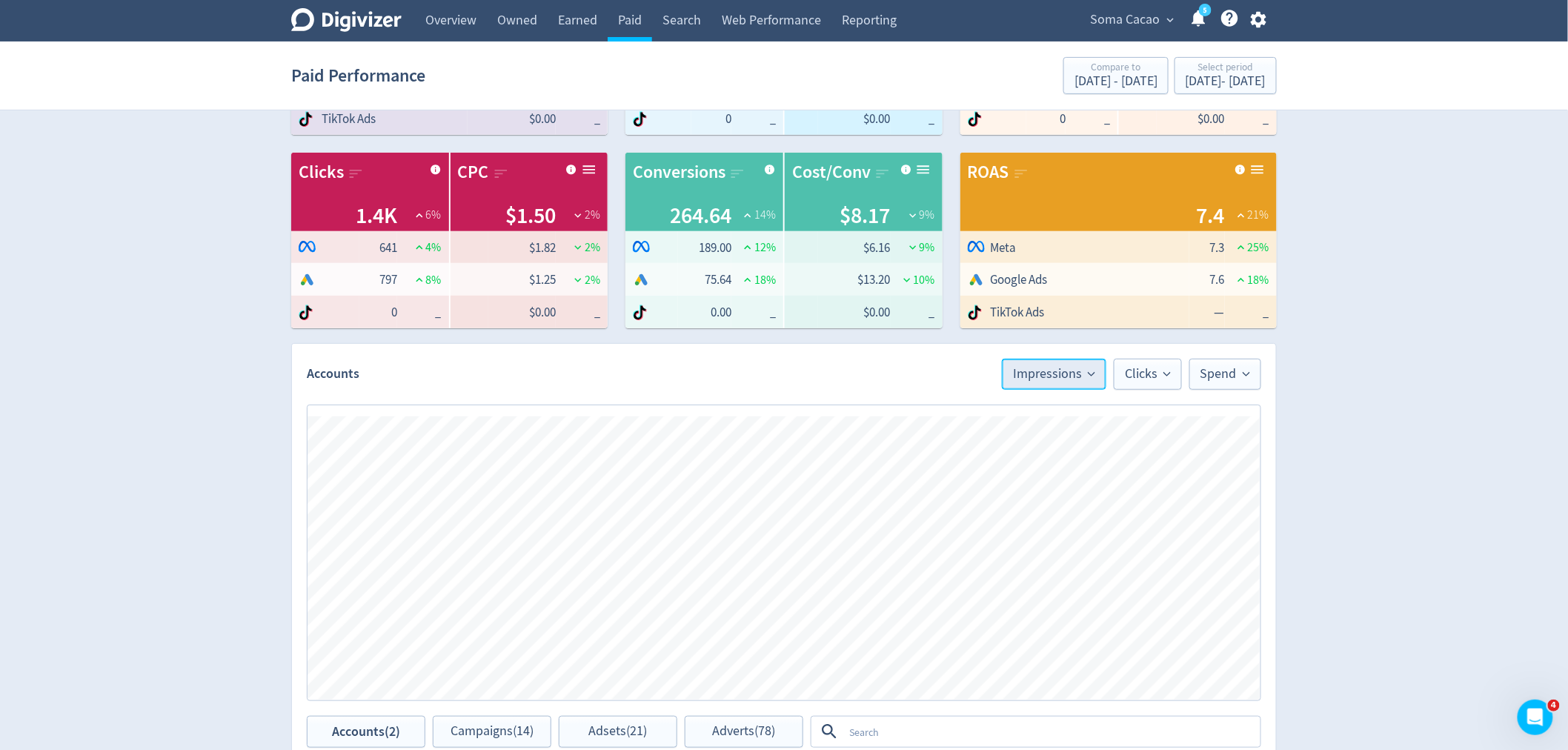
click at [1055, 383] on button "Impressions" at bounding box center [1055, 375] width 105 height 32
click at [1041, 424] on input "Trend Line" at bounding box center [1052, 419] width 53 height 18
click at [1041, 424] on input "Trend Line" at bounding box center [1064, 419] width 53 height 18
checkbox input "false"
click at [1153, 377] on span "Clicks" at bounding box center [1148, 375] width 46 height 14
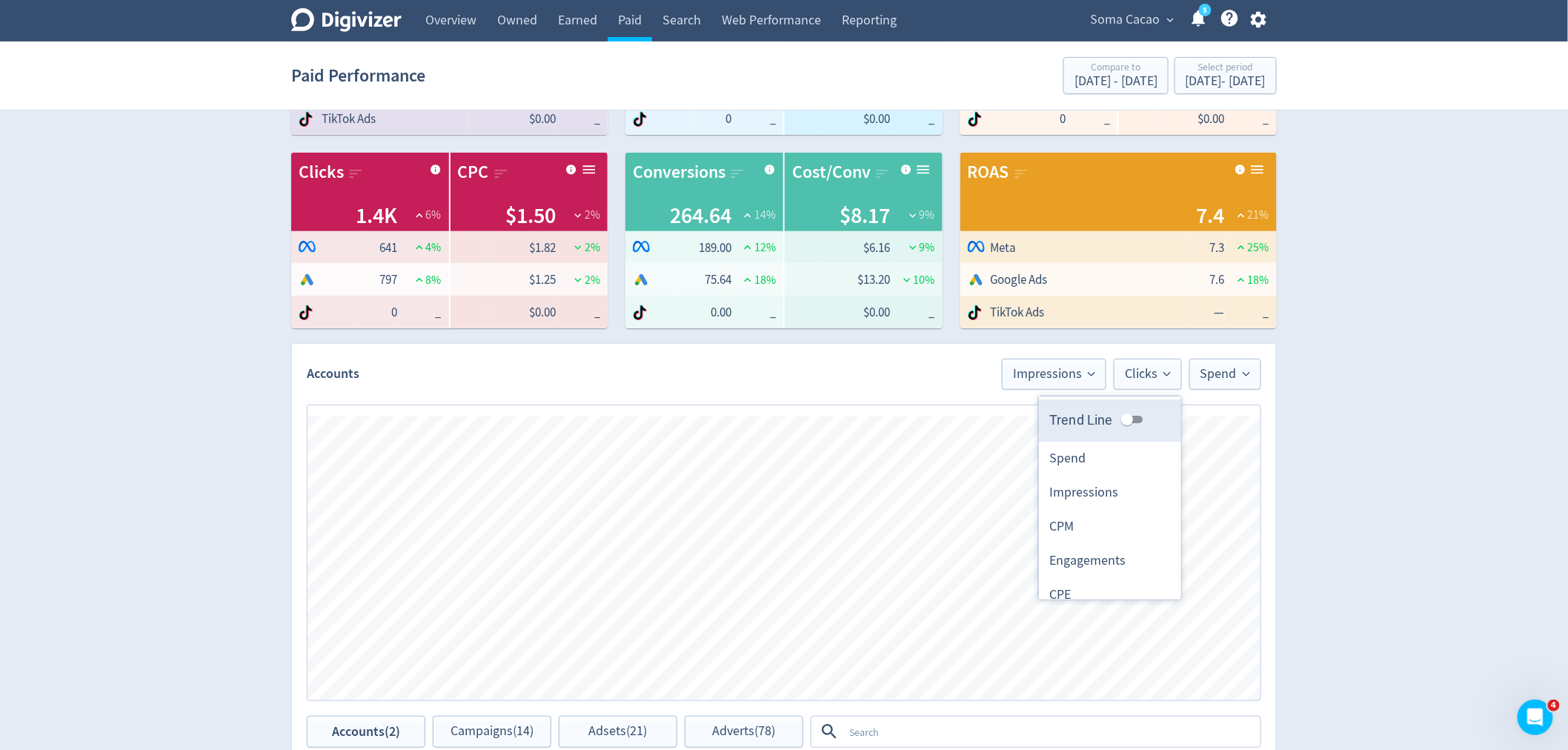
click at [1125, 422] on input "Trend Line" at bounding box center [1127, 419] width 53 height 18
click at [1125, 422] on input "Trend Line" at bounding box center [1140, 419] width 53 height 18
checkbox input "false"
click at [1211, 375] on span "Spend" at bounding box center [1226, 375] width 49 height 14
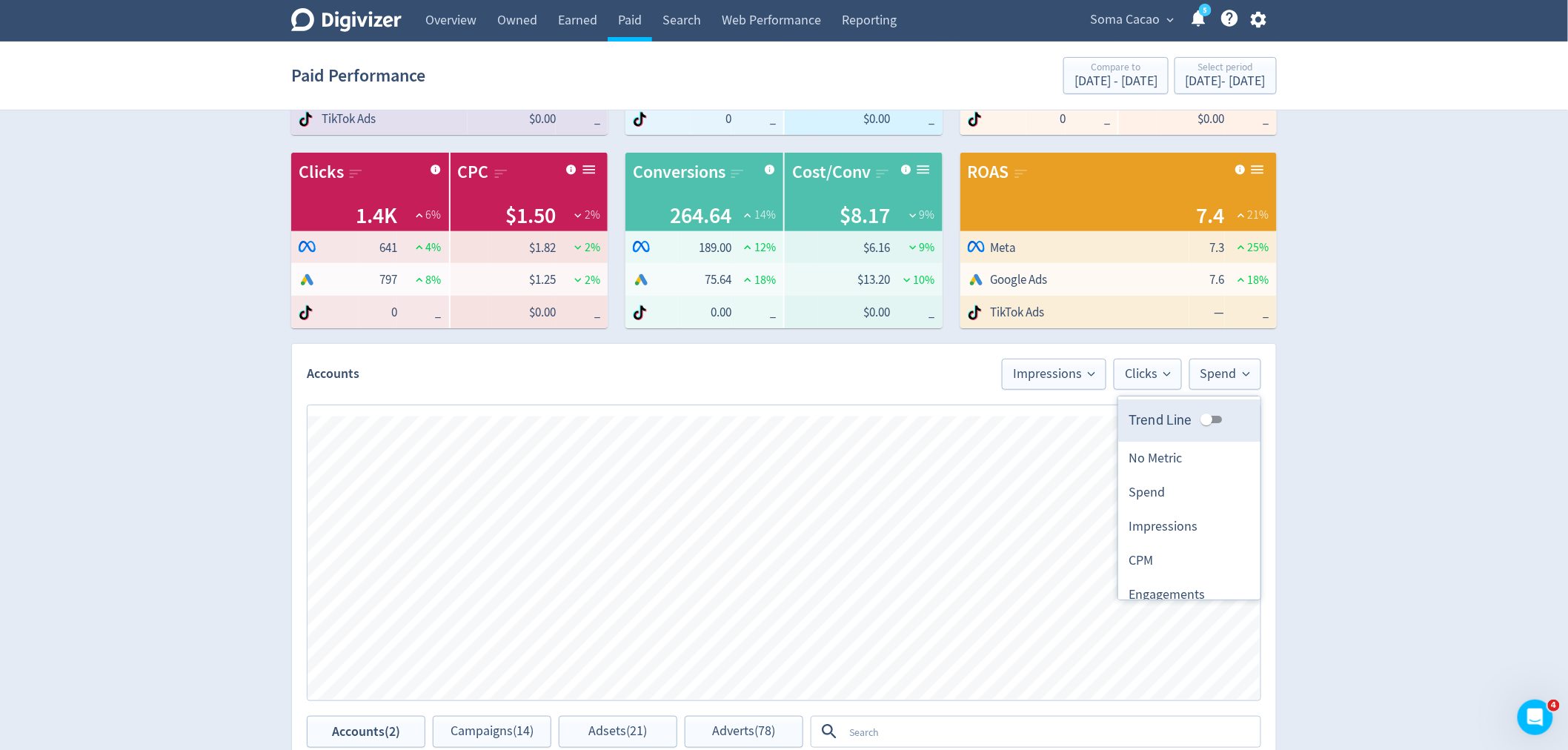
click at [1189, 419] on input "Trend Line" at bounding box center [1207, 419] width 53 height 18
click at [1192, 419] on input "Trend Line" at bounding box center [1219, 419] width 53 height 18
checkbox input "false"
click at [1035, 374] on span "Impressions" at bounding box center [1054, 375] width 82 height 14
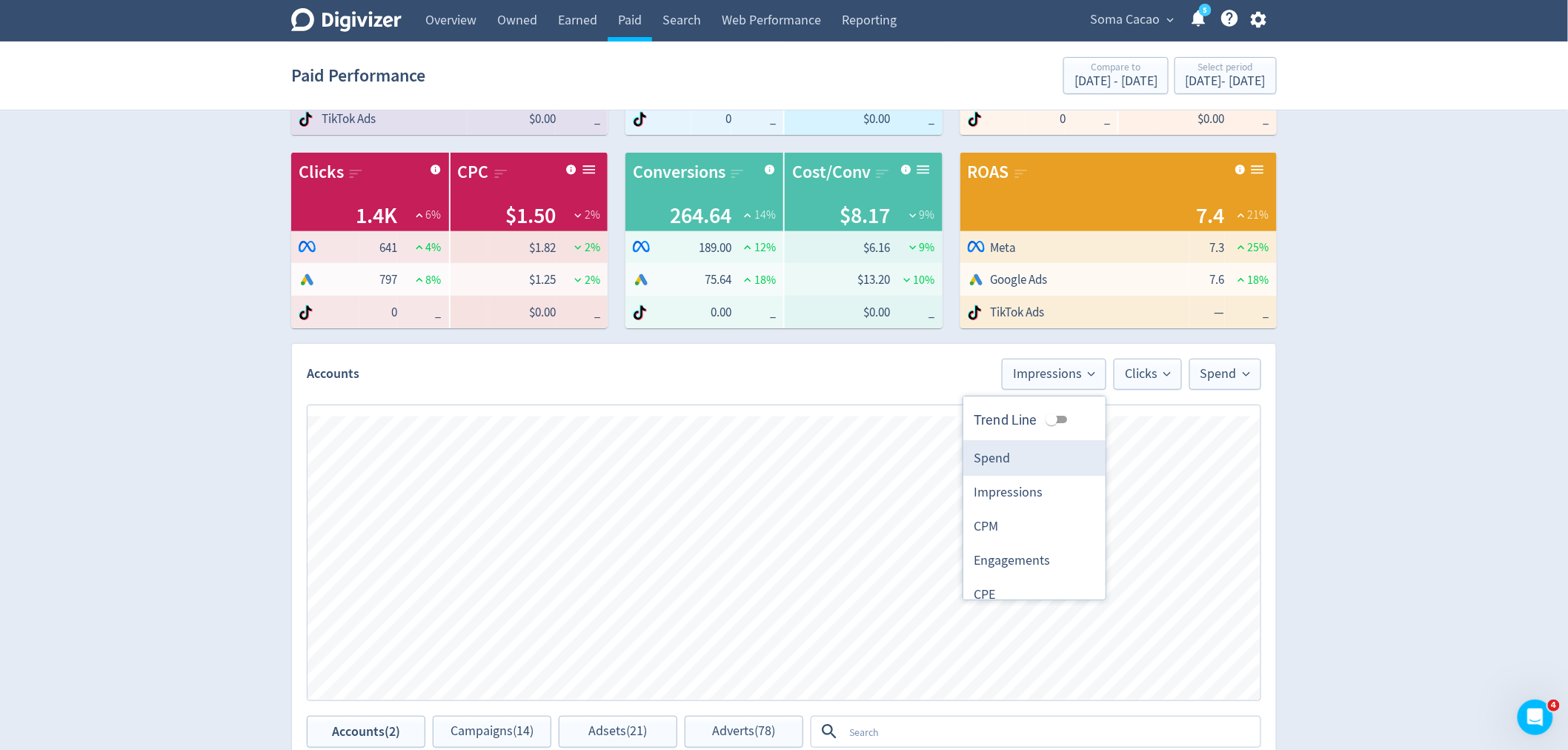
click at [1019, 460] on li "Spend" at bounding box center [1035, 459] width 142 height 35
click at [1136, 375] on span "Clicks" at bounding box center [1148, 375] width 46 height 14
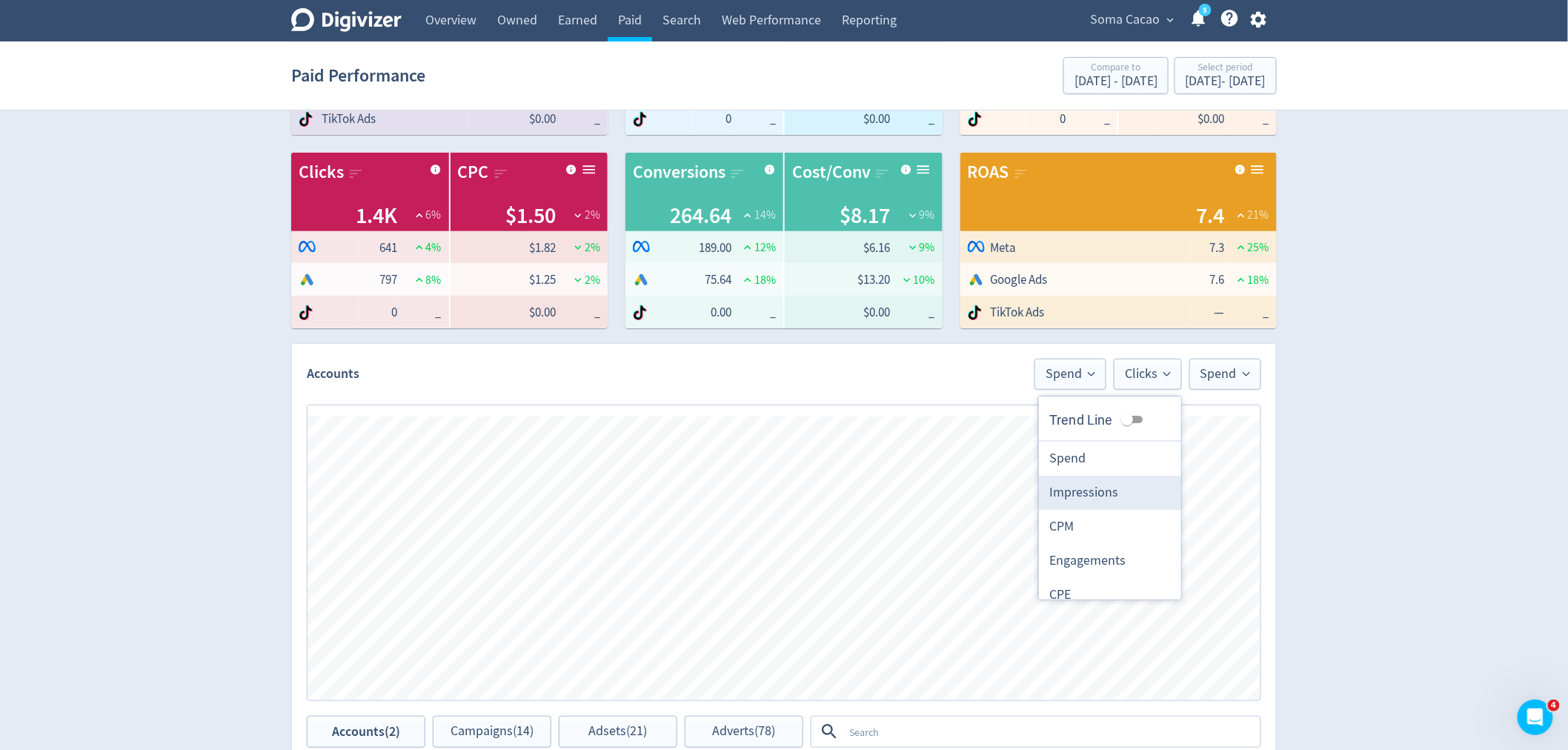
click at [1092, 505] on li "Impressions" at bounding box center [1110, 492] width 142 height 35
click at [1206, 380] on span "Spend" at bounding box center [1226, 375] width 49 height 14
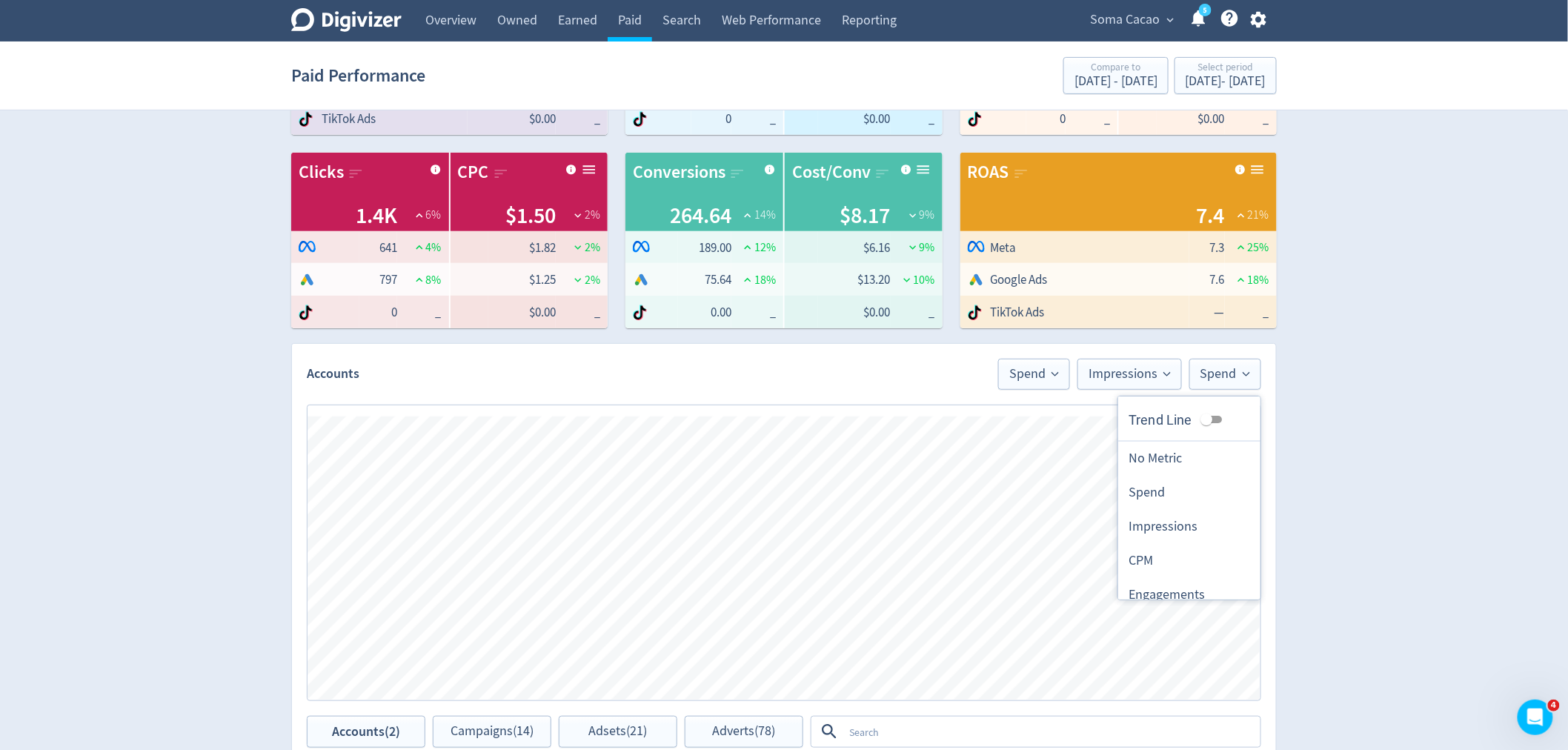
click at [1338, 461] on div "Digivizer Logo [PERSON_NAME] Logo Overview Owned Earned Paid Search Web Perform…" at bounding box center [784, 537] width 1568 height 1404
click at [1232, 380] on span "Spend" at bounding box center [1226, 375] width 49 height 14
click at [1024, 368] on span "Spend" at bounding box center [1034, 375] width 49 height 14
click at [1010, 419] on input "Trend Line" at bounding box center [1015, 419] width 53 height 18
click at [1010, 419] on input "Trend Line" at bounding box center [1027, 419] width 53 height 18
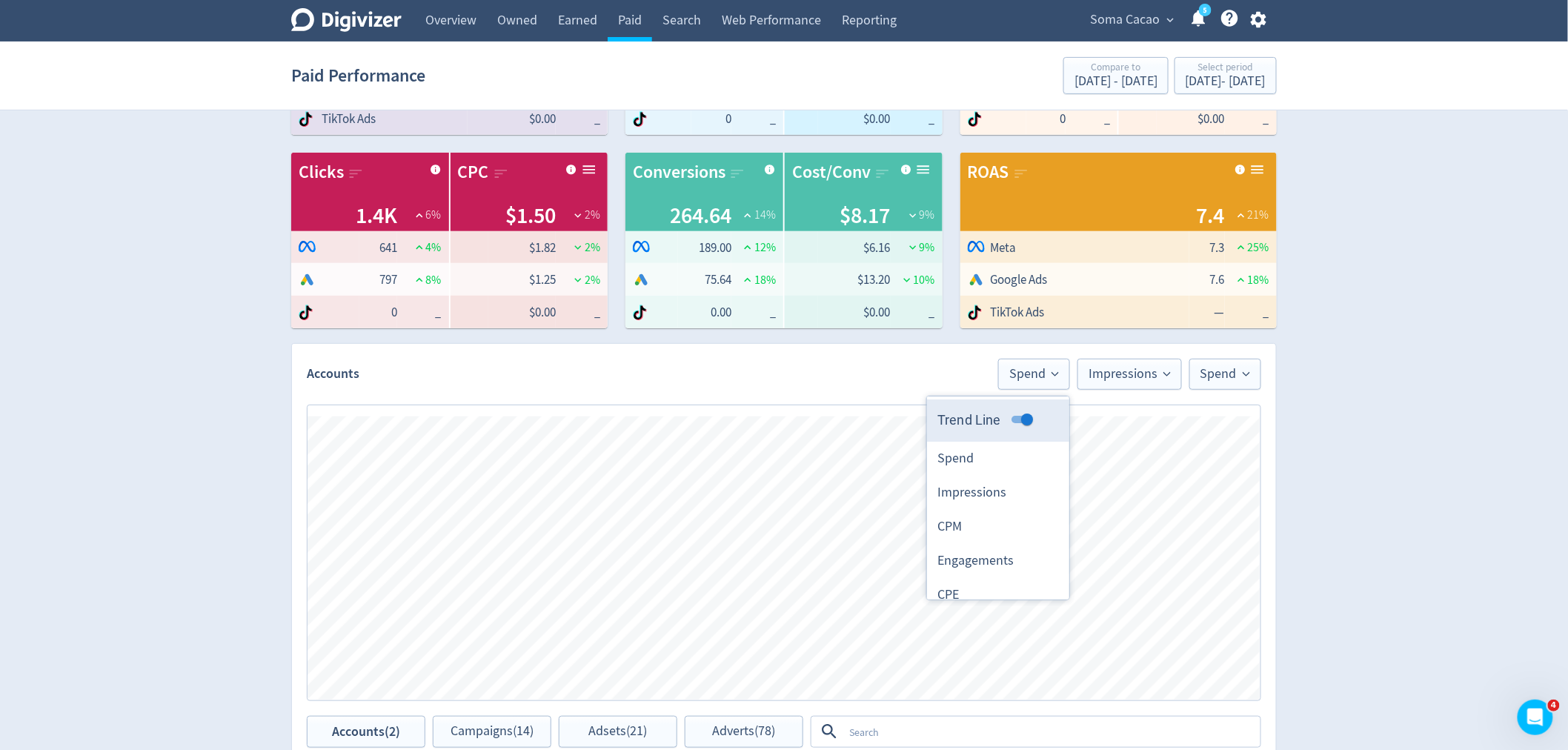
checkbox input "false"
click at [1100, 375] on span "Impressions" at bounding box center [1129, 375] width 82 height 14
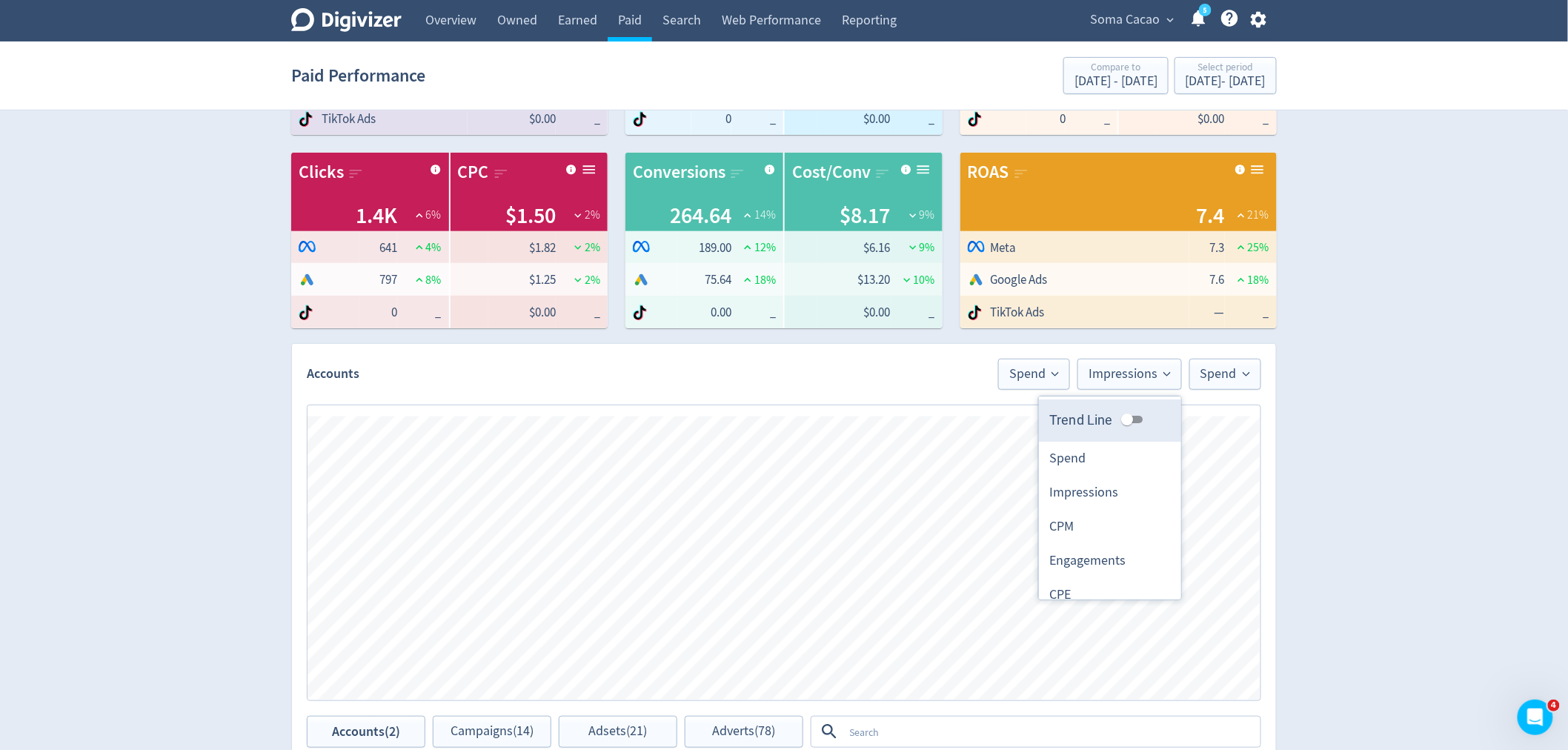
click at [1123, 418] on input "Trend Line" at bounding box center [1127, 419] width 53 height 18
click at [1123, 418] on input "Trend Line" at bounding box center [1140, 419] width 53 height 18
checkbox input "false"
click at [1214, 380] on span "Spend" at bounding box center [1226, 375] width 49 height 14
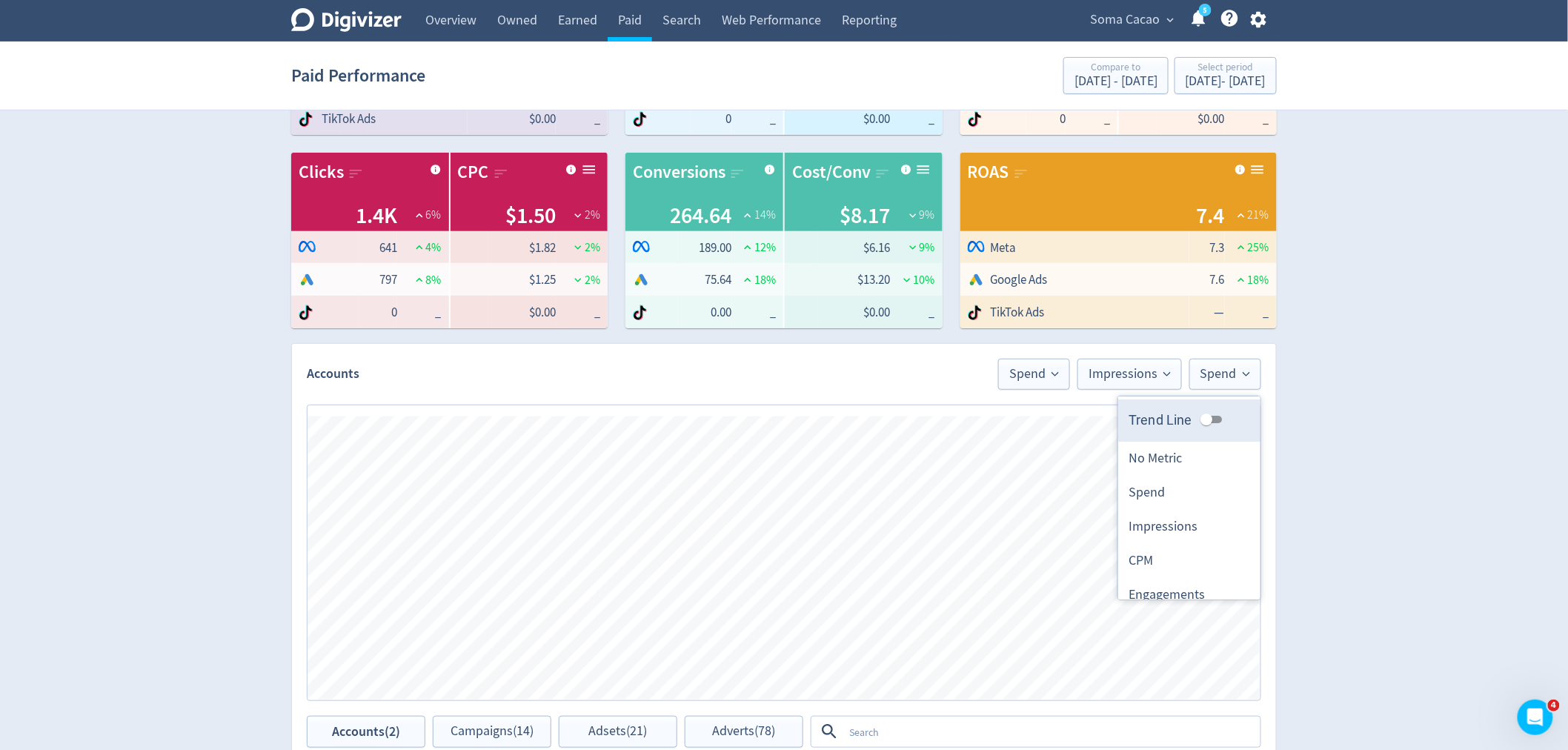
click at [1206, 422] on input "Trend Line" at bounding box center [1207, 419] width 53 height 18
click at [1206, 422] on input "Trend Line" at bounding box center [1219, 419] width 53 height 18
checkbox input "false"
click at [1038, 372] on span "Spend" at bounding box center [1034, 375] width 49 height 14
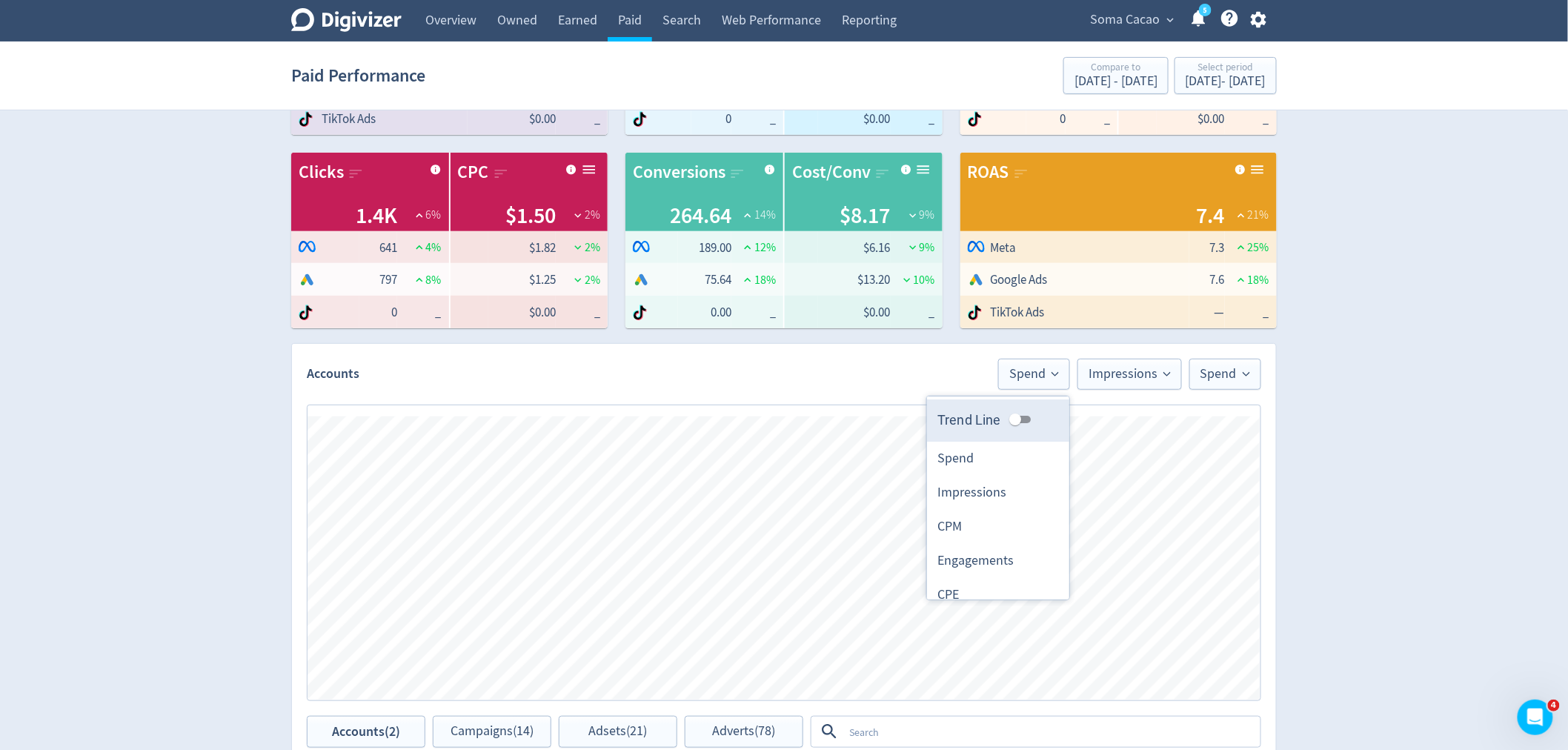
click at [1008, 415] on input "Trend Line" at bounding box center [1015, 419] width 53 height 18
click at [1036, 386] on button "Spend" at bounding box center [1034, 375] width 72 height 32
click at [1007, 417] on input "Trend Line" at bounding box center [1027, 419] width 53 height 18
click at [1007, 417] on input "Trend Line" at bounding box center [1015, 419] width 53 height 18
click at [1001, 418] on input "Trend Line" at bounding box center [1027, 419] width 53 height 18
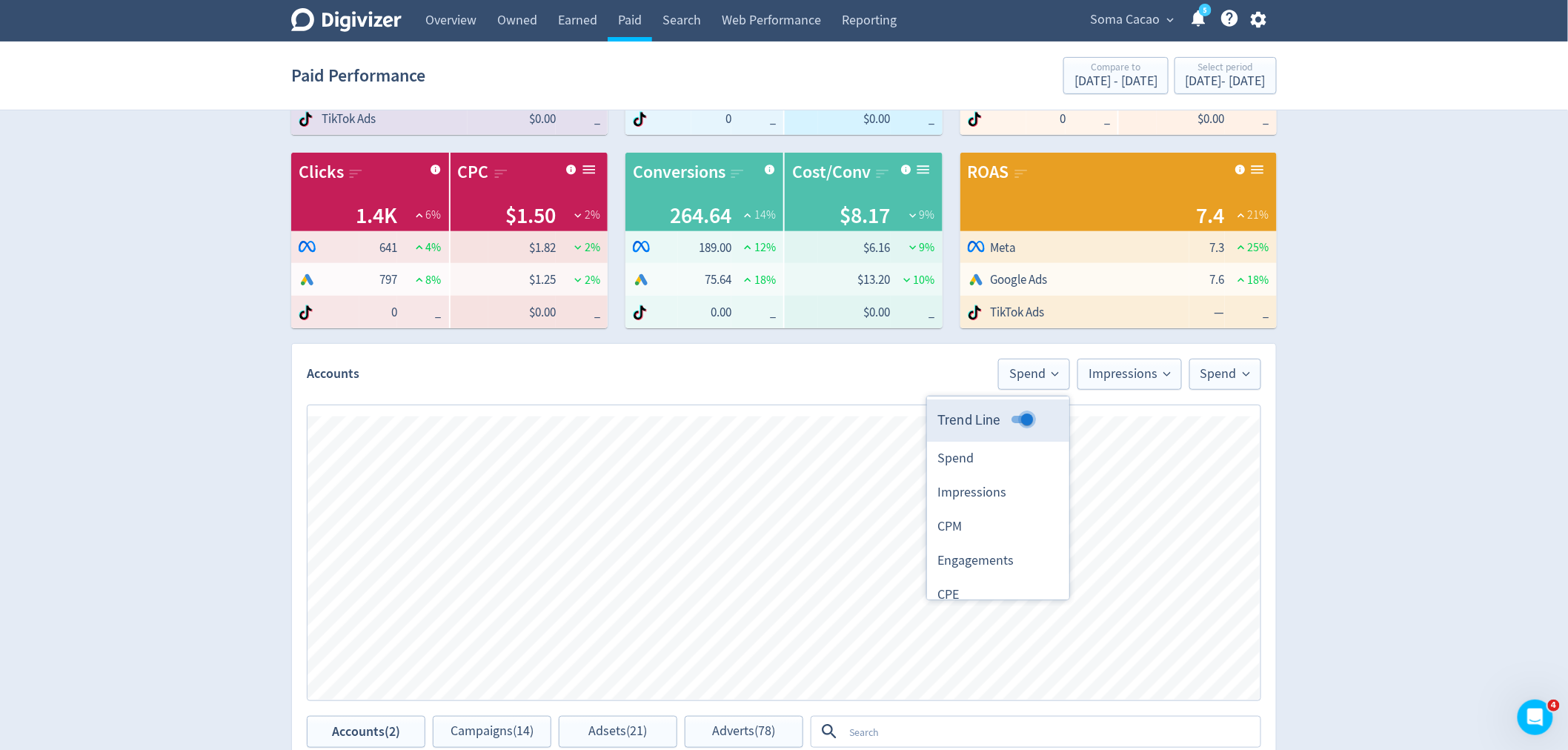
checkbox input "false"
click at [1133, 368] on span "Impressions" at bounding box center [1129, 375] width 82 height 14
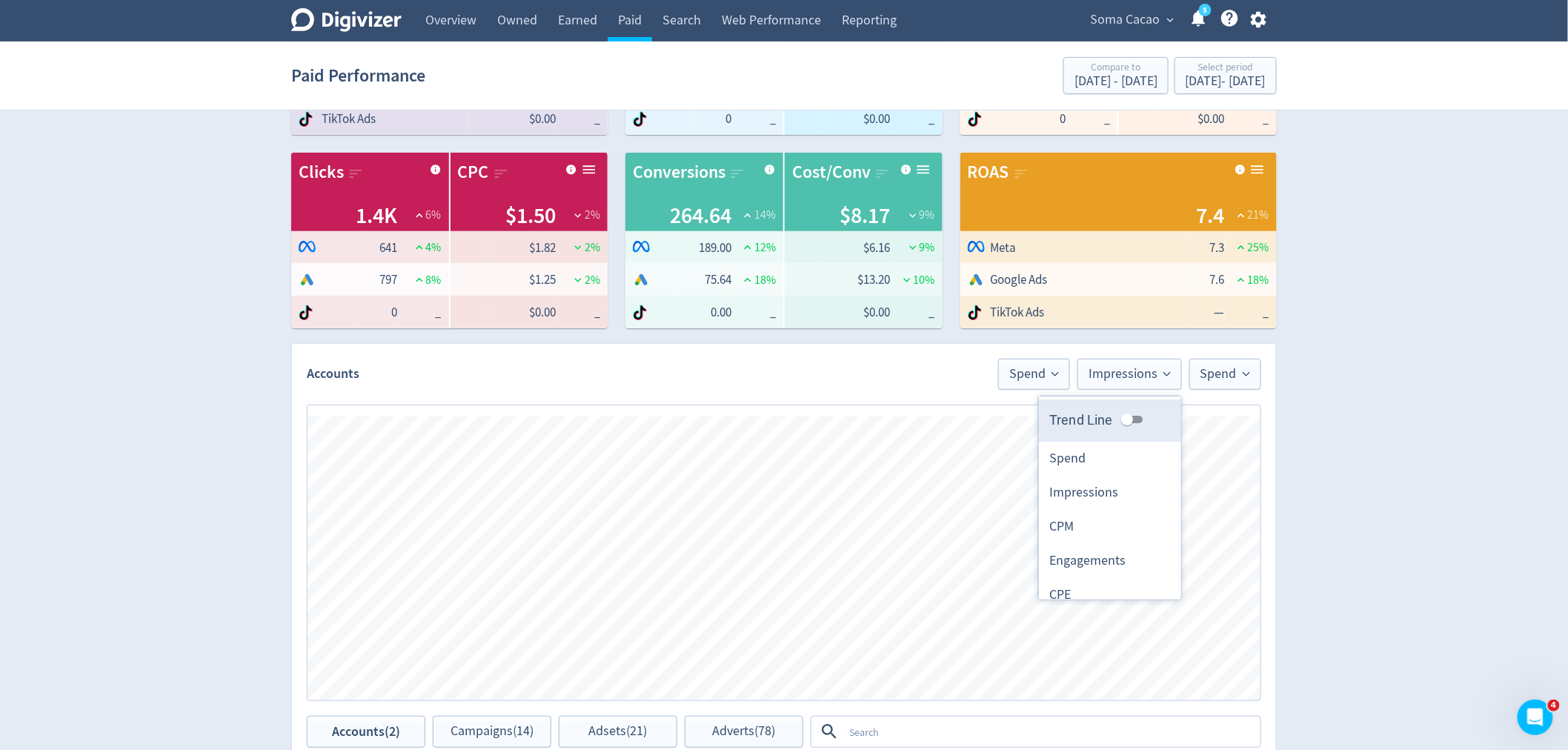
click at [1092, 419] on span "Trend Line" at bounding box center [1082, 419] width 64 height 20
click at [1100, 419] on input "Trend Line" at bounding box center [1127, 419] width 53 height 18
click at [1123, 418] on input "Trend Line" at bounding box center [1127, 419] width 53 height 18
click at [1123, 418] on input "Trend Line" at bounding box center [1140, 419] width 53 height 18
checkbox input "false"
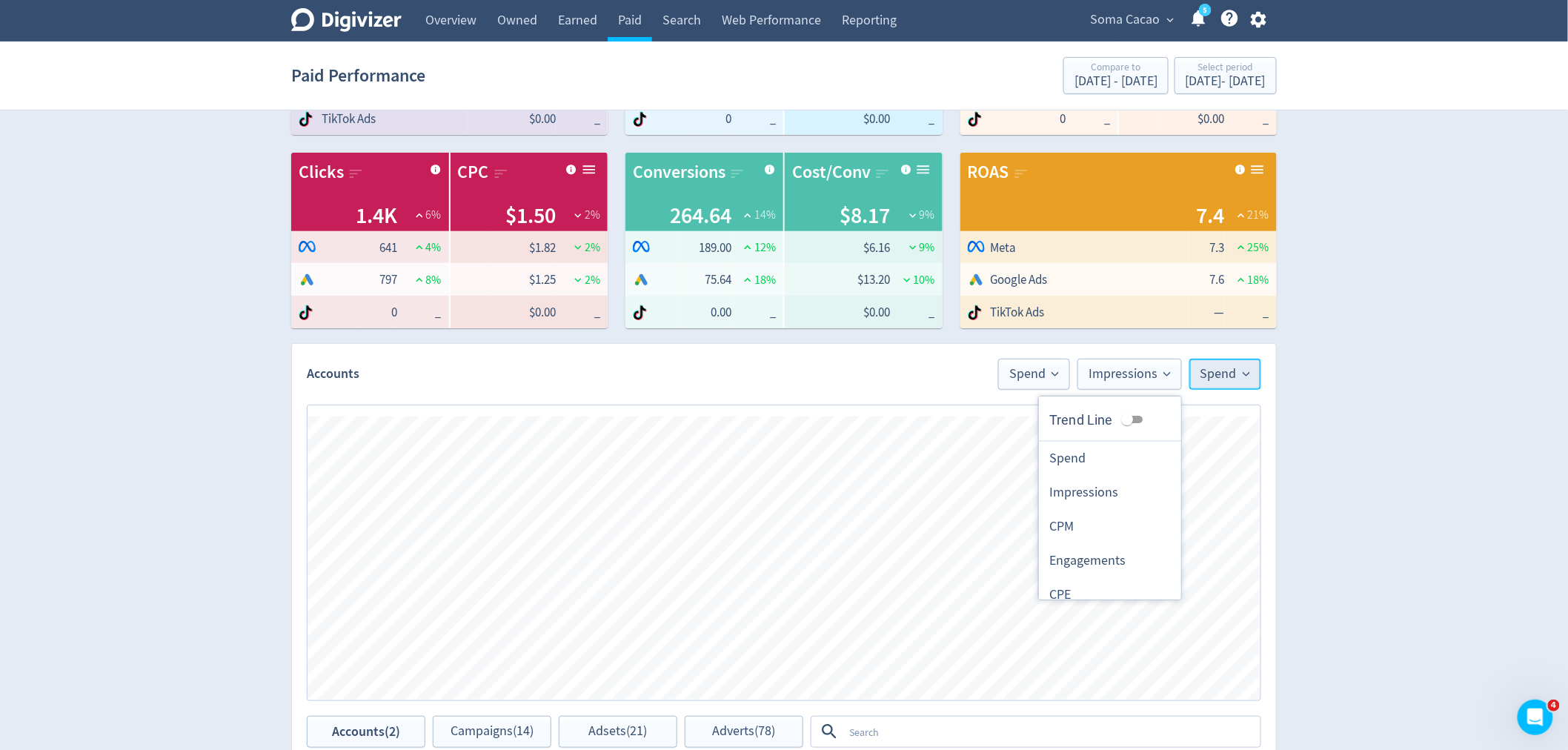
click at [1222, 369] on span "Spend" at bounding box center [1226, 375] width 49 height 14
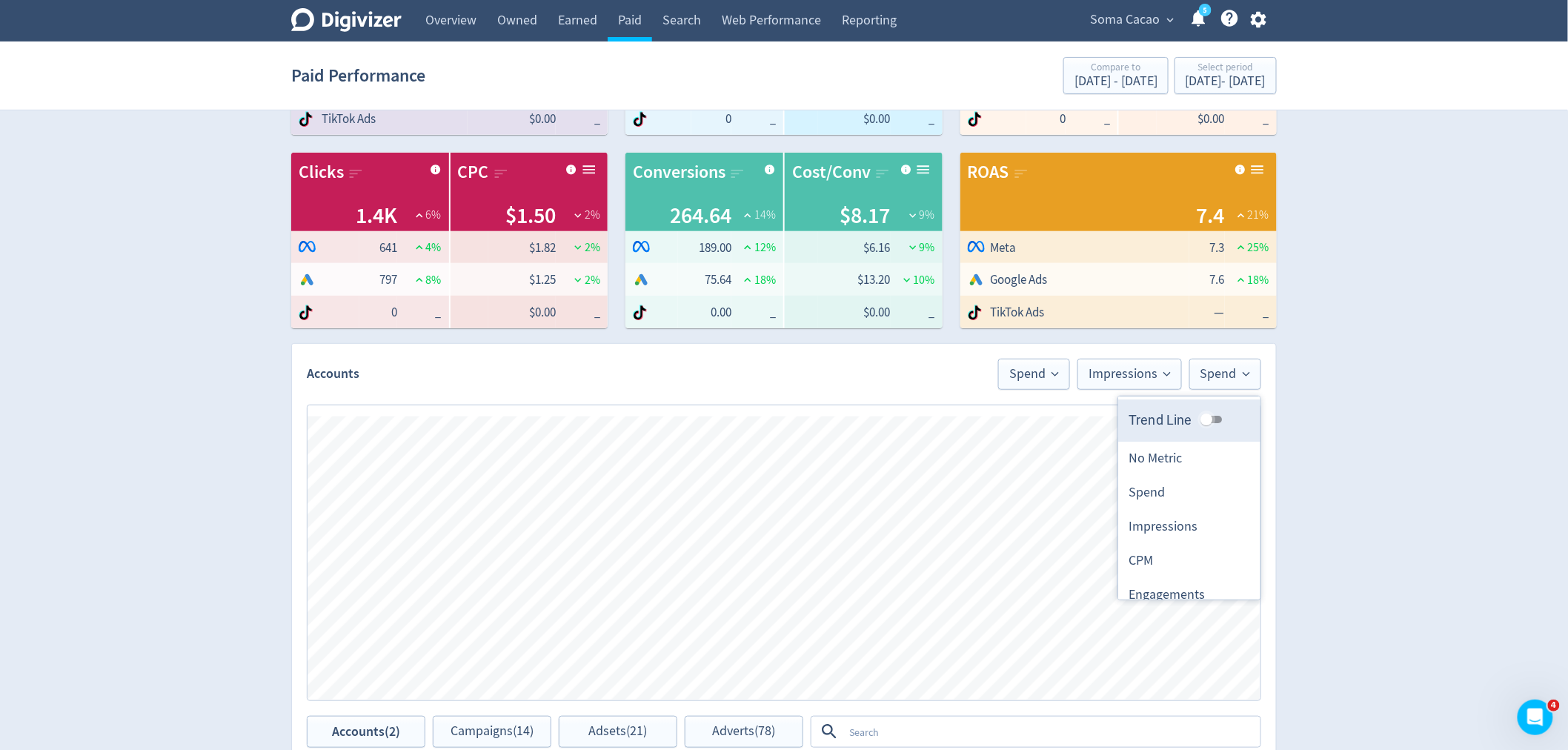
click at [1204, 418] on input "Trend Line" at bounding box center [1207, 419] width 53 height 18
checkbox input "true"
click at [1359, 432] on div "Digivizer Logo [PERSON_NAME] Logo Overview Owned Earned Paid Search Web Perform…" at bounding box center [784, 537] width 1568 height 1404
click at [1024, 374] on span "Spend" at bounding box center [1034, 375] width 49 height 14
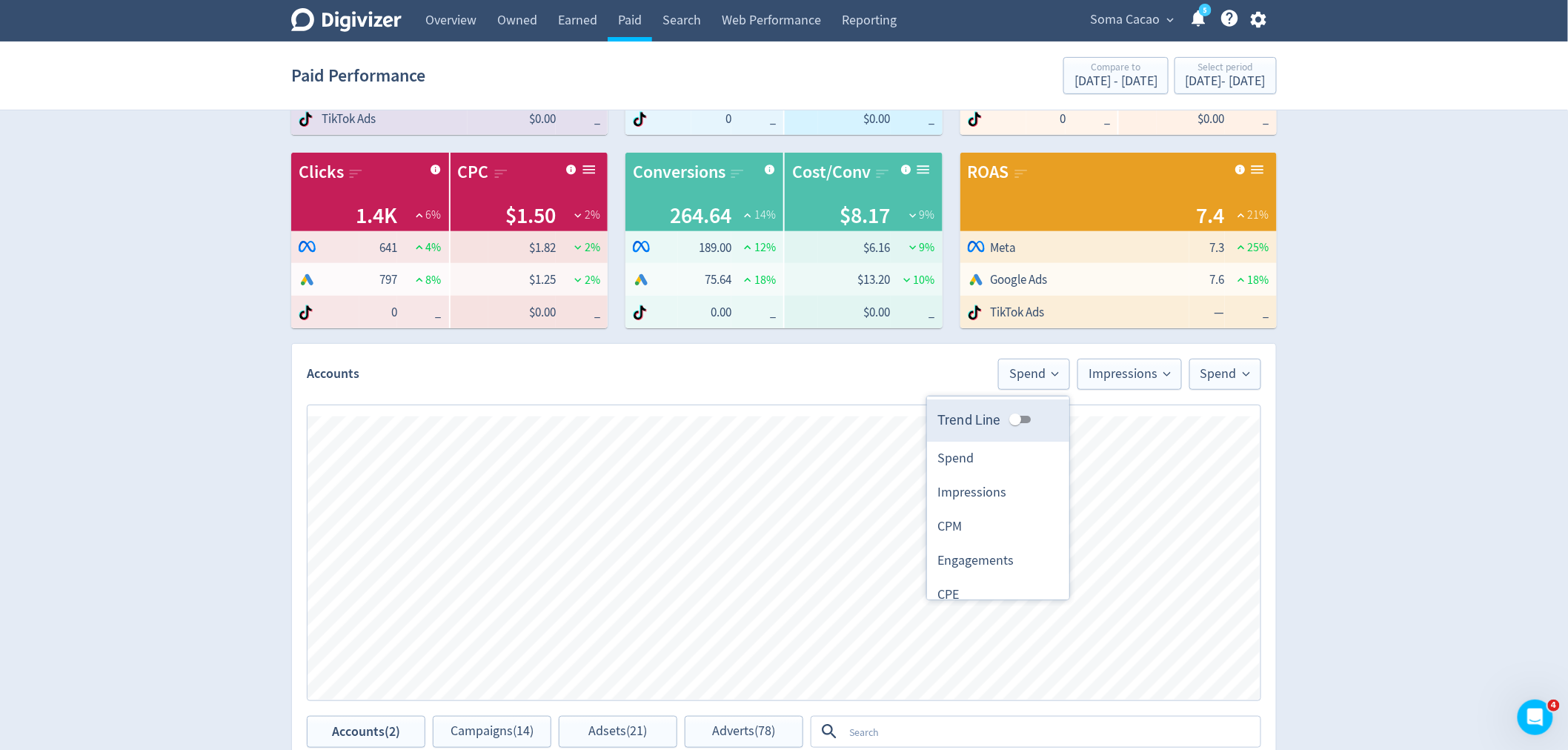
click at [1017, 418] on input "Trend Line" at bounding box center [1015, 419] width 53 height 18
click at [1017, 418] on input "Trend Line" at bounding box center [1027, 419] width 53 height 18
checkbox input "false"
click at [1123, 376] on span "Impressions" at bounding box center [1129, 375] width 82 height 14
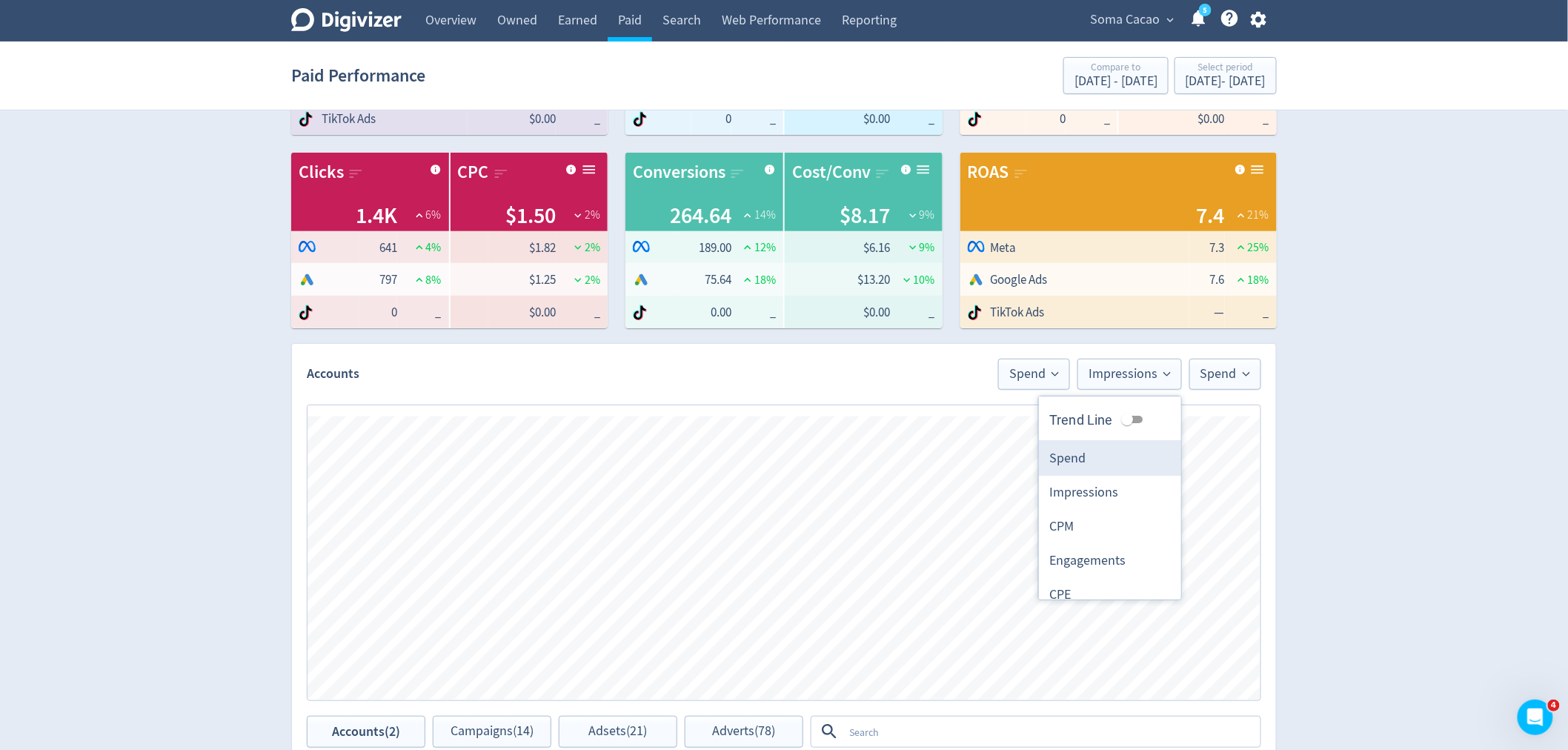
click at [1083, 454] on li "Spend" at bounding box center [1110, 459] width 142 height 35
click at [1138, 372] on span "Spend" at bounding box center [1147, 375] width 49 height 14
click at [1119, 419] on input "Trend Line" at bounding box center [1127, 419] width 53 height 18
checkbox input "true"
click at [1211, 380] on span "Spend" at bounding box center [1226, 375] width 49 height 14
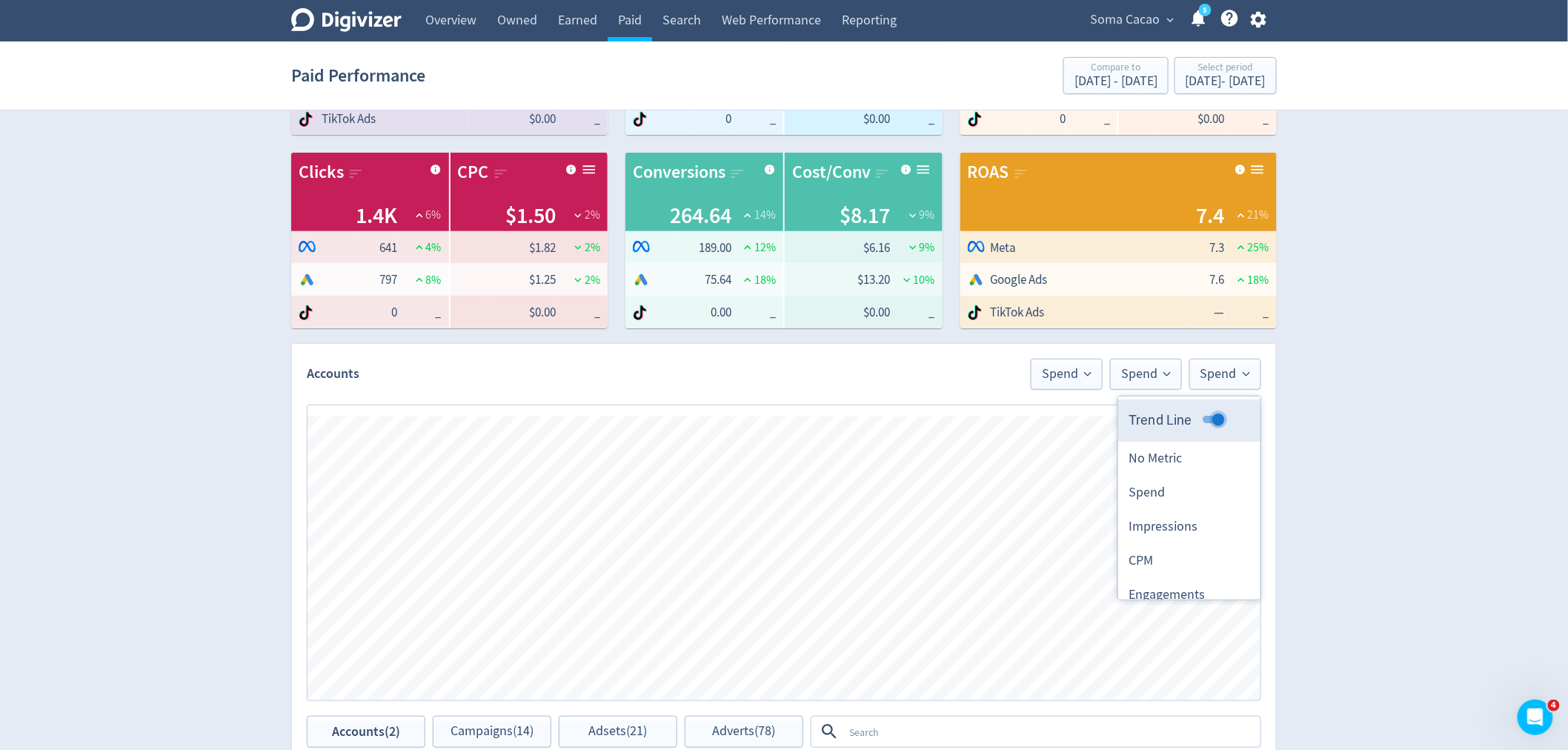
click at [1203, 413] on input "Trend Line" at bounding box center [1219, 419] width 53 height 18
checkbox input "false"
click at [1360, 416] on div "Digivizer Logo [PERSON_NAME] Logo Overview Owned Earned Paid Search Web Perform…" at bounding box center [784, 537] width 1568 height 1404
click at [1070, 371] on span "Spend" at bounding box center [1067, 375] width 49 height 14
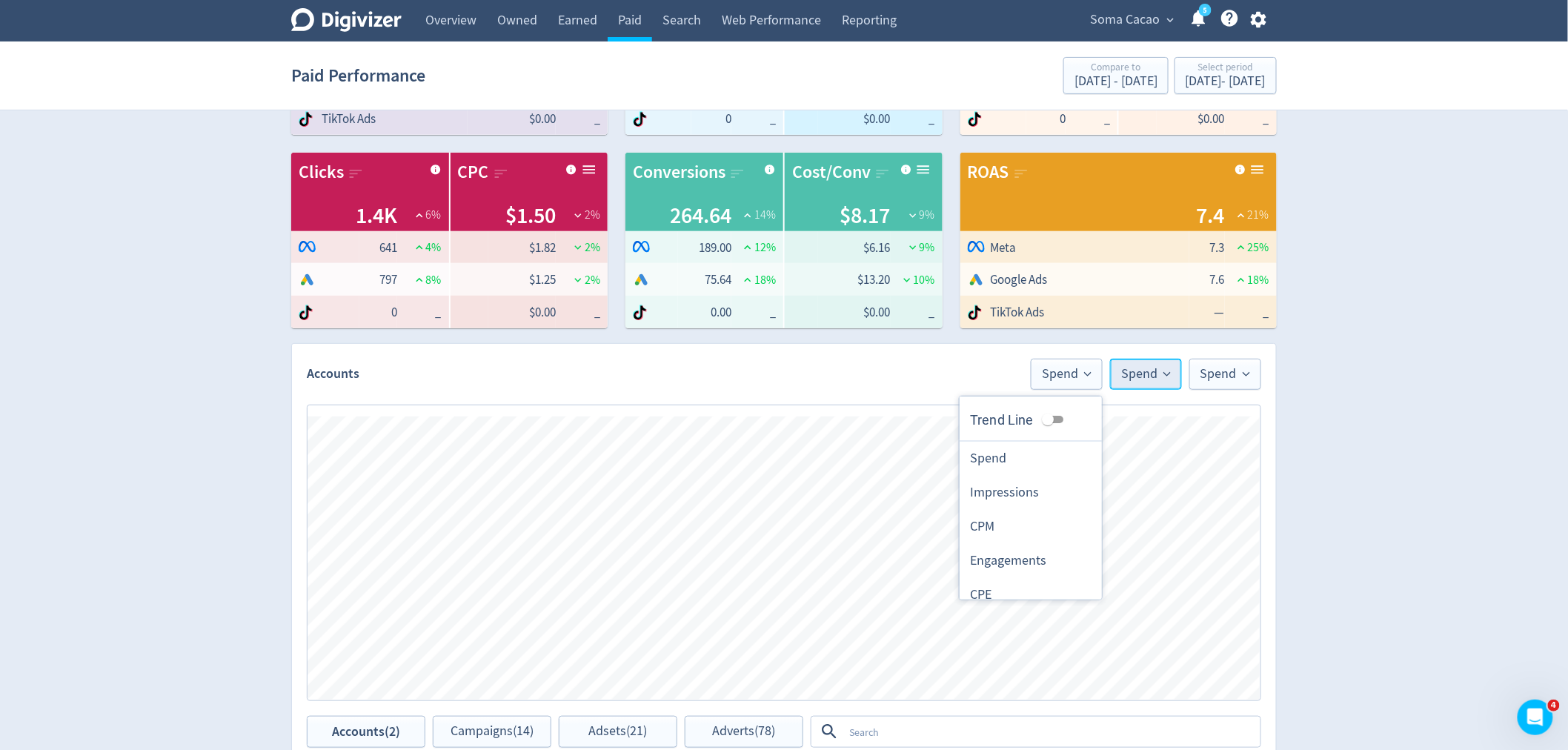
click at [1157, 372] on span "Spend" at bounding box center [1147, 375] width 49 height 14
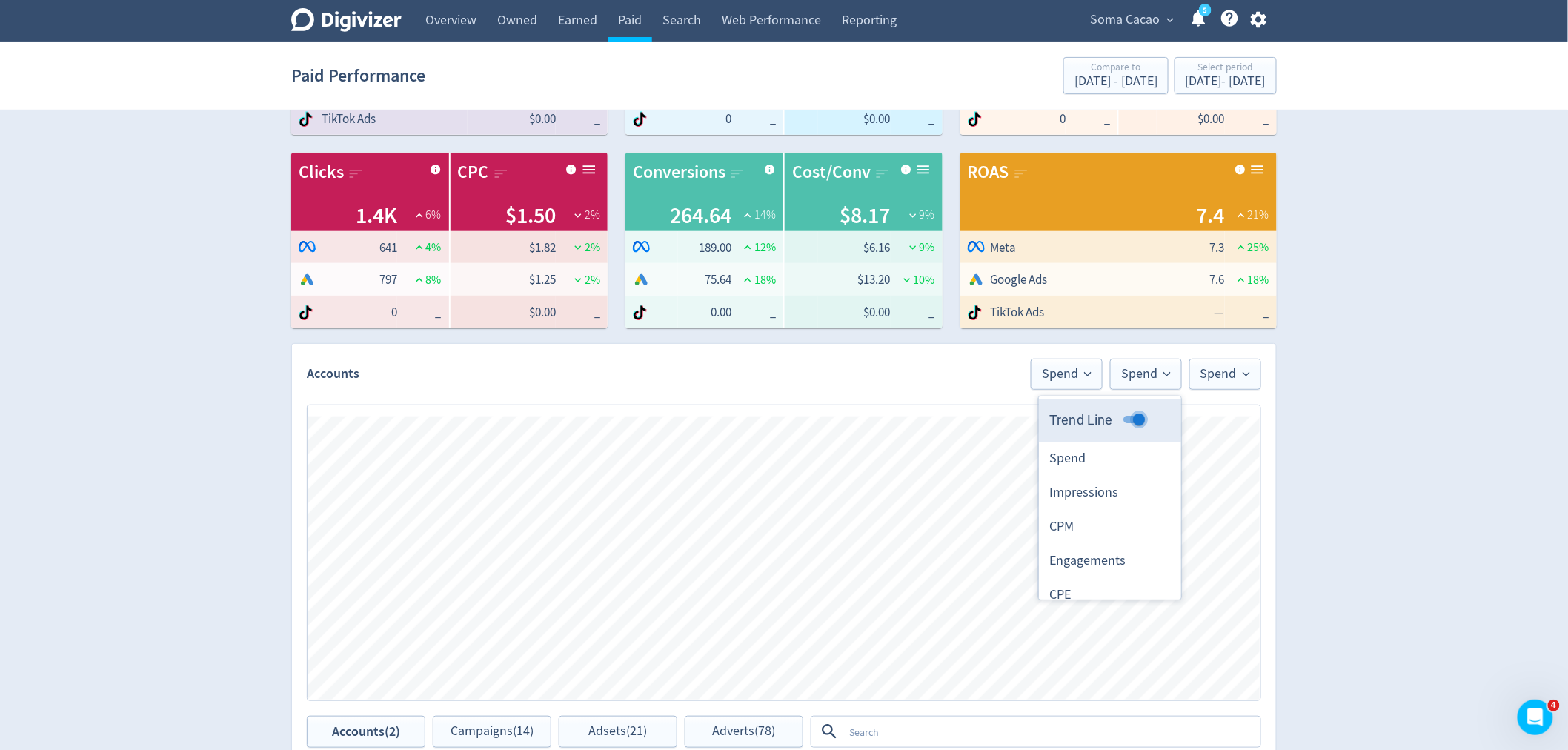
click at [1128, 412] on input "Trend Line" at bounding box center [1140, 419] width 53 height 18
checkbox input "false"
click at [1327, 436] on div "Digivizer Logo [PERSON_NAME] Logo Overview Owned Earned Paid Search Web Perform…" at bounding box center [784, 537] width 1568 height 1404
click at [1068, 374] on span "Spend" at bounding box center [1067, 375] width 49 height 14
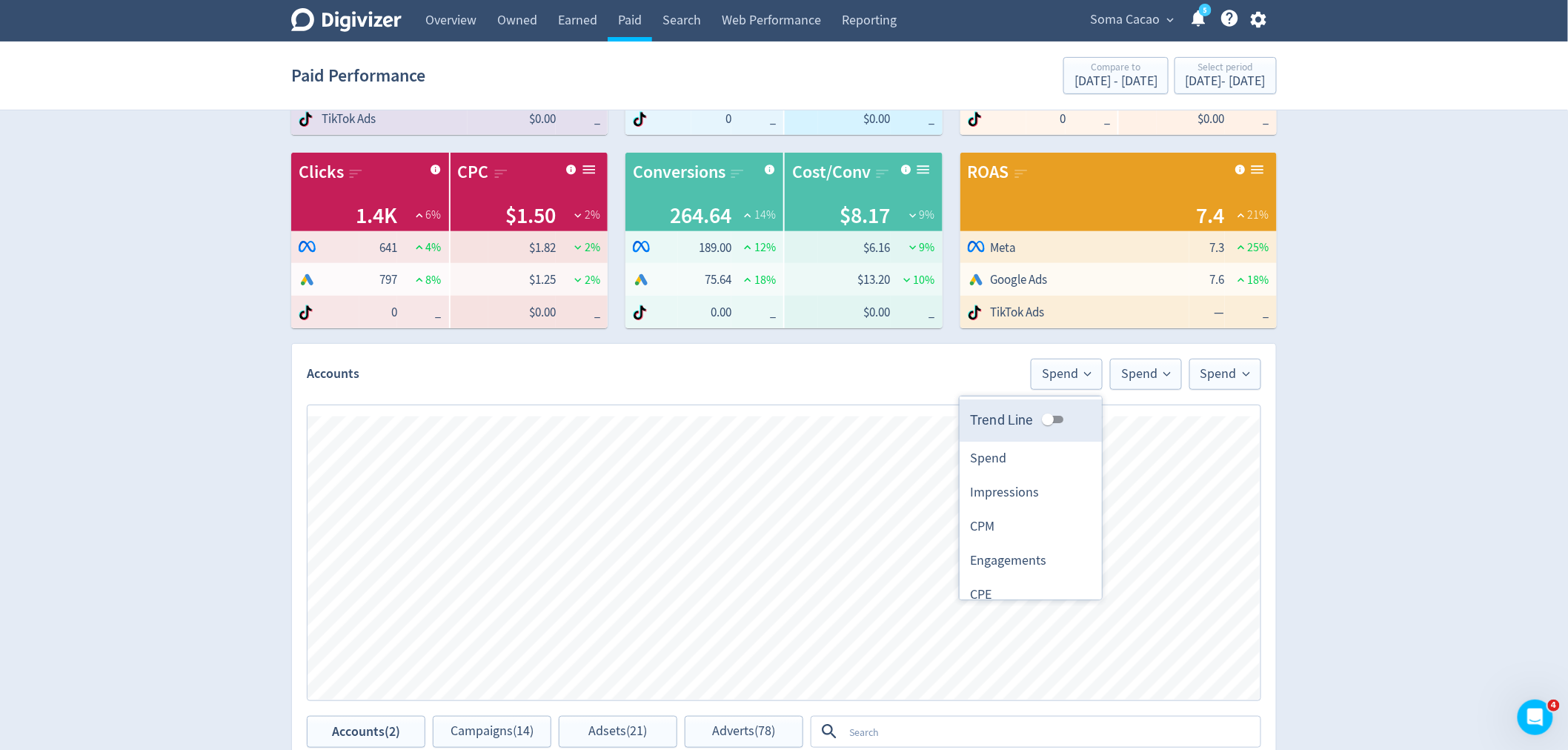
click at [1032, 417] on input "Trend Line" at bounding box center [1048, 419] width 53 height 18
checkbox input "true"
click at [1347, 445] on div "Digivizer Logo [PERSON_NAME] Logo Overview Owned Earned Paid Search Web Perform…" at bounding box center [784, 537] width 1568 height 1404
click at [1061, 374] on span "Spend" at bounding box center [1067, 375] width 49 height 14
click at [1043, 418] on input "Trend Line" at bounding box center [1060, 419] width 53 height 18
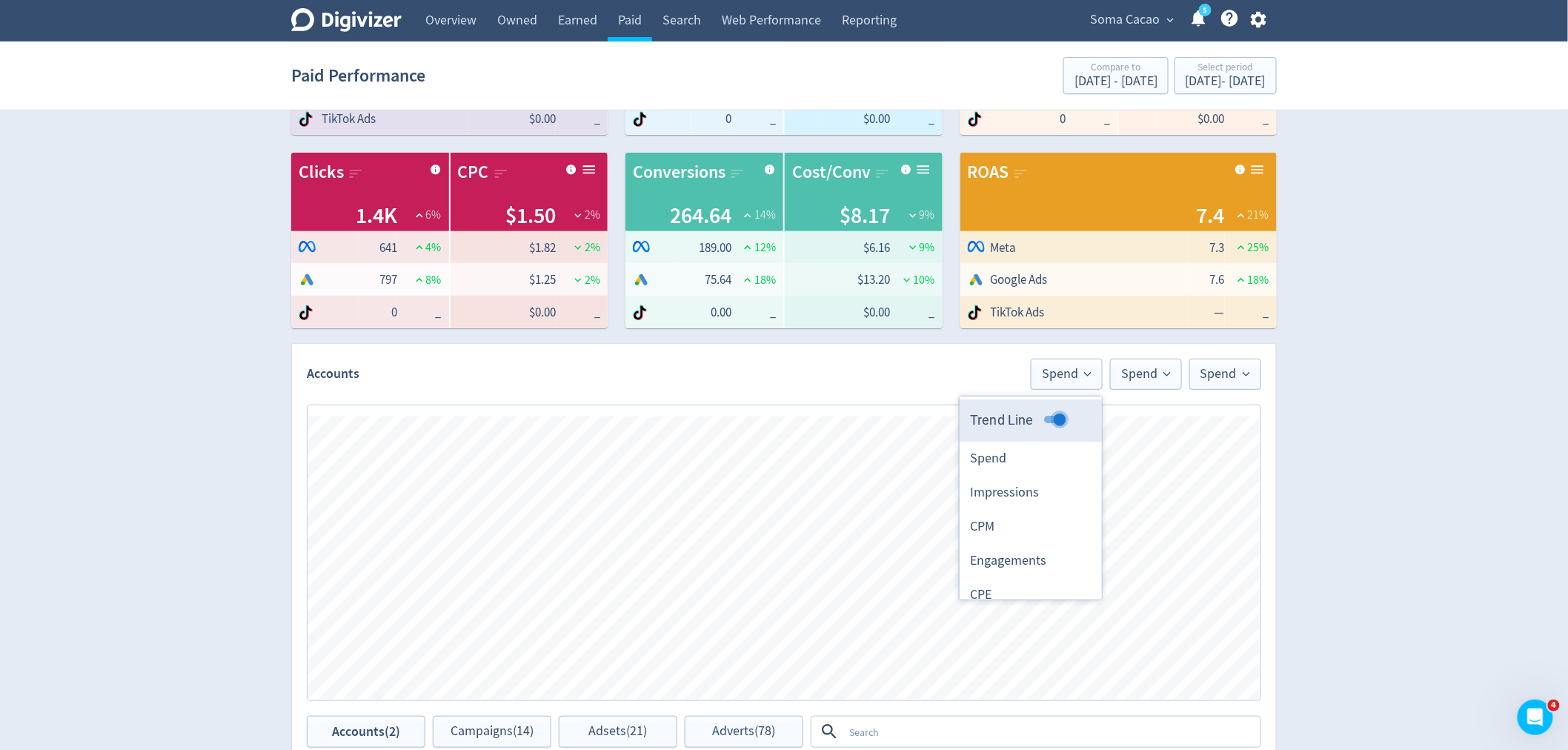
checkbox input "false"
click at [1138, 371] on span "Spend" at bounding box center [1147, 375] width 49 height 14
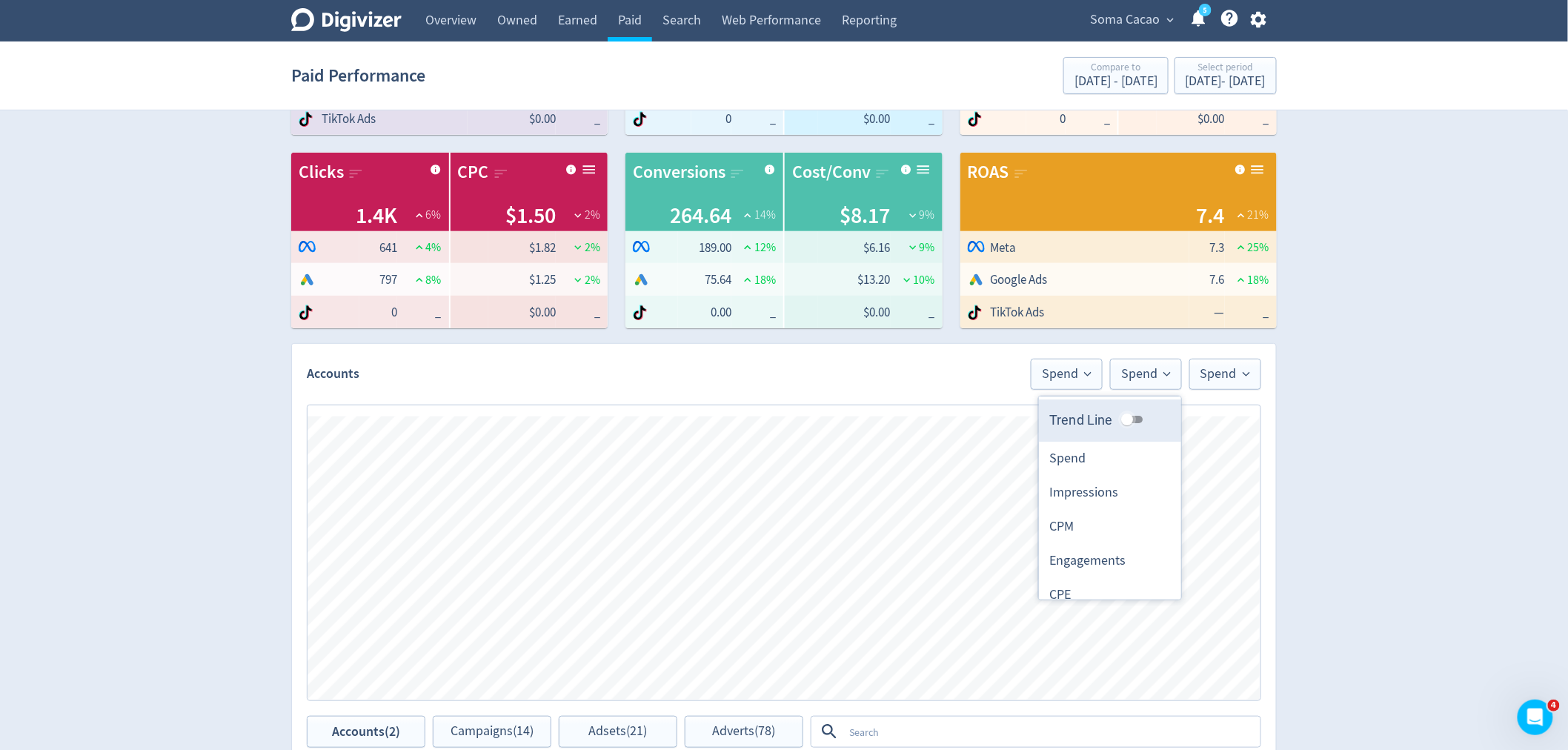
click at [1121, 420] on input "Trend Line" at bounding box center [1127, 419] width 53 height 18
click at [1127, 421] on input "Trend Line" at bounding box center [1140, 419] width 53 height 18
checkbox input "false"
click at [1359, 420] on div "Digivizer Logo [PERSON_NAME] Logo Overview Owned Earned Paid Search Web Perform…" at bounding box center [784, 537] width 1568 height 1404
click at [1214, 368] on span "Spend" at bounding box center [1226, 375] width 49 height 14
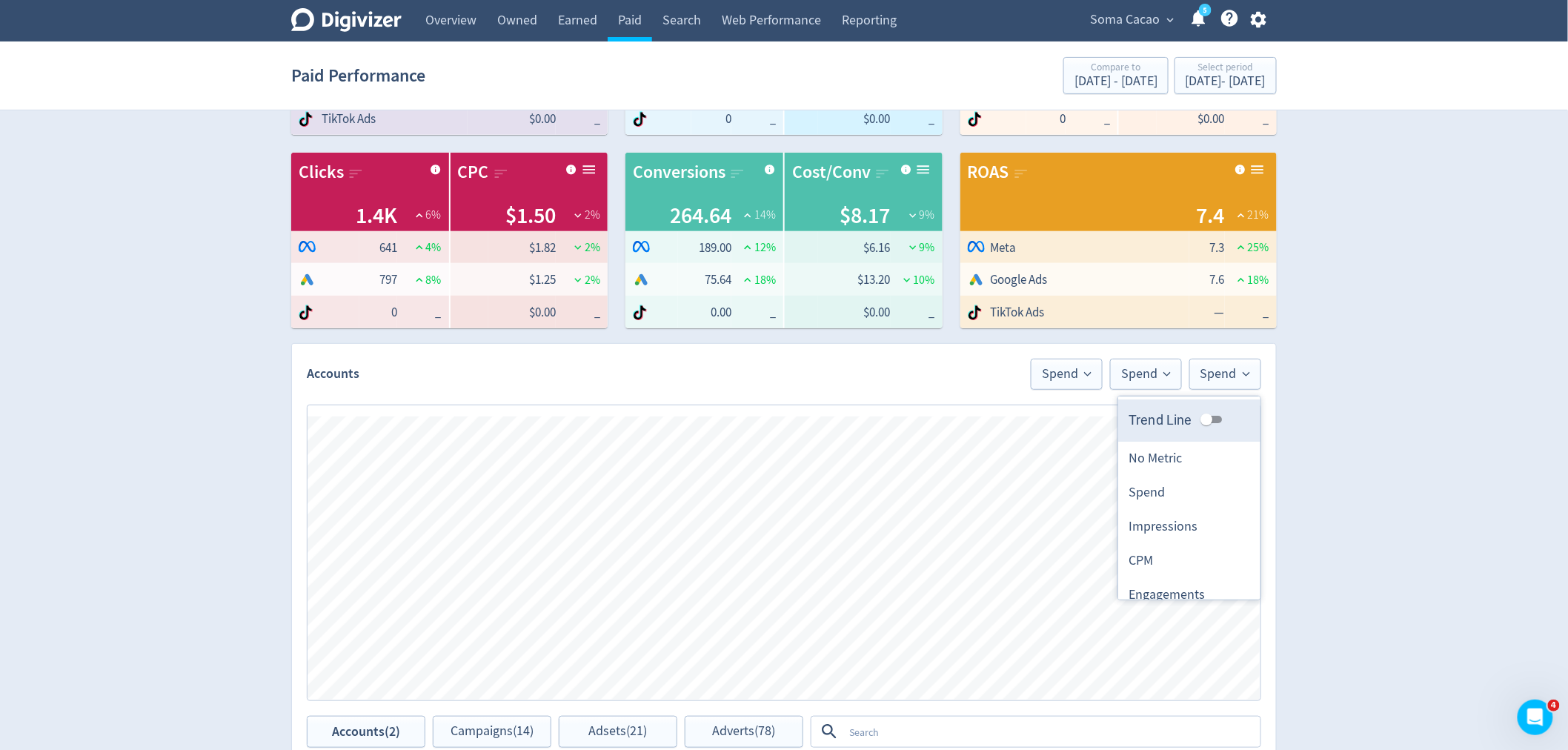
click at [1204, 415] on input "Trend Line" at bounding box center [1207, 419] width 53 height 18
click at [1192, 418] on input "Trend Line" at bounding box center [1219, 419] width 53 height 18
checkbox input "false"
click at [1051, 374] on span "Spend" at bounding box center [1067, 375] width 49 height 14
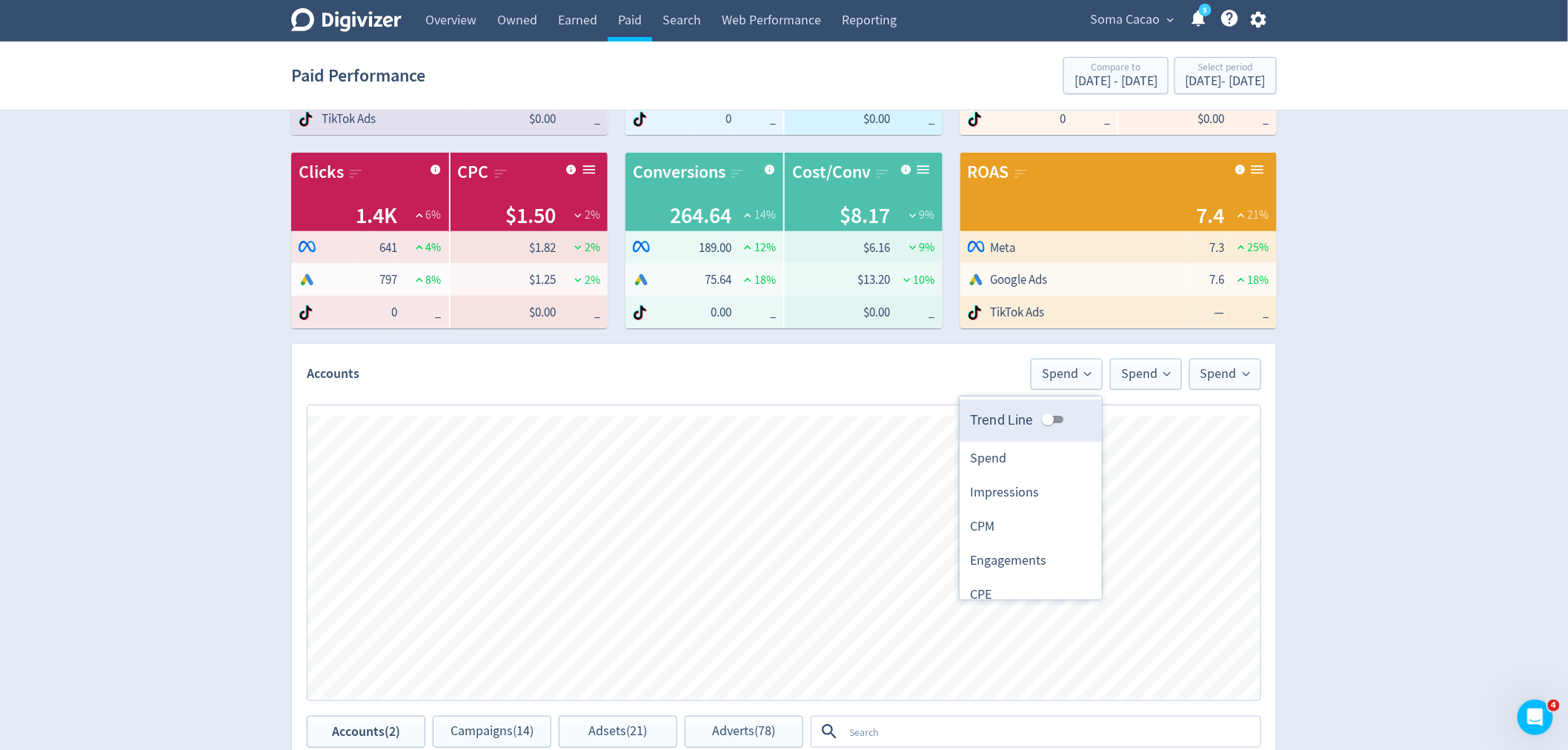
click at [1040, 415] on input "Trend Line" at bounding box center [1048, 419] width 53 height 18
click at [1040, 415] on input "Trend Line" at bounding box center [1060, 419] width 53 height 18
checkbox input "false"
click at [1150, 373] on span "Spend" at bounding box center [1147, 375] width 49 height 14
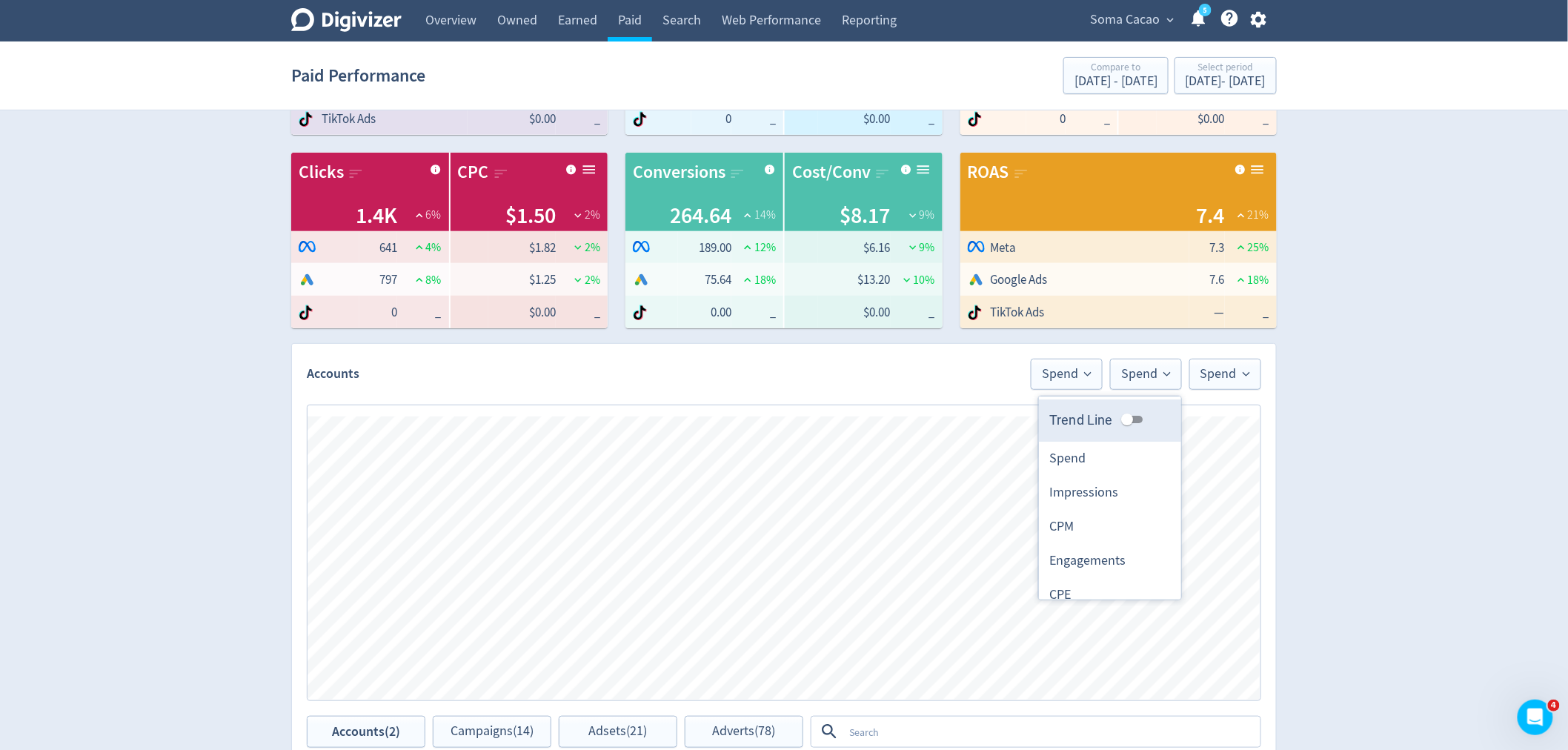
click at [1125, 421] on input "Trend Line" at bounding box center [1127, 419] width 53 height 18
click at [1125, 421] on input "Trend Line" at bounding box center [1140, 419] width 53 height 18
checkbox input "false"
click at [1210, 368] on span "Spend" at bounding box center [1226, 375] width 49 height 14
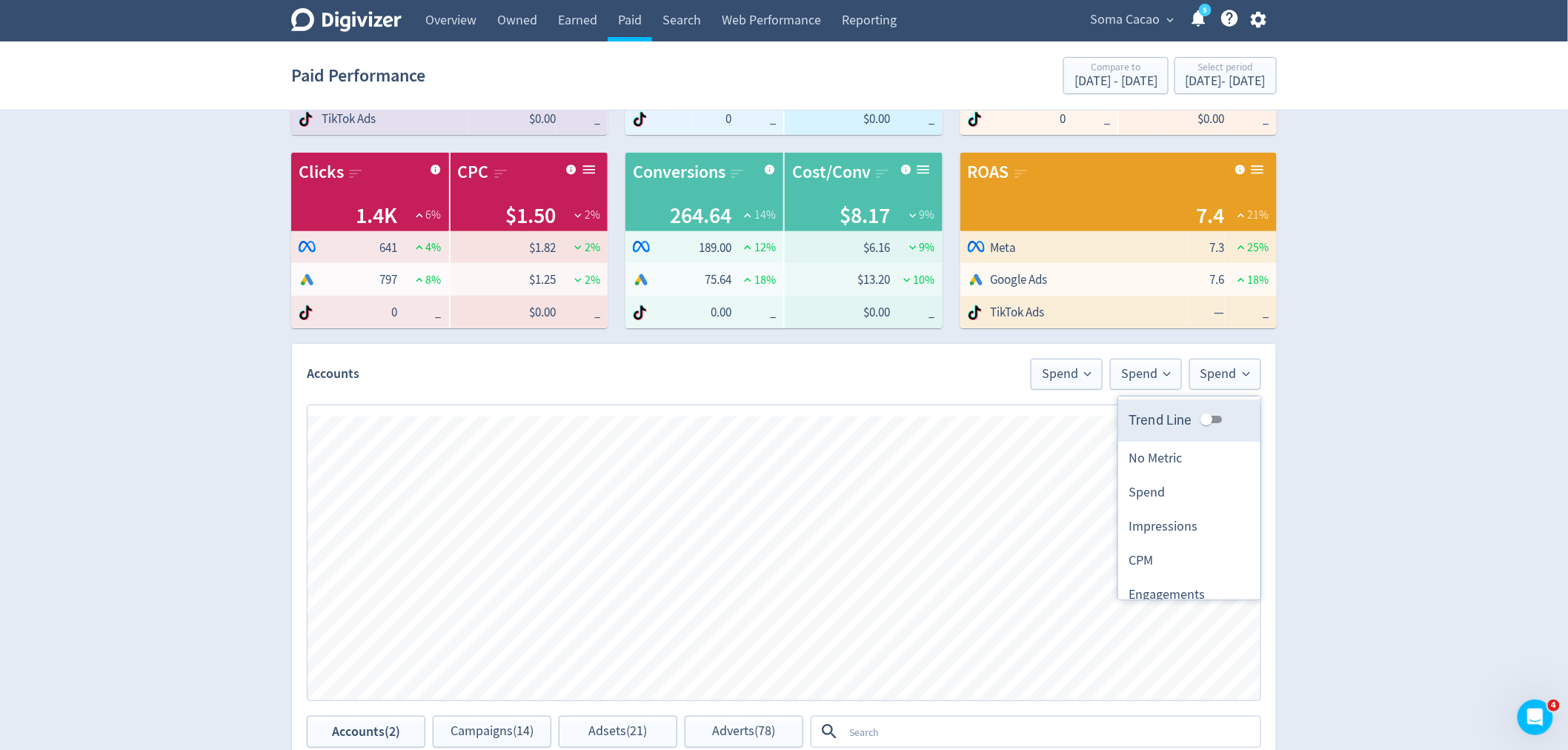
click at [1196, 424] on input "Trend Line" at bounding box center [1207, 419] width 53 height 18
click at [1196, 424] on input "Trend Line" at bounding box center [1219, 419] width 53 height 18
checkbox input "false"
click at [1073, 383] on button "Spend" at bounding box center [1067, 375] width 72 height 32
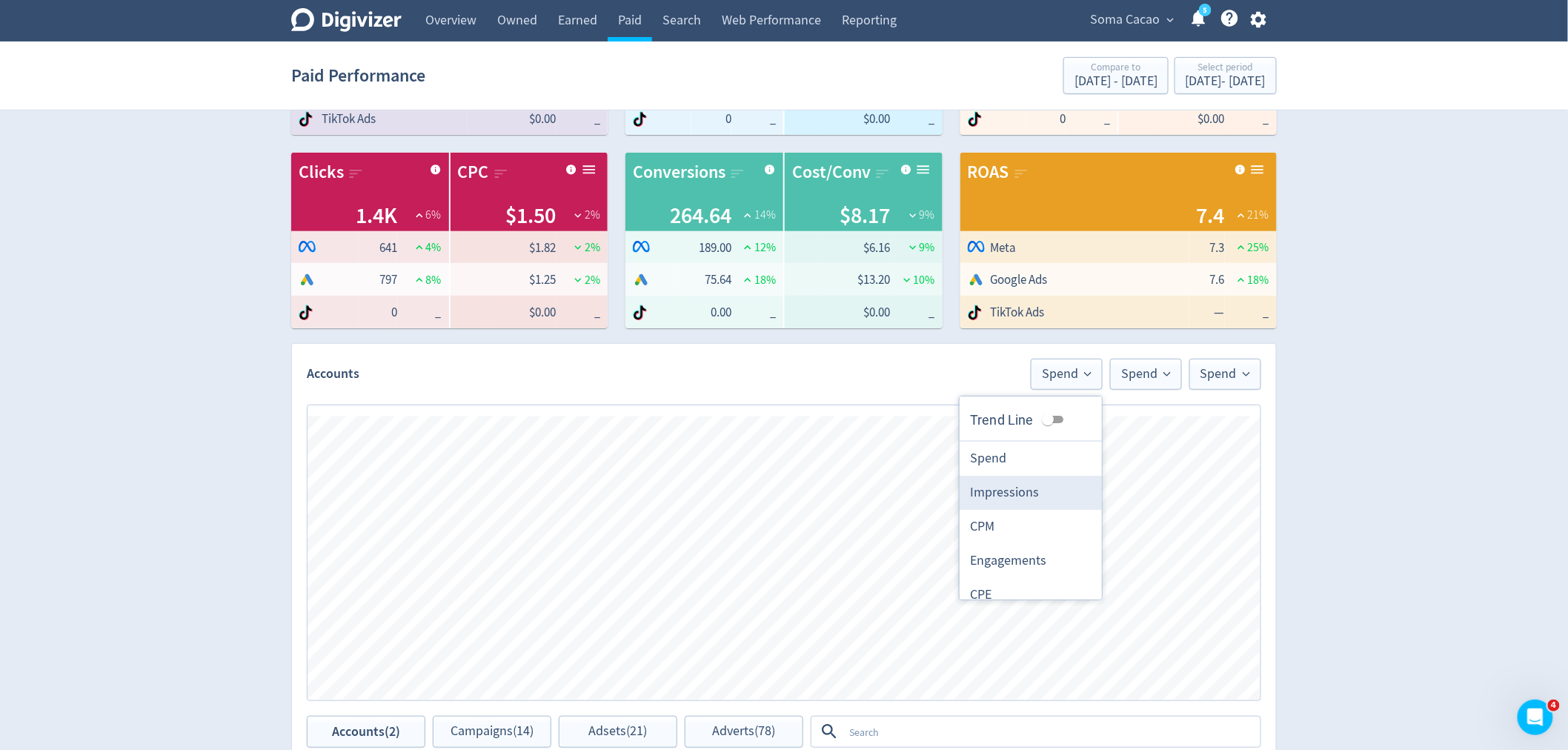
click at [1011, 495] on li "Impressions" at bounding box center [1031, 492] width 142 height 35
click at [1125, 376] on span "Spend" at bounding box center [1147, 375] width 49 height 14
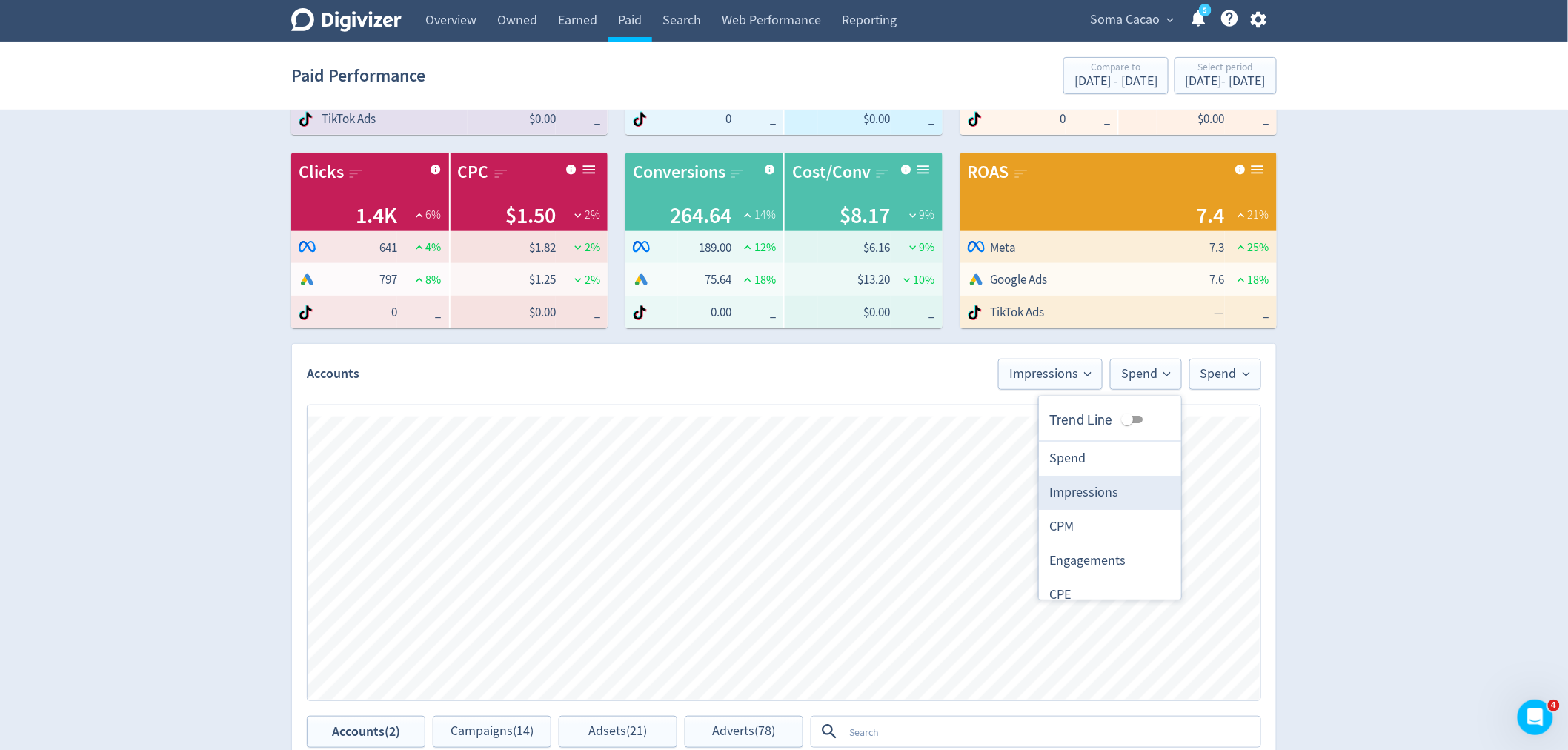
click at [1086, 491] on li "Impressions" at bounding box center [1110, 492] width 142 height 35
click at [1226, 374] on span "Spend" at bounding box center [1226, 375] width 49 height 14
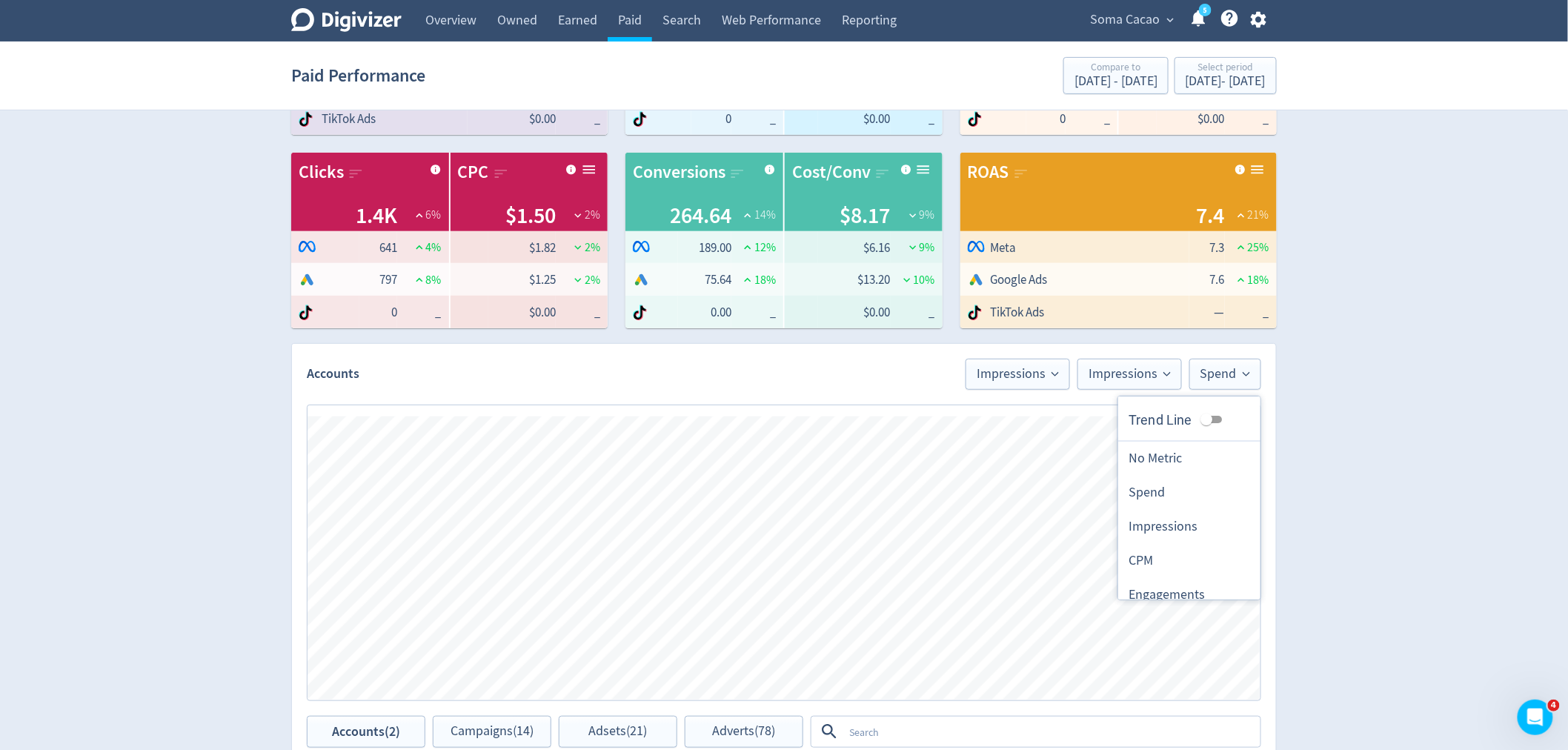
click at [1181, 526] on li "Impressions" at bounding box center [1190, 527] width 142 height 35
click at [1013, 371] on span "Impressions" at bounding box center [985, 375] width 82 height 14
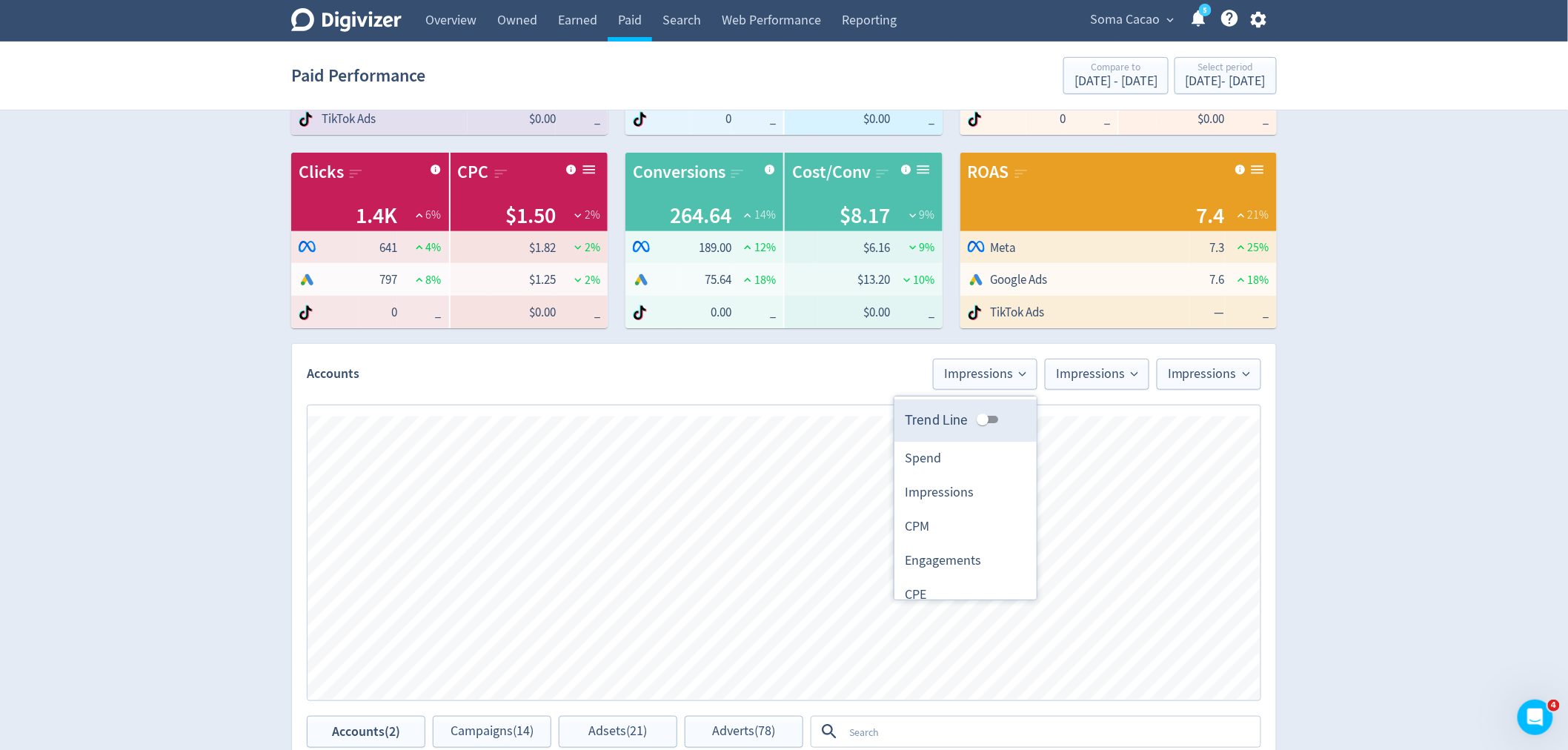
click at [975, 417] on input "Trend Line" at bounding box center [983, 419] width 53 height 18
checkbox input "true"
click at [1094, 372] on span "Impressions" at bounding box center [1096, 375] width 82 height 14
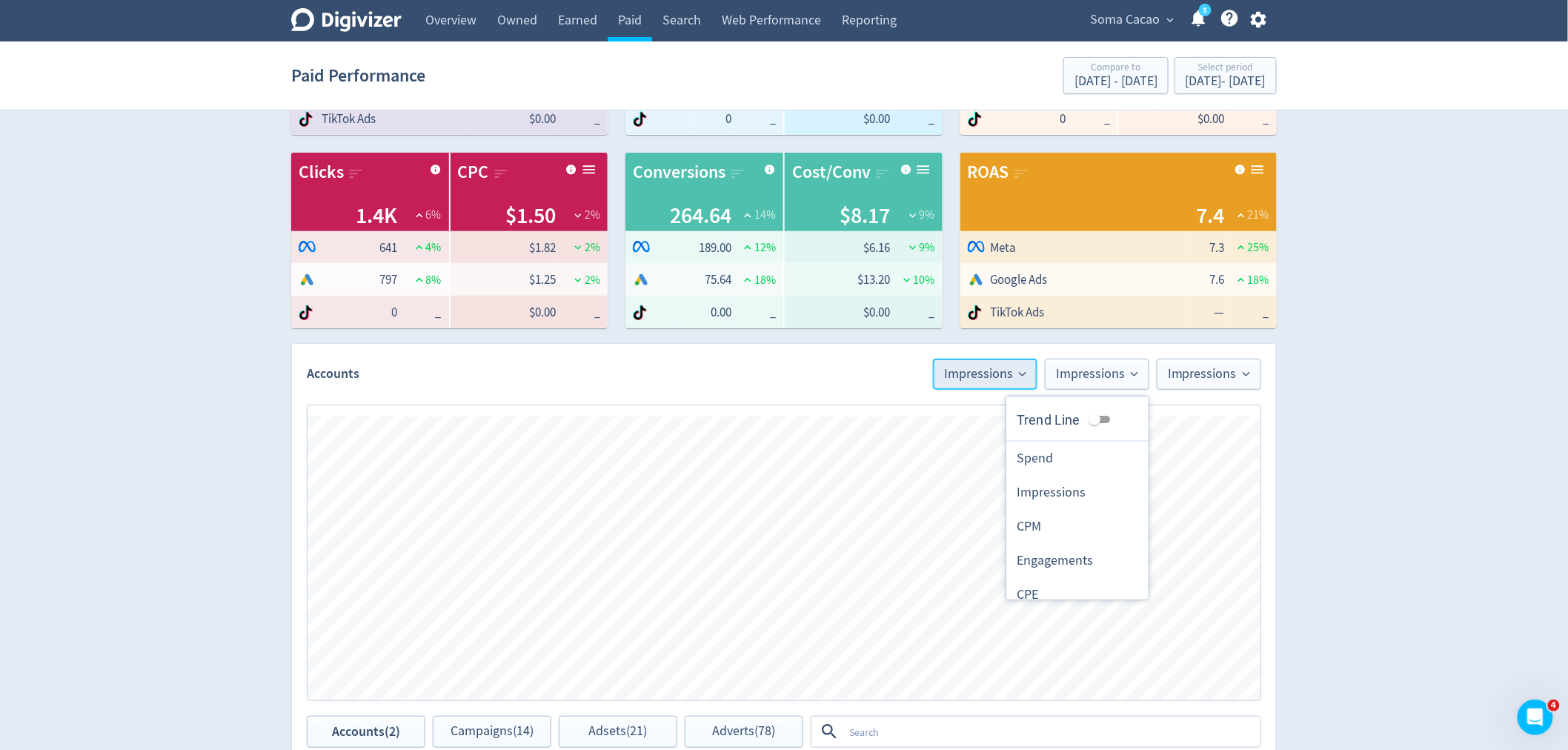
click at [988, 374] on span "Impressions" at bounding box center [985, 375] width 82 height 14
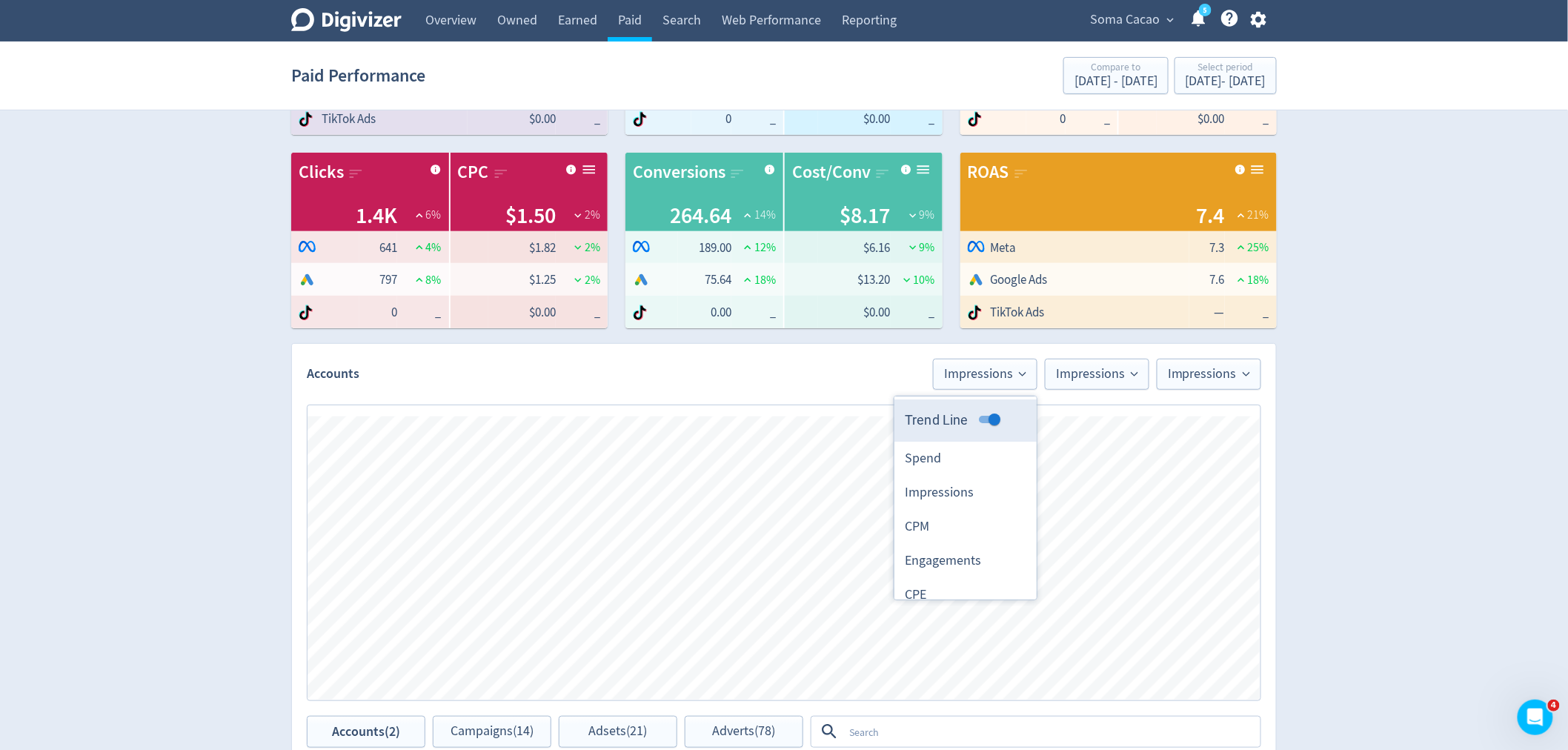
click at [985, 418] on input "Trend Line" at bounding box center [995, 419] width 53 height 18
checkbox input "false"
click at [1097, 377] on span "Impressions" at bounding box center [1096, 375] width 82 height 14
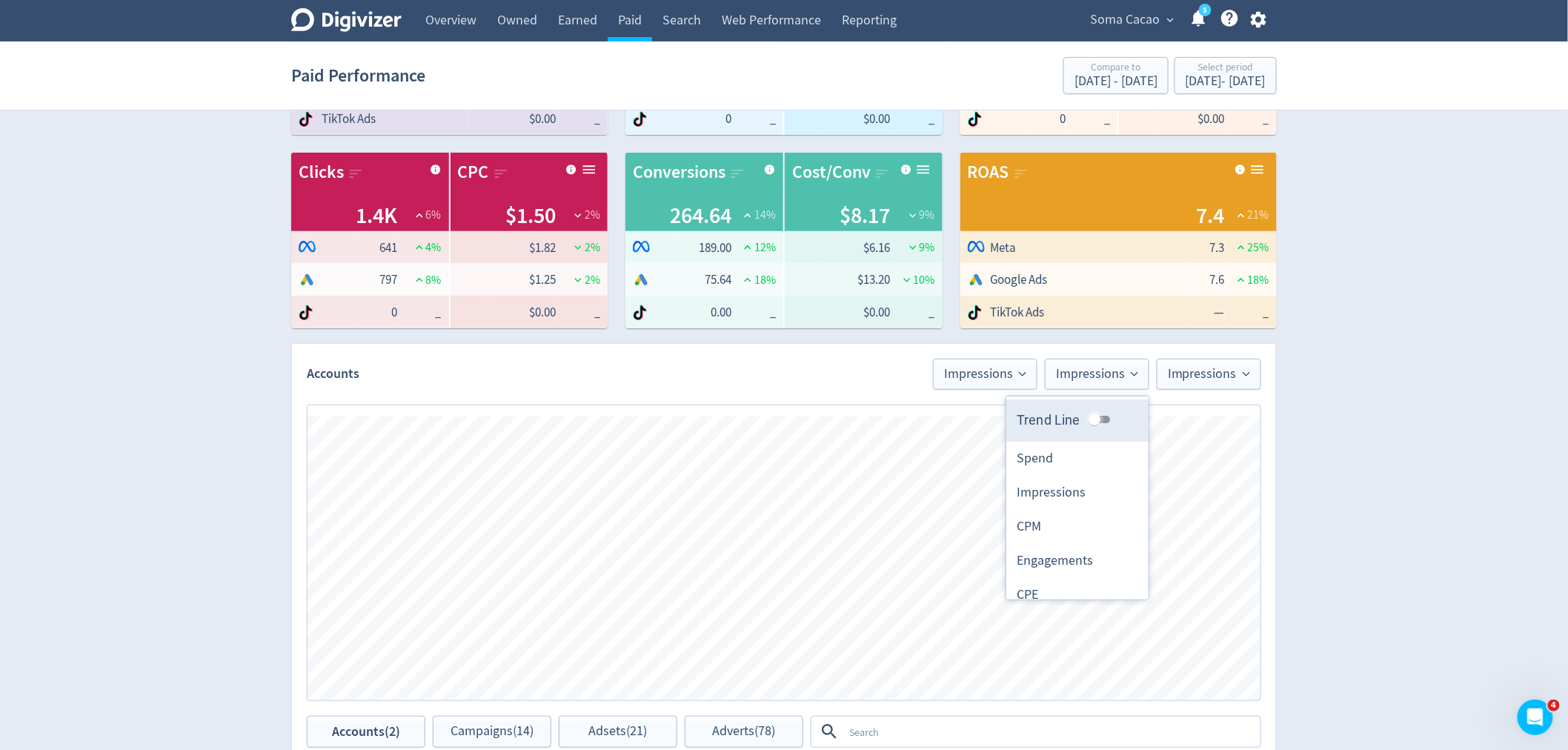
click at [1089, 418] on input "Trend Line" at bounding box center [1094, 419] width 53 height 18
click at [1095, 416] on input "Trend Line" at bounding box center [1106, 419] width 53 height 18
checkbox input "false"
click at [1192, 371] on span "Impressions" at bounding box center [1209, 375] width 82 height 14
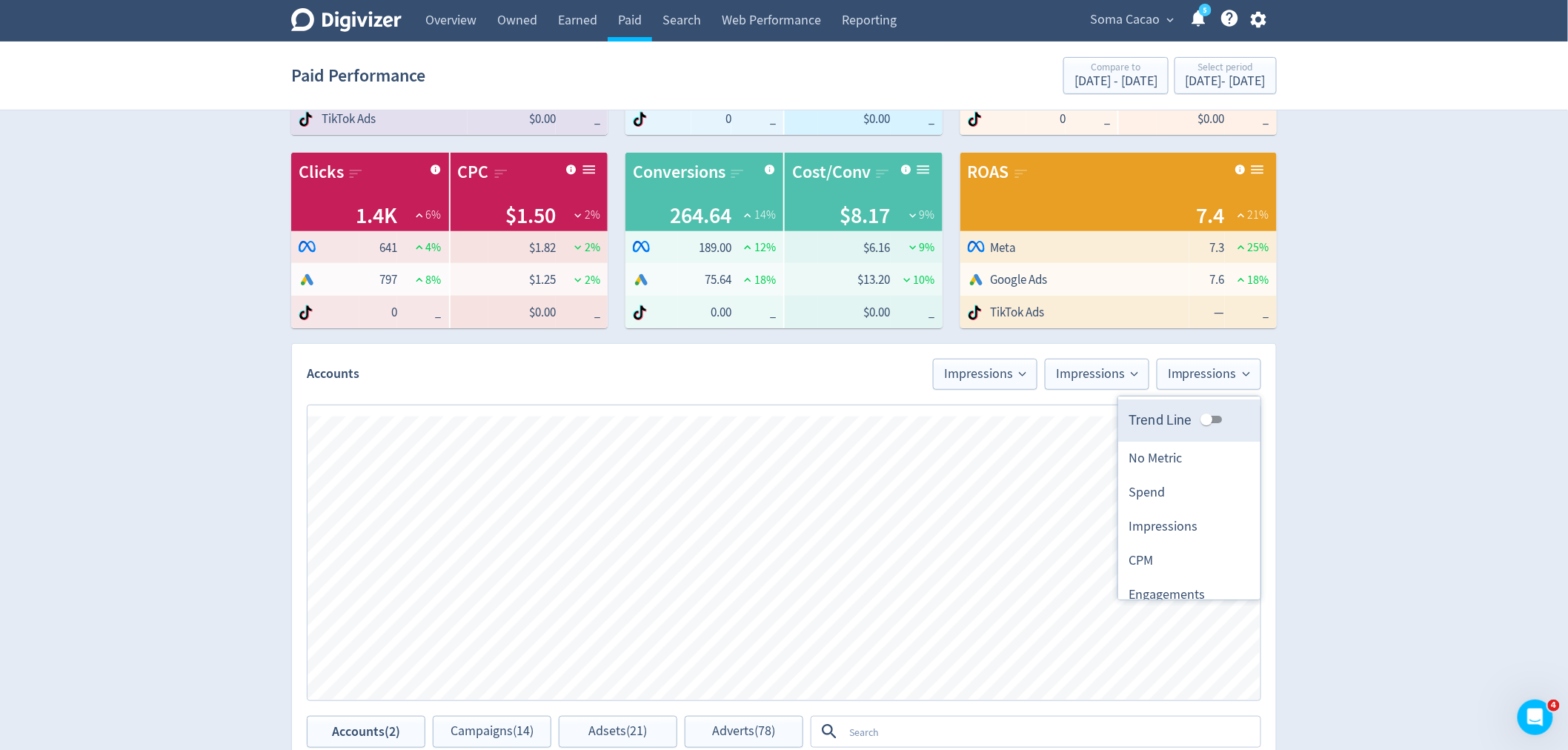
click at [1202, 413] on input "Trend Line" at bounding box center [1207, 419] width 53 height 18
checkbox input "true"
click at [1015, 337] on div "Spend $2,162.57 4 % Logo of Meta Platforms -- Graphic created by [PERSON_NAME] …" at bounding box center [784, 591] width 1012 height 1299
click at [1015, 376] on span "Impressions" at bounding box center [985, 375] width 82 height 14
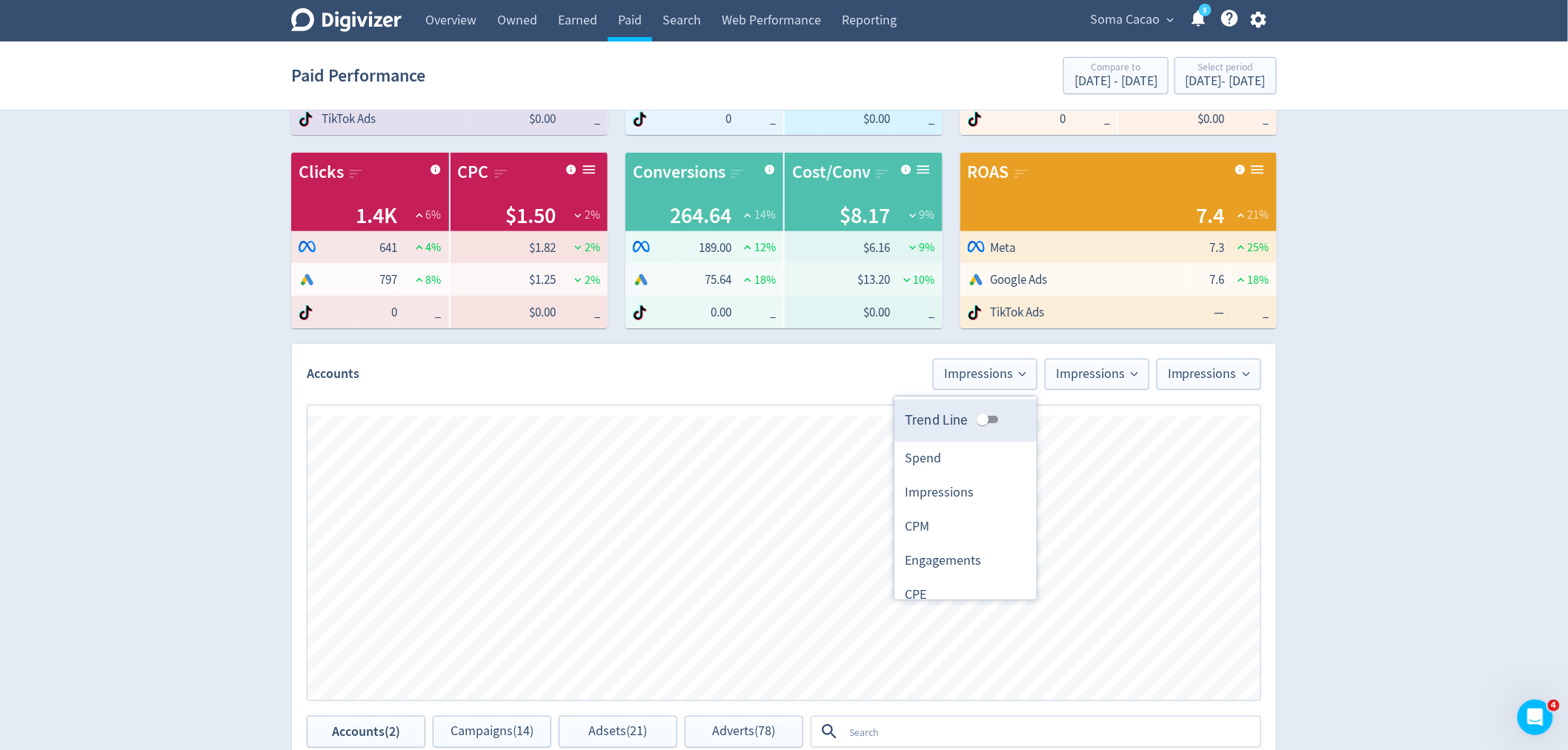
click at [979, 424] on input "Trend Line" at bounding box center [983, 419] width 53 height 18
checkbox input "true"
click at [1001, 368] on span "Impressions" at bounding box center [985, 375] width 82 height 14
click at [988, 371] on span "Impressions" at bounding box center [985, 375] width 82 height 14
click at [934, 466] on li "Spend" at bounding box center [966, 459] width 142 height 35
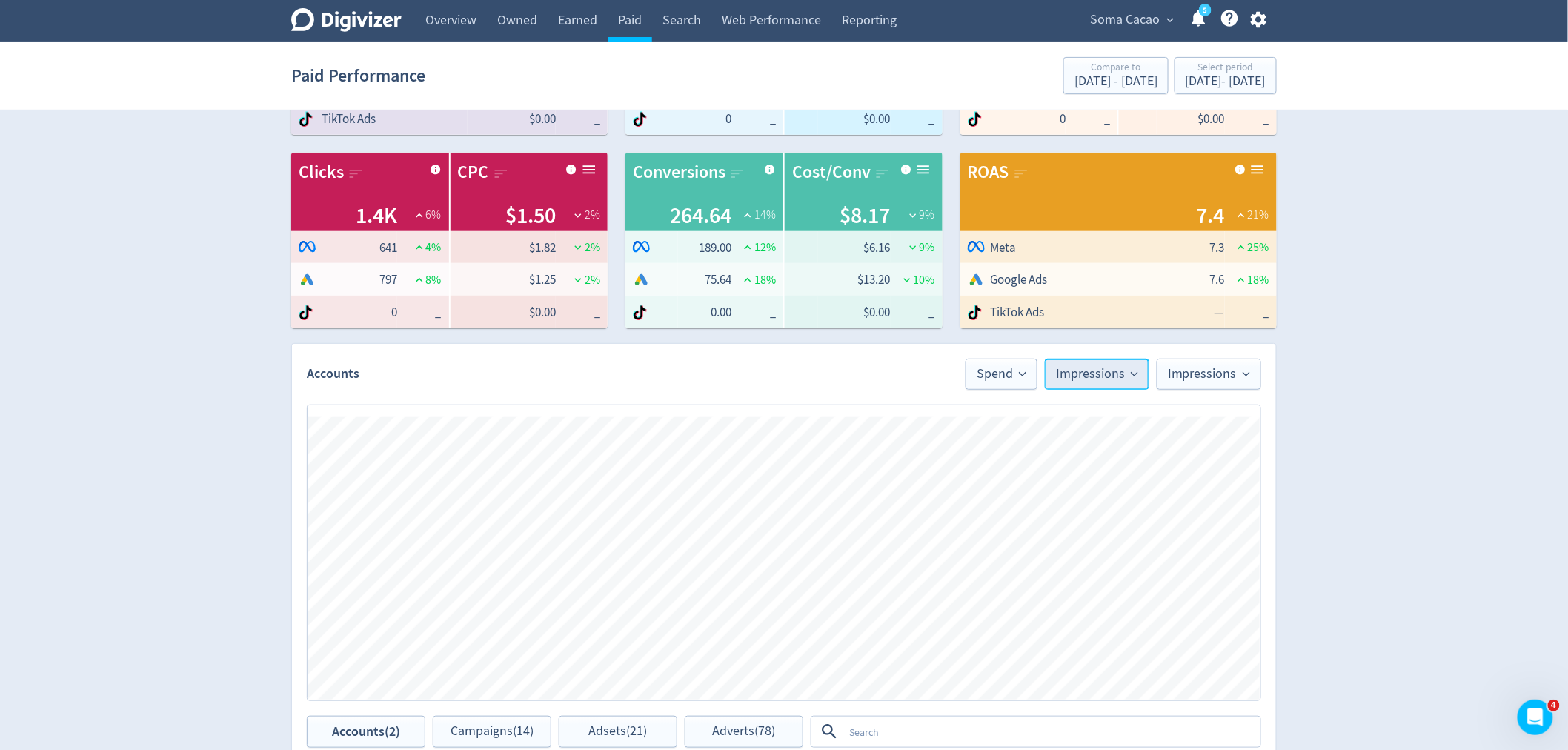
click at [1065, 364] on button "Impressions" at bounding box center [1097, 375] width 105 height 32
click at [1210, 378] on span "Impressions" at bounding box center [1209, 375] width 82 height 14
click at [1195, 412] on input "Trend Line" at bounding box center [1219, 419] width 53 height 18
checkbox input "false"
click at [994, 372] on span "Spend" at bounding box center [1002, 375] width 49 height 14
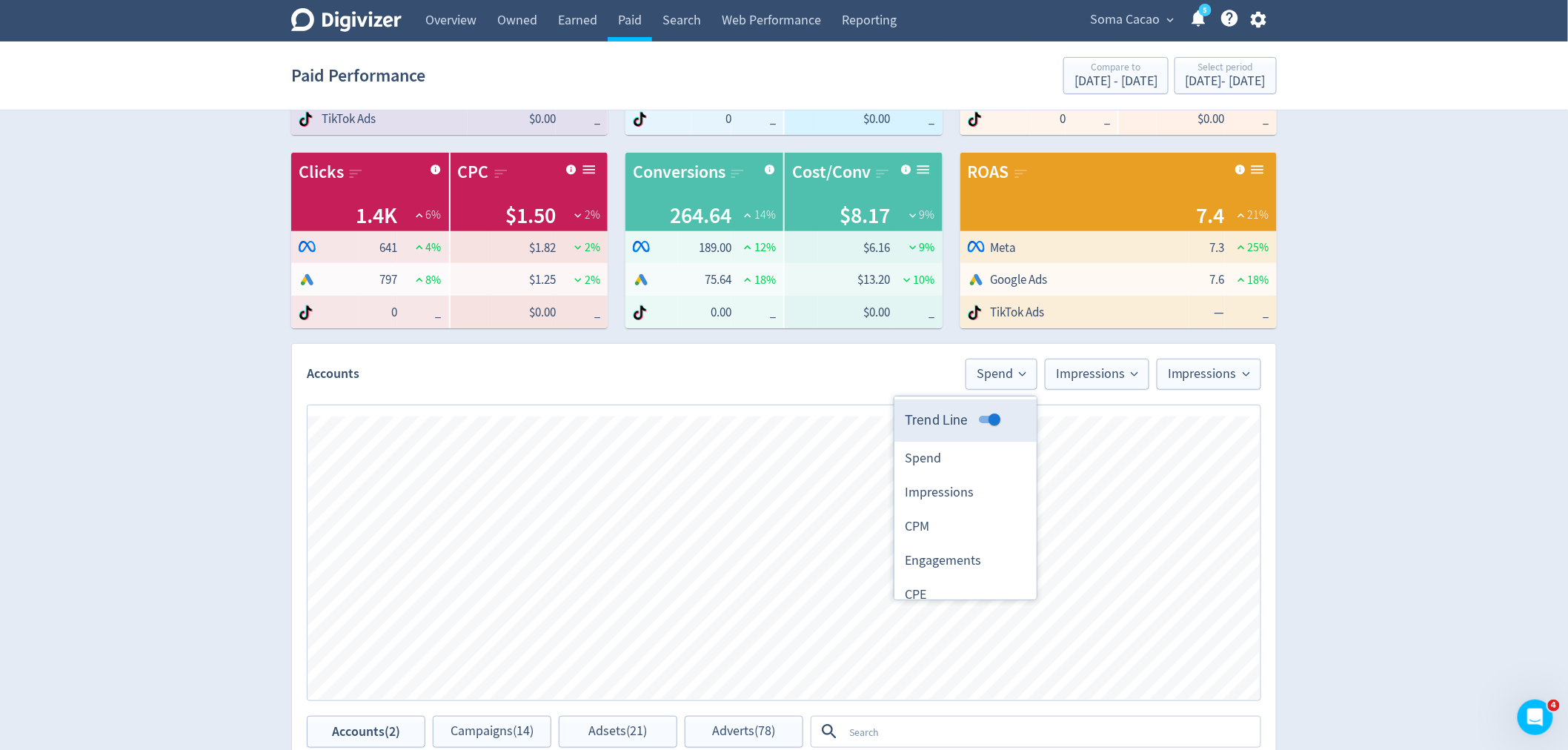
click at [986, 412] on input "Trend Line" at bounding box center [995, 419] width 53 height 18
checkbox input "false"
click at [1055, 405] on div "Impressions Spend Spend Impressions Impressions Spend Impressions Spend Clicks …" at bounding box center [784, 553] width 955 height 296
click at [1018, 378] on span "Spend" at bounding box center [1002, 375] width 49 height 14
click at [967, 418] on input "Trend Line" at bounding box center [983, 419] width 53 height 18
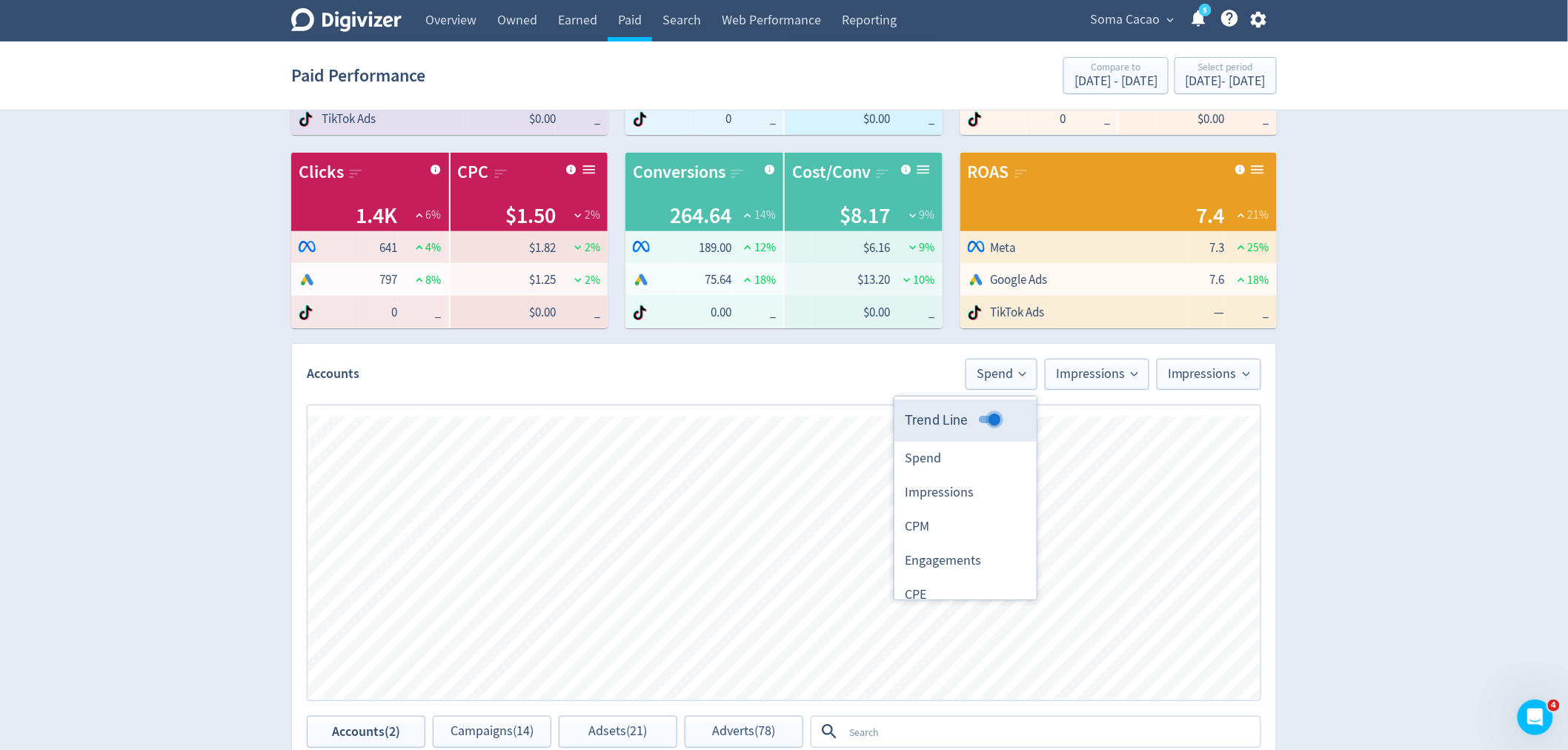
click at [985, 415] on input "Trend Line" at bounding box center [995, 419] width 53 height 18
checkbox input "false"
click at [1079, 409] on div "Impressions Spend Spend Impressions Impressions Spend Impressions Spend Clicks …" at bounding box center [784, 553] width 955 height 296
click at [1094, 376] on span "Impressions" at bounding box center [1096, 375] width 82 height 14
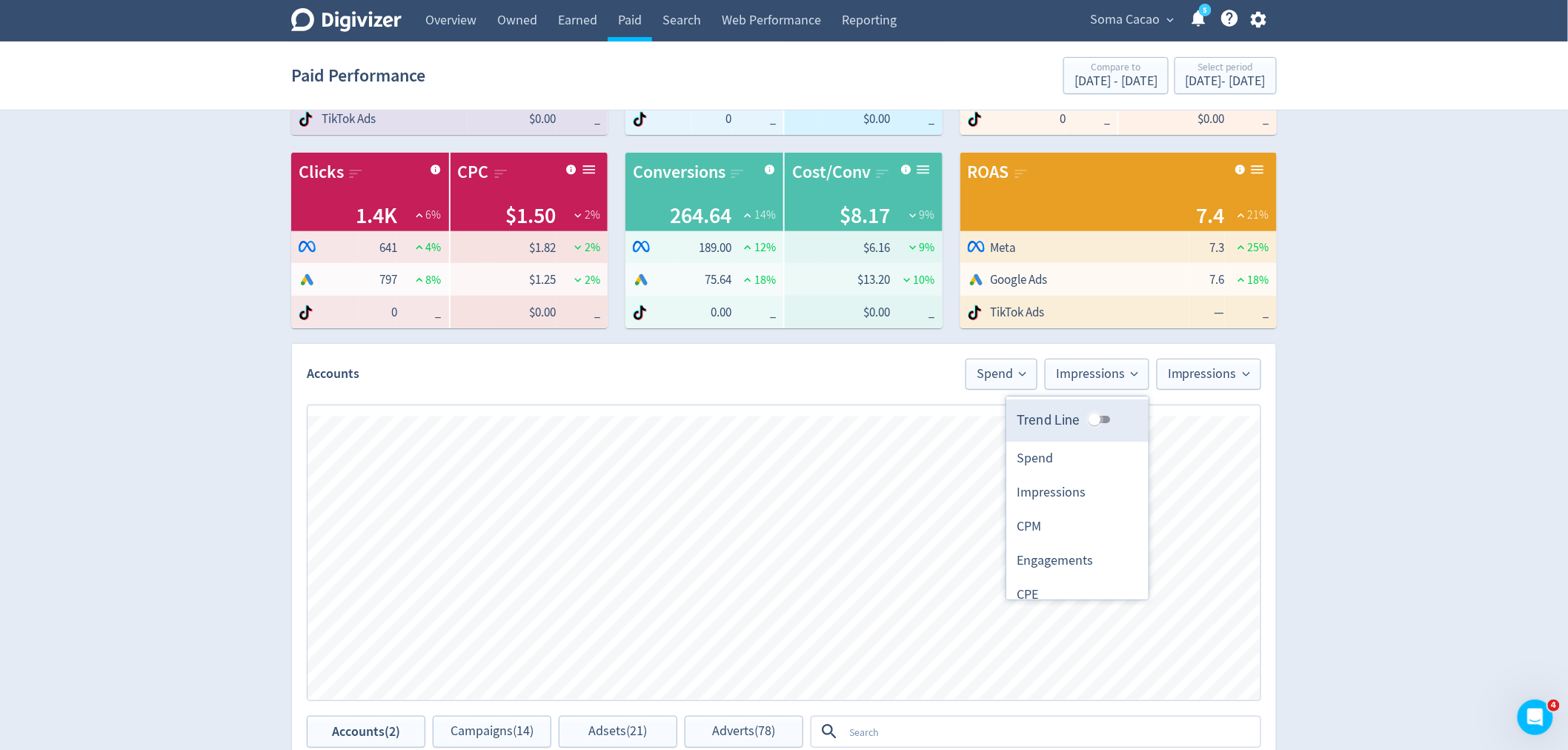
click at [1092, 418] on input "Trend Line" at bounding box center [1094, 419] width 53 height 18
click at [1092, 418] on input "Trend Line" at bounding box center [1106, 419] width 53 height 18
checkbox input "false"
click at [1206, 368] on span "Impressions" at bounding box center [1209, 375] width 82 height 14
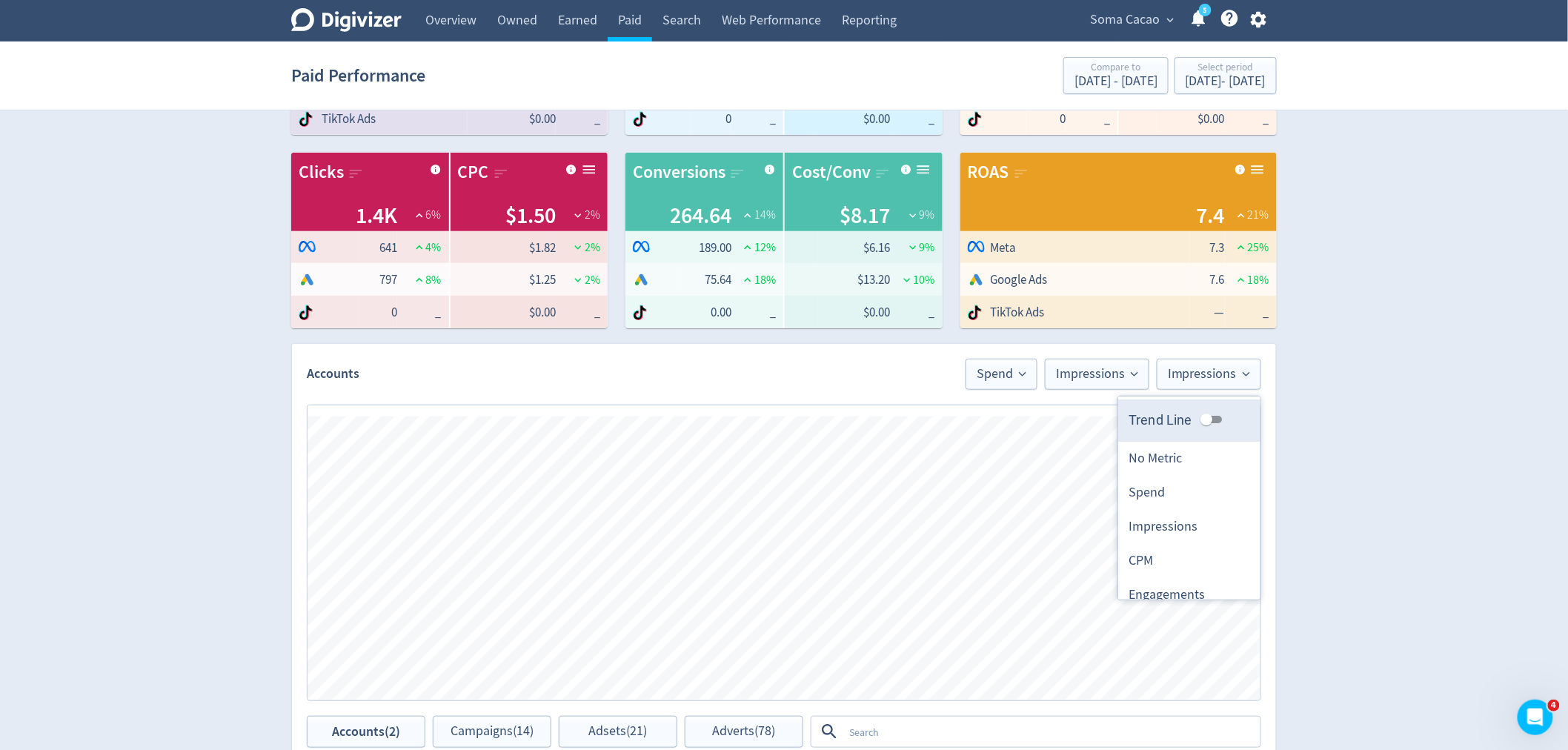
click at [1199, 421] on input "Trend Line" at bounding box center [1207, 419] width 53 height 18
checkbox input "true"
click at [1390, 430] on div "Digivizer Logo [PERSON_NAME] Logo Overview Owned Earned Paid Search Web Perform…" at bounding box center [784, 537] width 1568 height 1404
click at [974, 373] on button "Spend" at bounding box center [1002, 375] width 72 height 32
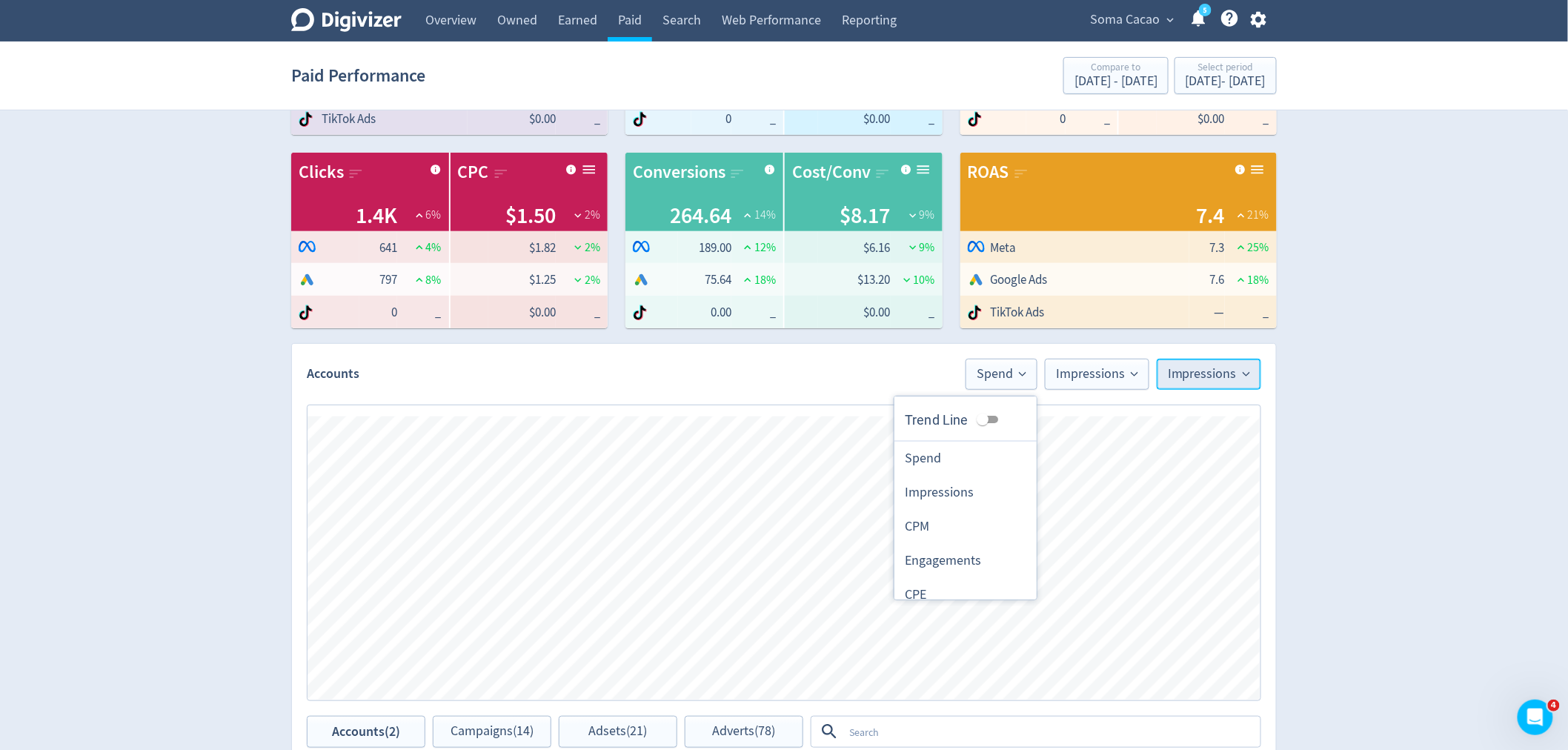
click at [1202, 374] on span "Impressions" at bounding box center [1209, 375] width 82 height 14
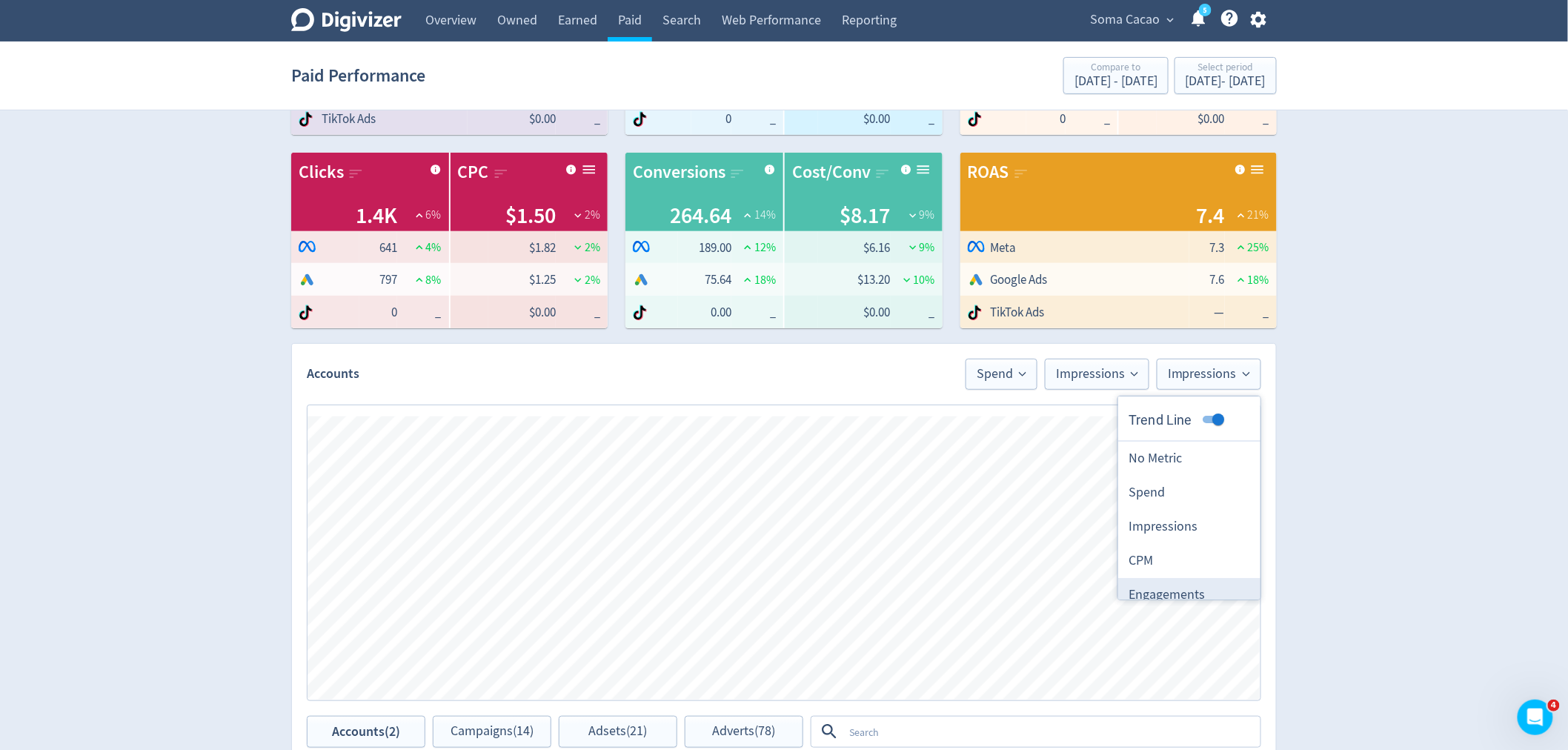
click at [1168, 587] on li "Engagements" at bounding box center [1190, 595] width 142 height 35
click at [1191, 377] on span "Engagements" at bounding box center [1205, 375] width 90 height 14
click at [1203, 415] on input "Trend Line" at bounding box center [1219, 419] width 53 height 18
checkbox input "false"
click at [1001, 389] on button "Spend" at bounding box center [994, 375] width 72 height 32
